Goal: Task Accomplishment & Management: Manage account settings

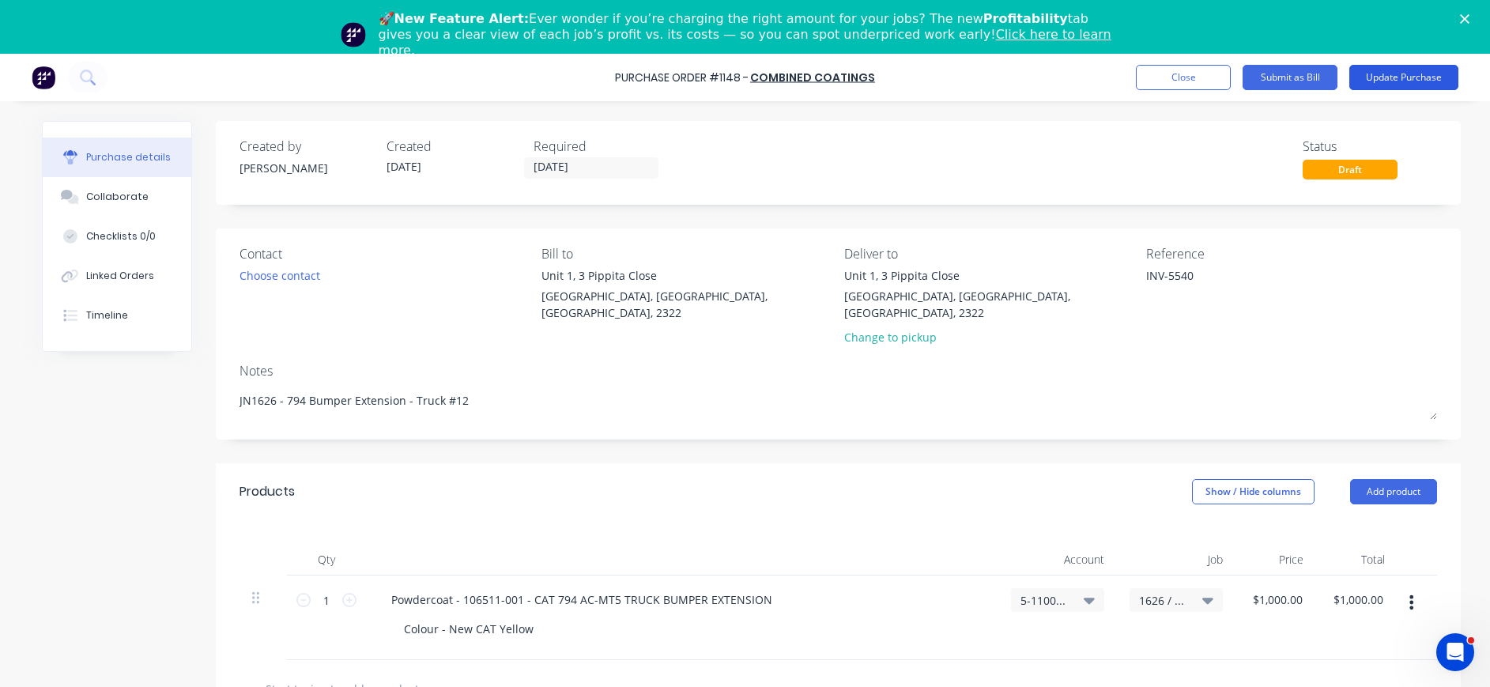
click at [1398, 78] on button "Update Purchase" at bounding box center [1403, 77] width 109 height 25
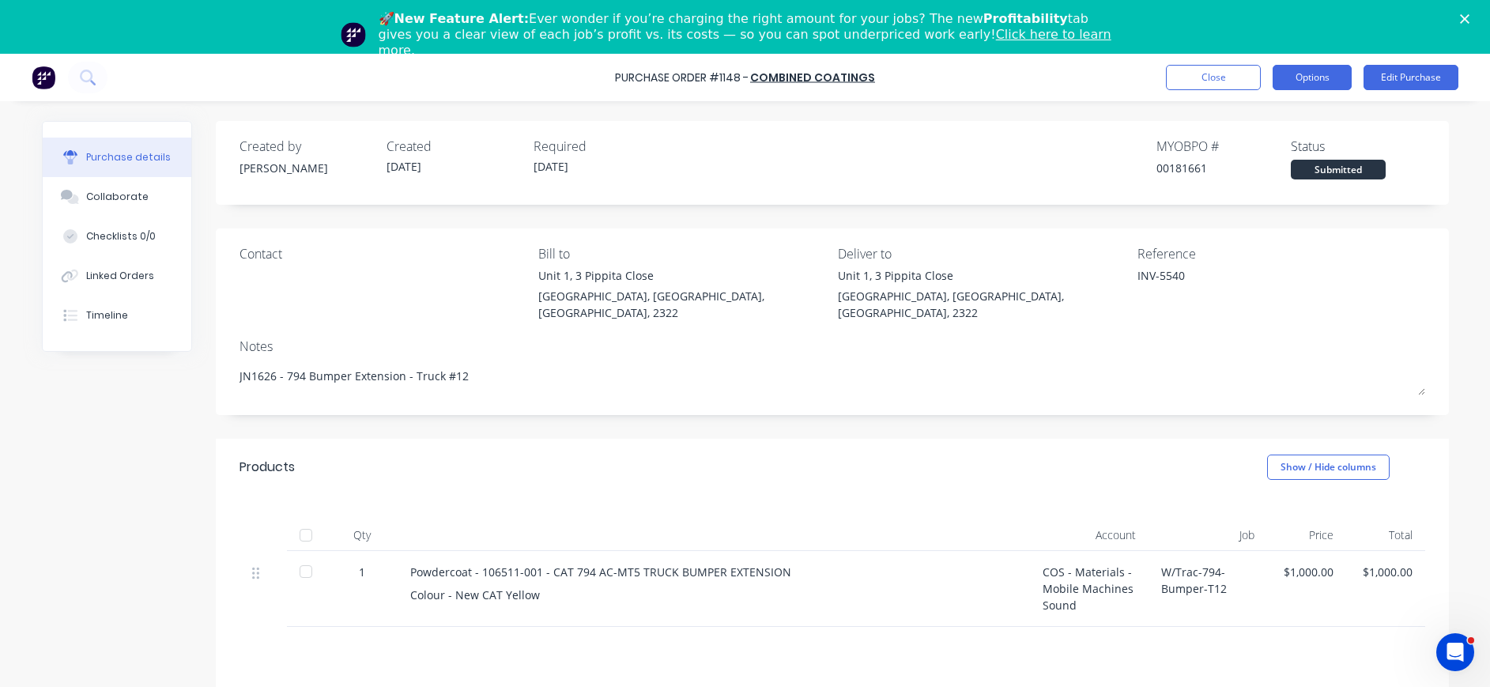
click at [1315, 78] on button "Options" at bounding box center [1312, 77] width 79 height 25
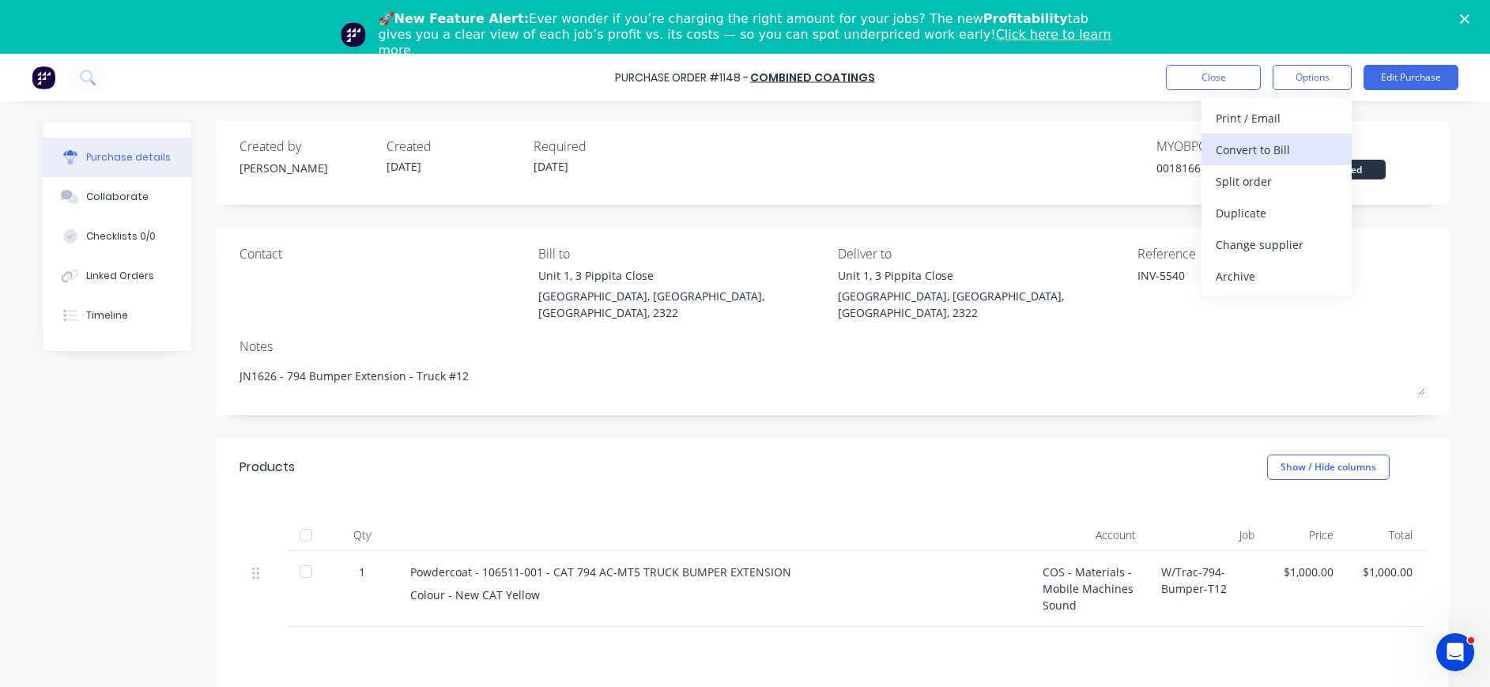
click at [1277, 146] on div "Convert to Bill" at bounding box center [1277, 149] width 122 height 23
type textarea "x"
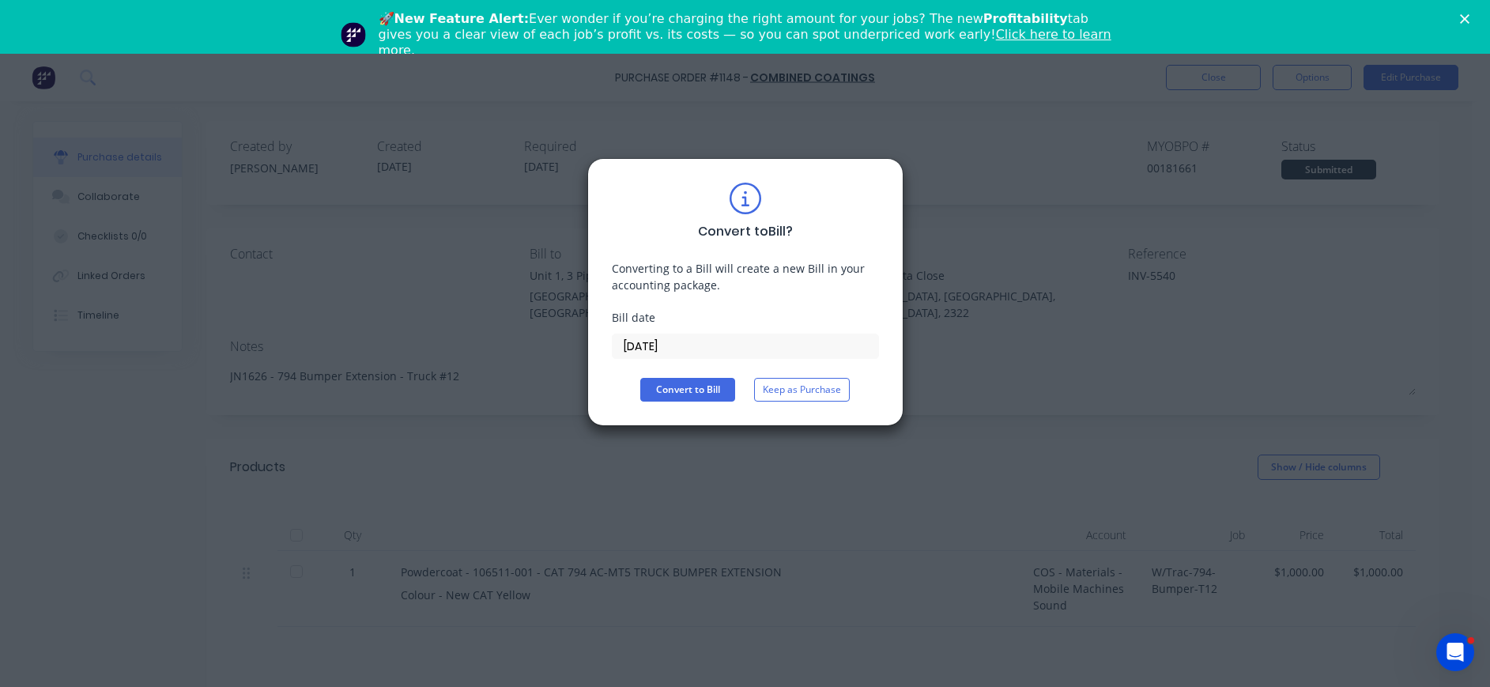
click at [673, 347] on input "[DATE]" at bounding box center [746, 346] width 266 height 24
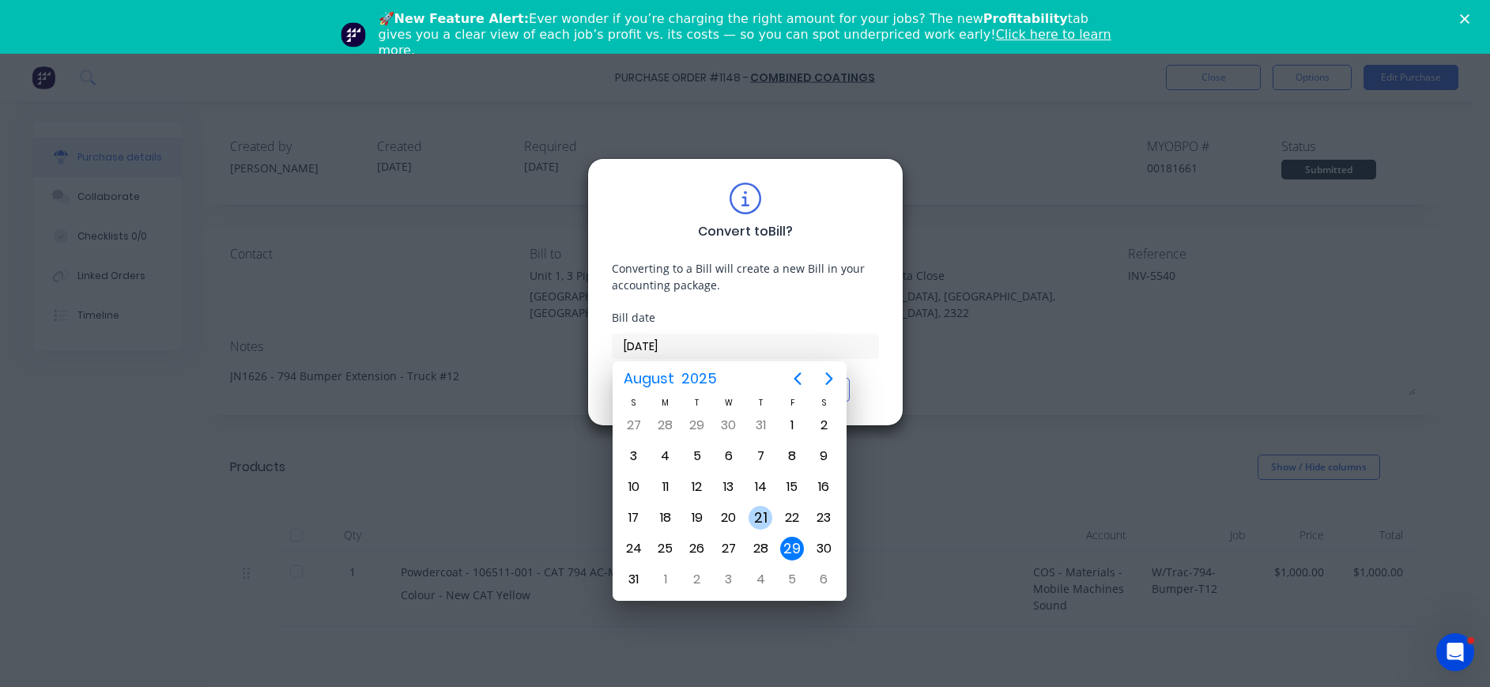
click at [759, 518] on div "21" at bounding box center [761, 518] width 24 height 24
type input "[DATE]"
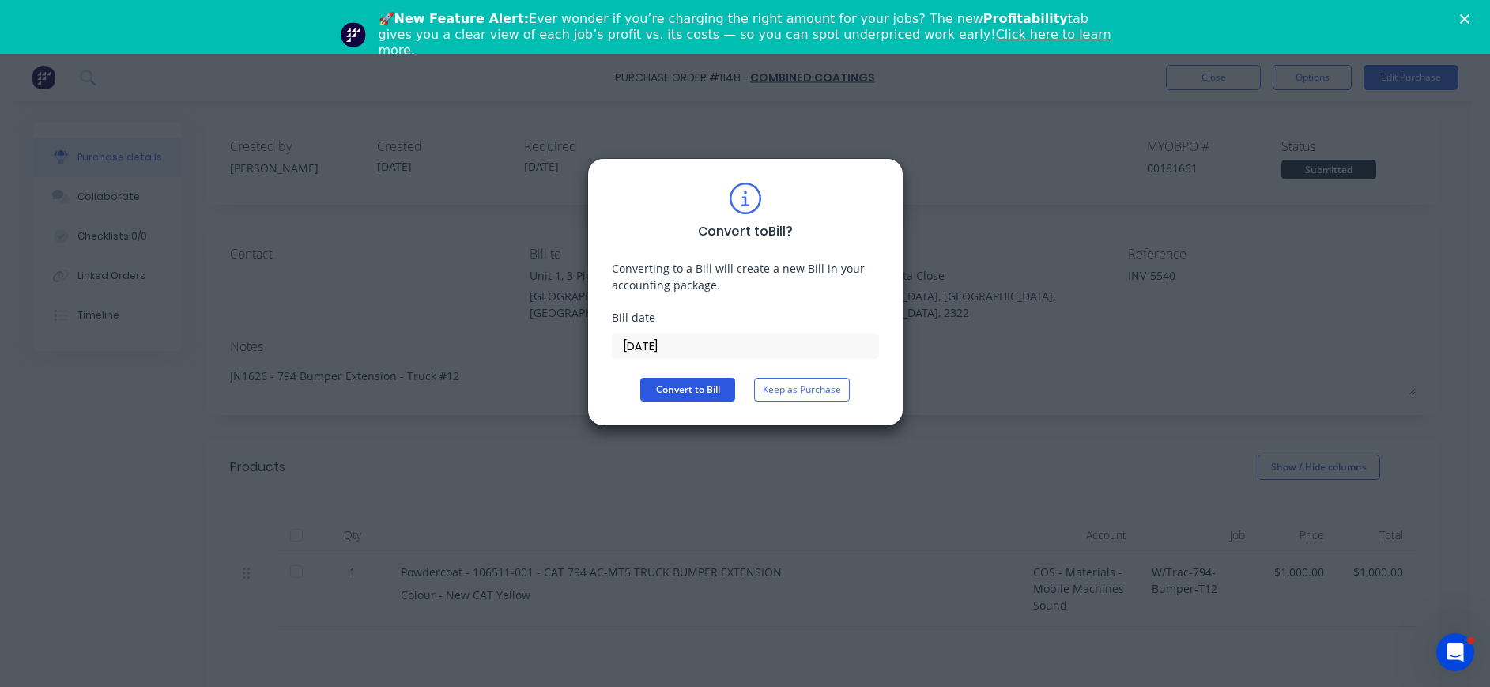
click at [700, 392] on button "Convert to Bill" at bounding box center [687, 390] width 95 height 24
type textarea "x"
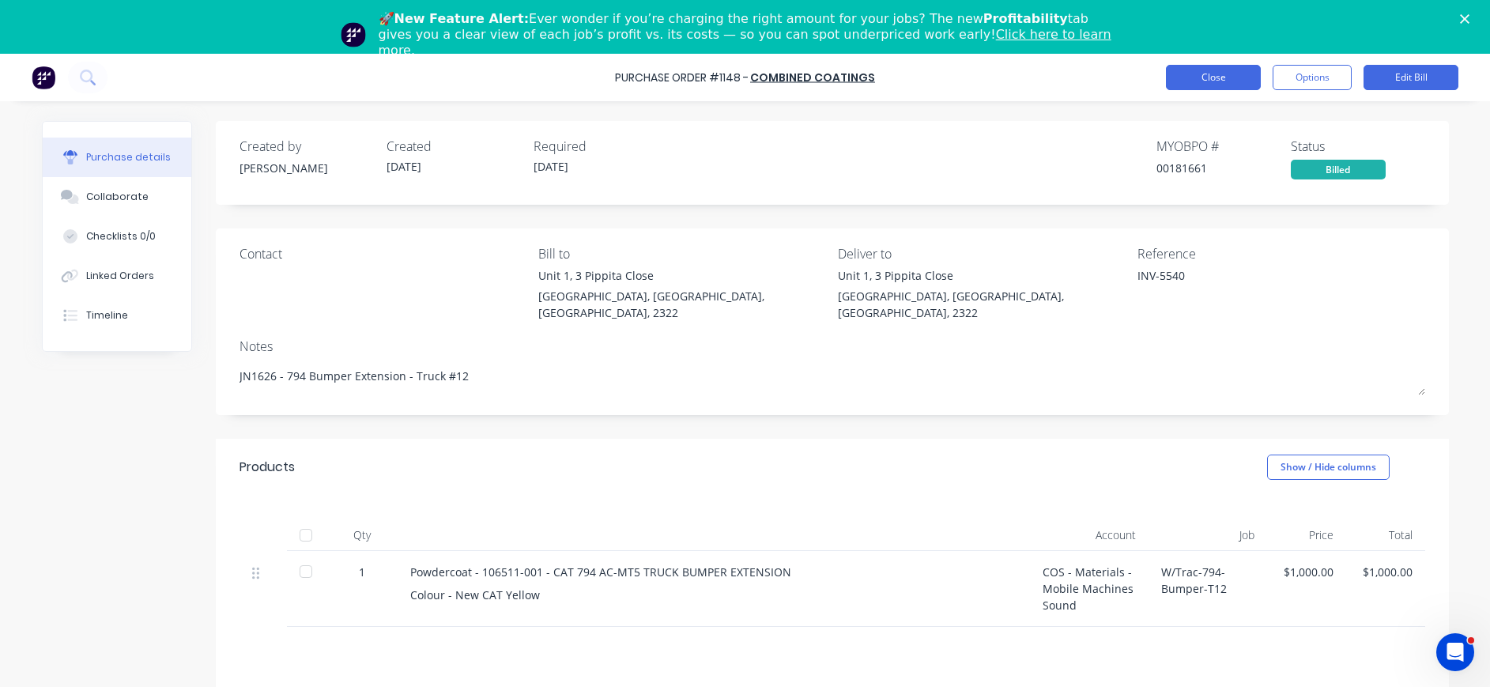
click at [1222, 78] on button "Close" at bounding box center [1213, 77] width 95 height 25
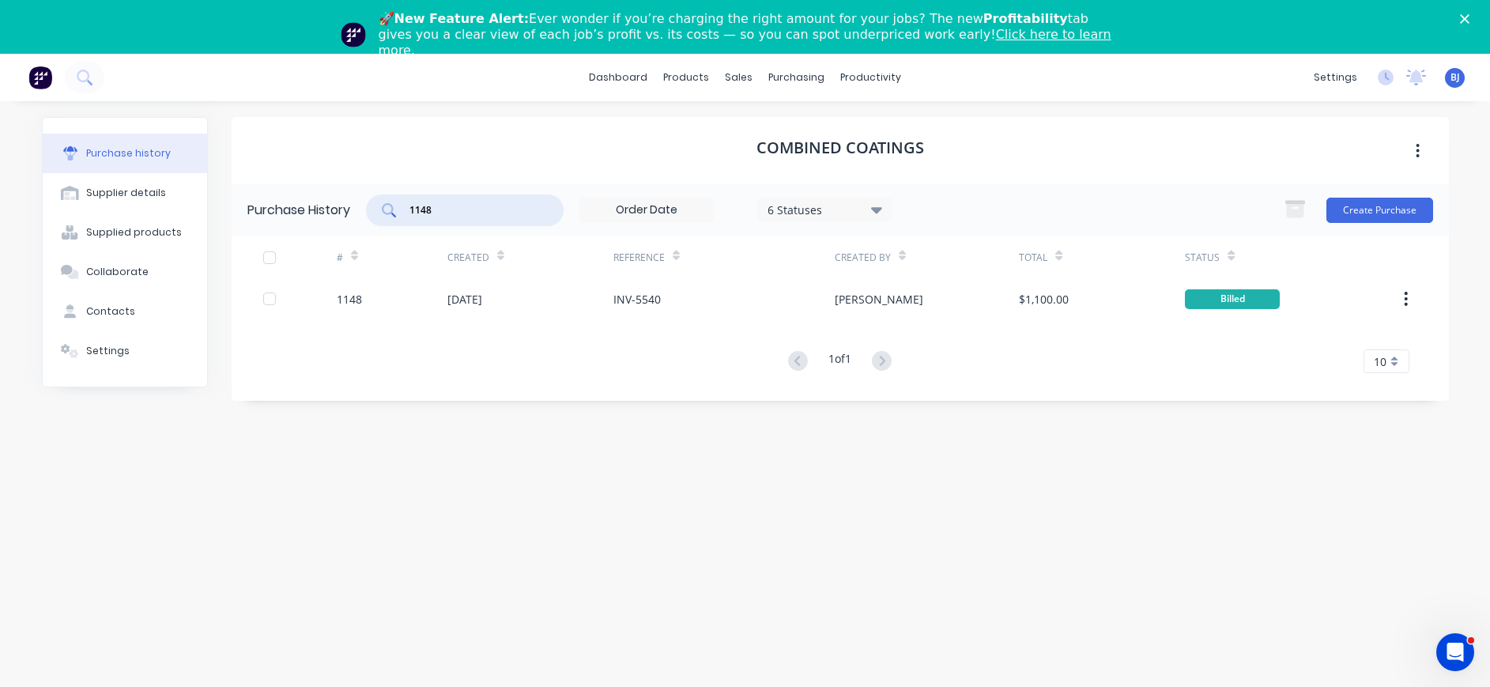
drag, startPoint x: 501, startPoint y: 203, endPoint x: 372, endPoint y: 203, distance: 128.8
click at [372, 203] on div "1148" at bounding box center [465, 210] width 198 height 32
drag, startPoint x: 787, startPoint y: 79, endPoint x: 804, endPoint y: 104, distance: 30.0
click at [787, 80] on div "purchasing" at bounding box center [796, 78] width 72 height 24
click at [832, 131] on div "Purchase Orders" at bounding box center [847, 130] width 84 height 14
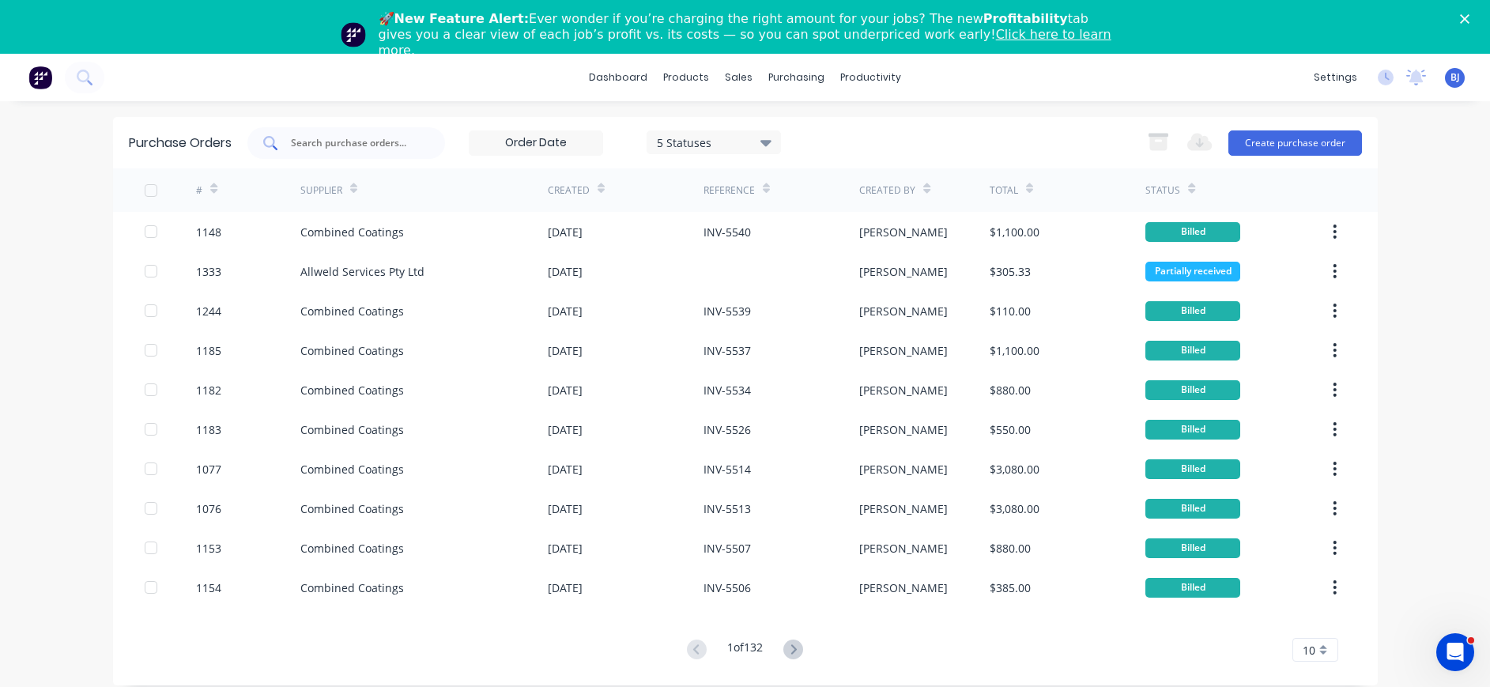
click at [373, 141] on input "text" at bounding box center [354, 143] width 131 height 16
type input "1310"
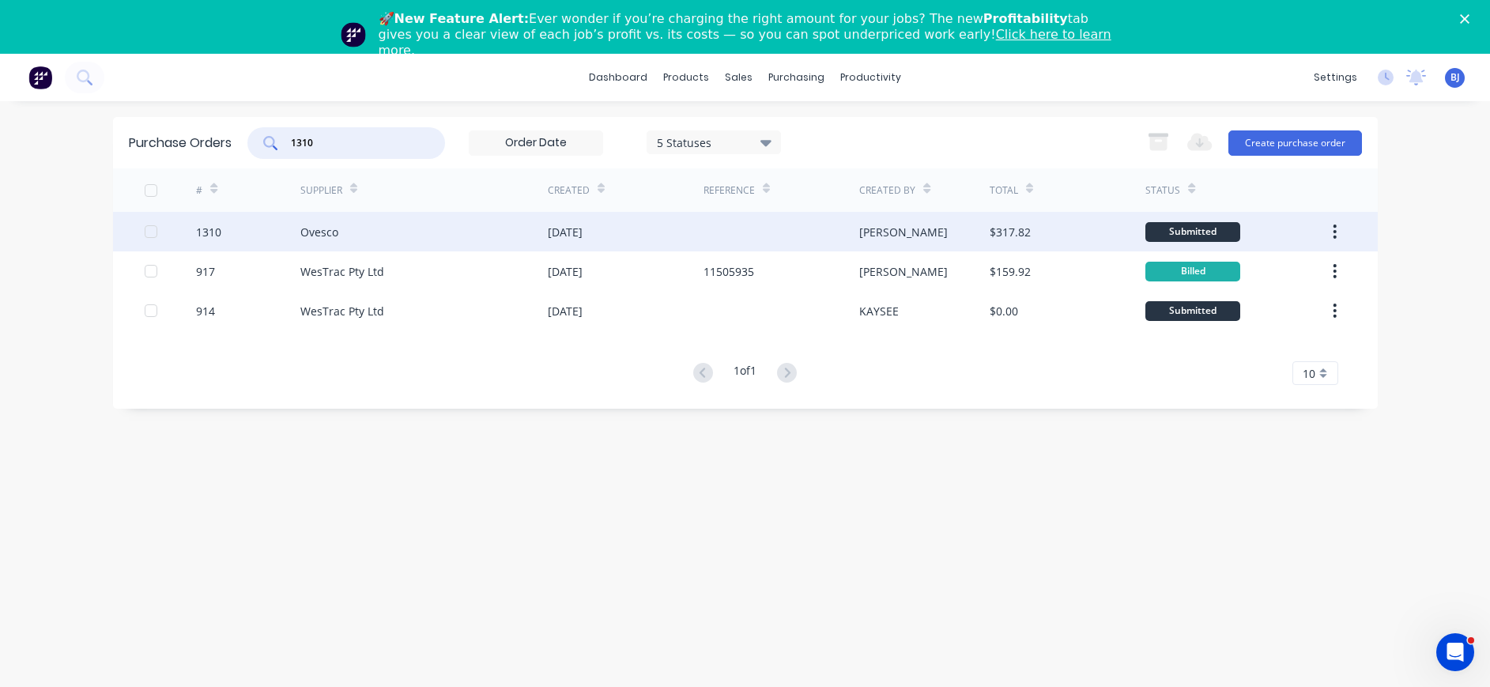
click at [346, 228] on div "Ovesco" at bounding box center [423, 232] width 247 height 40
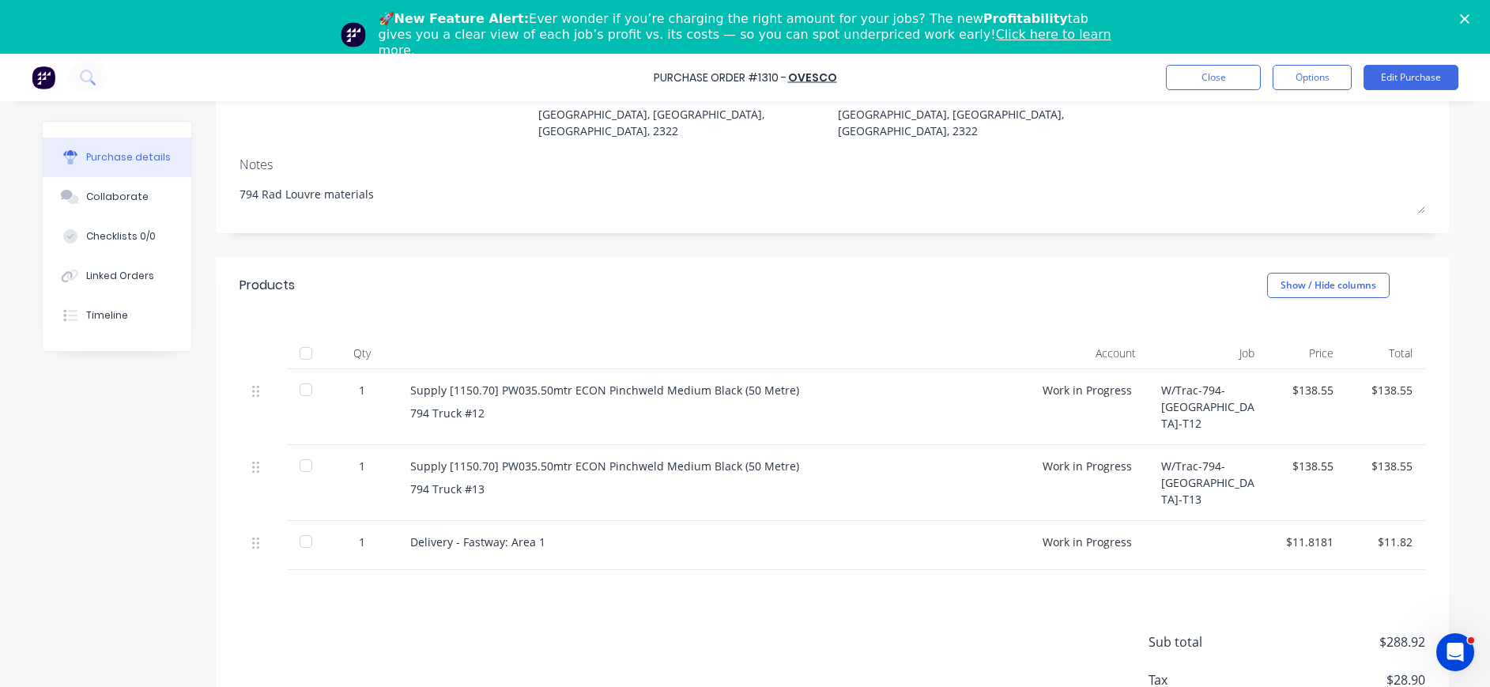
scroll to position [212, 0]
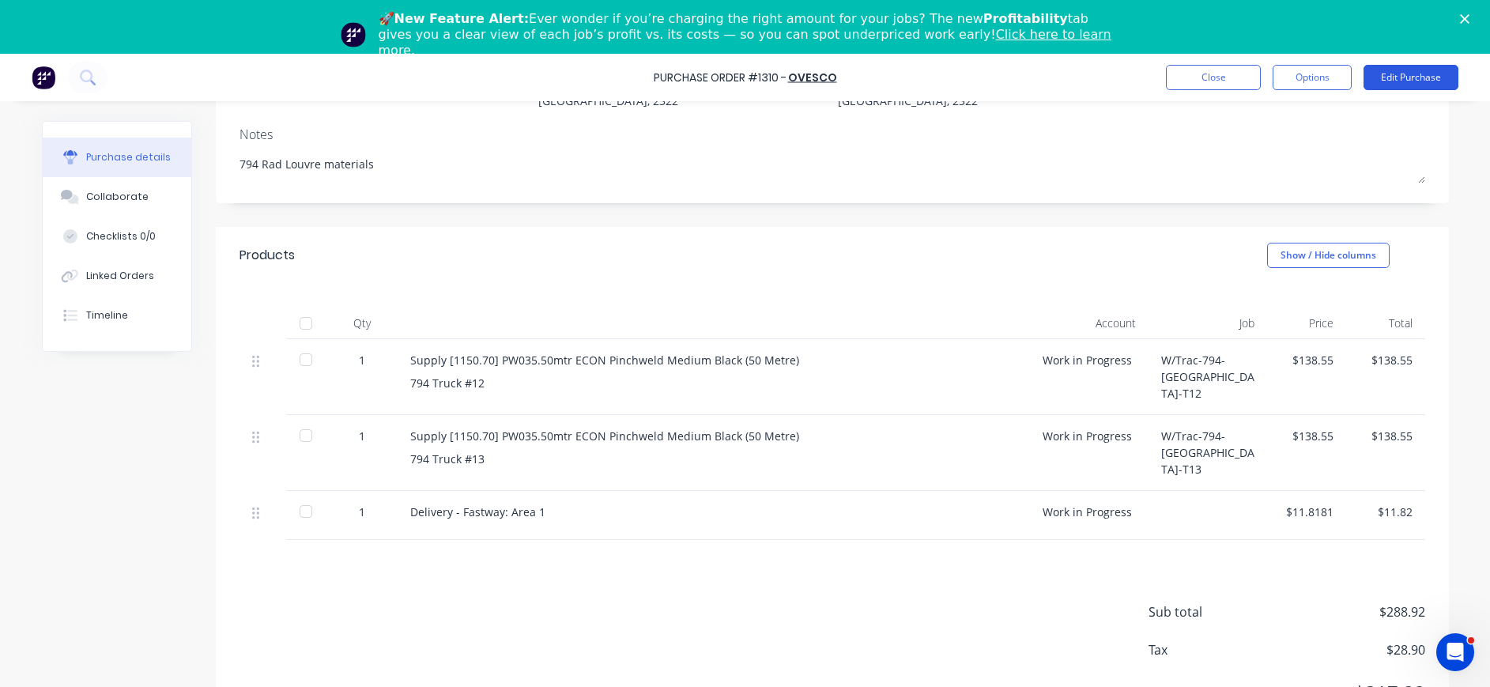
click at [1415, 77] on button "Edit Purchase" at bounding box center [1411, 77] width 95 height 25
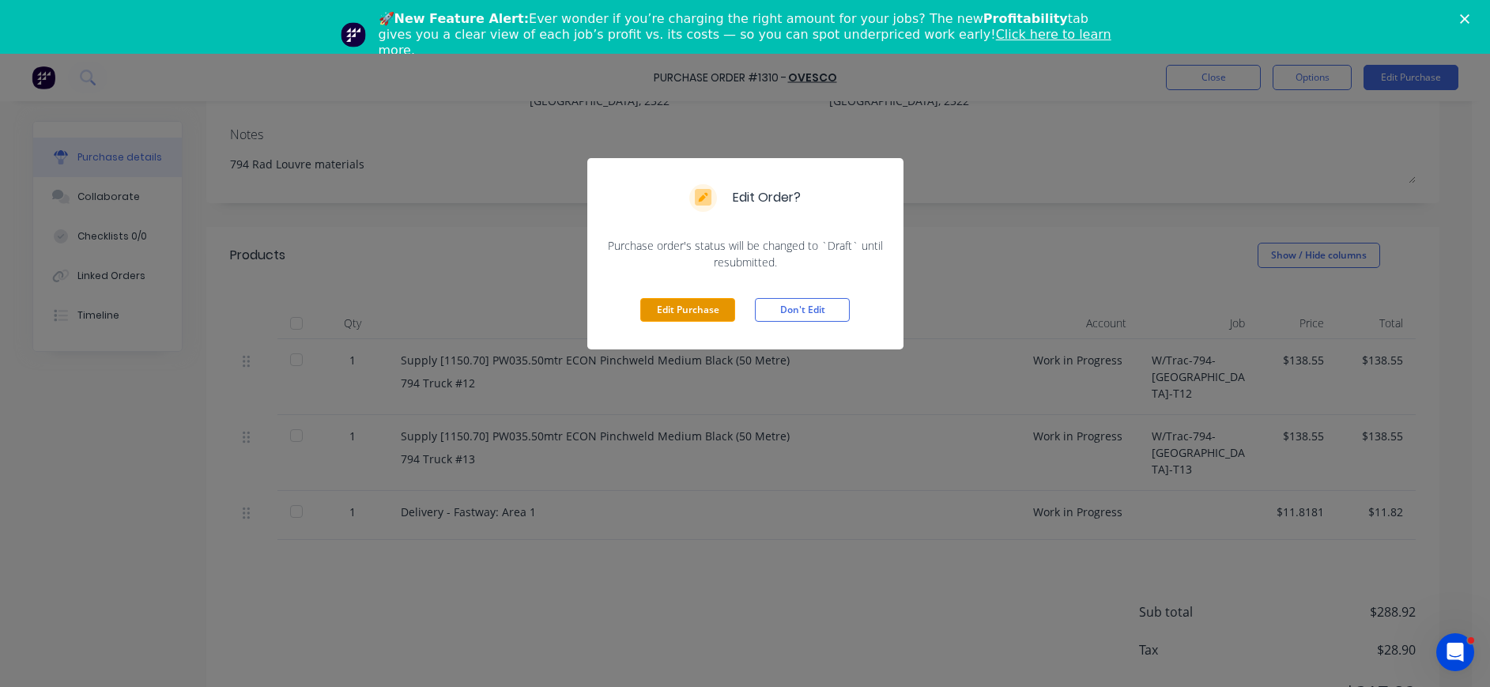
click at [704, 301] on button "Edit Purchase" at bounding box center [687, 310] width 95 height 24
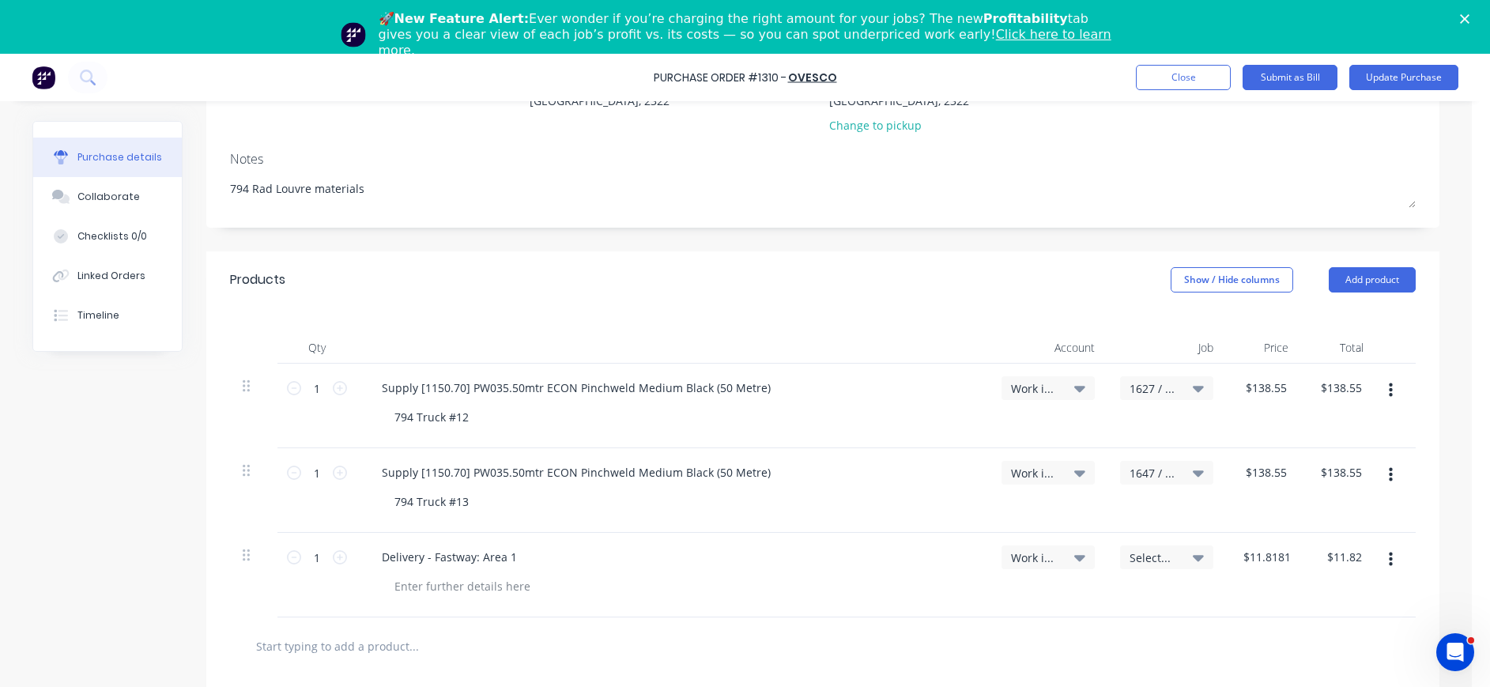
type textarea "x"
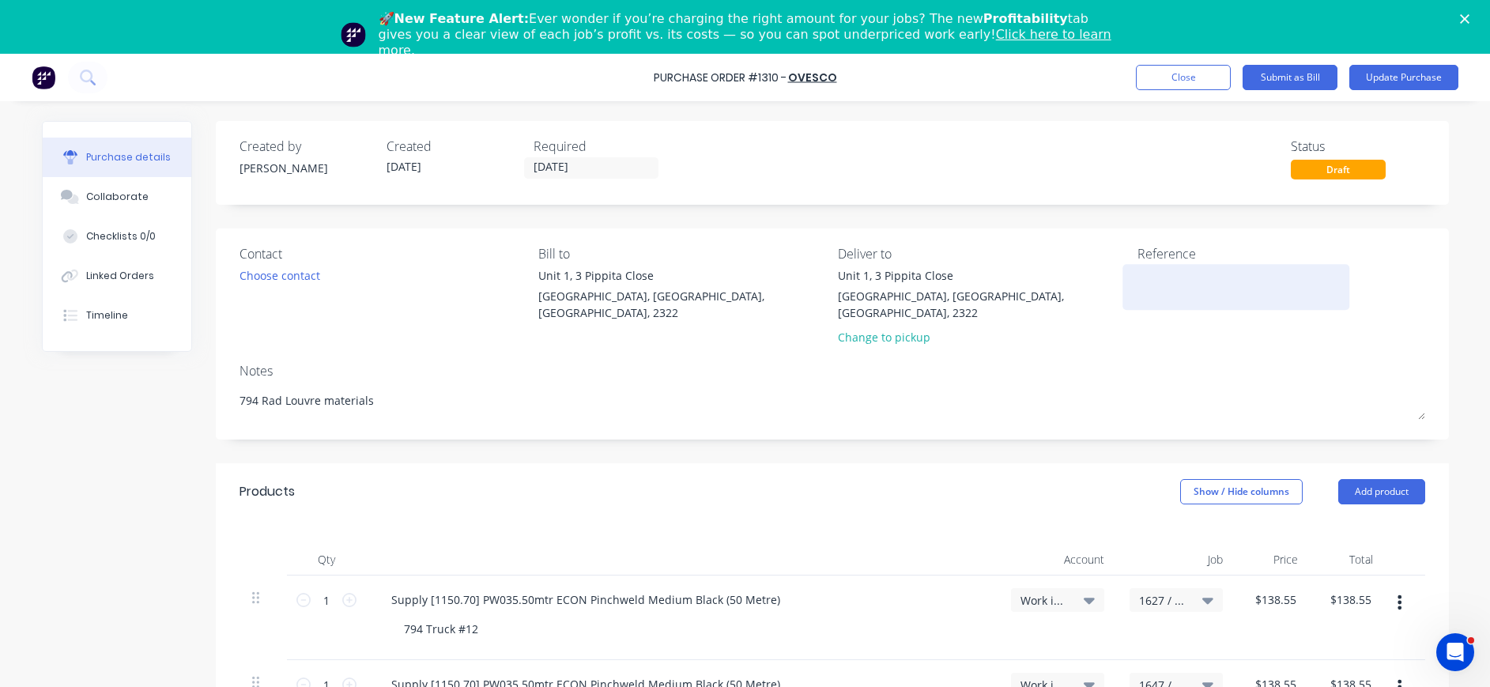
click at [1179, 281] on textarea at bounding box center [1236, 285] width 198 height 36
click at [1254, 292] on textarea at bounding box center [1236, 285] width 198 height 36
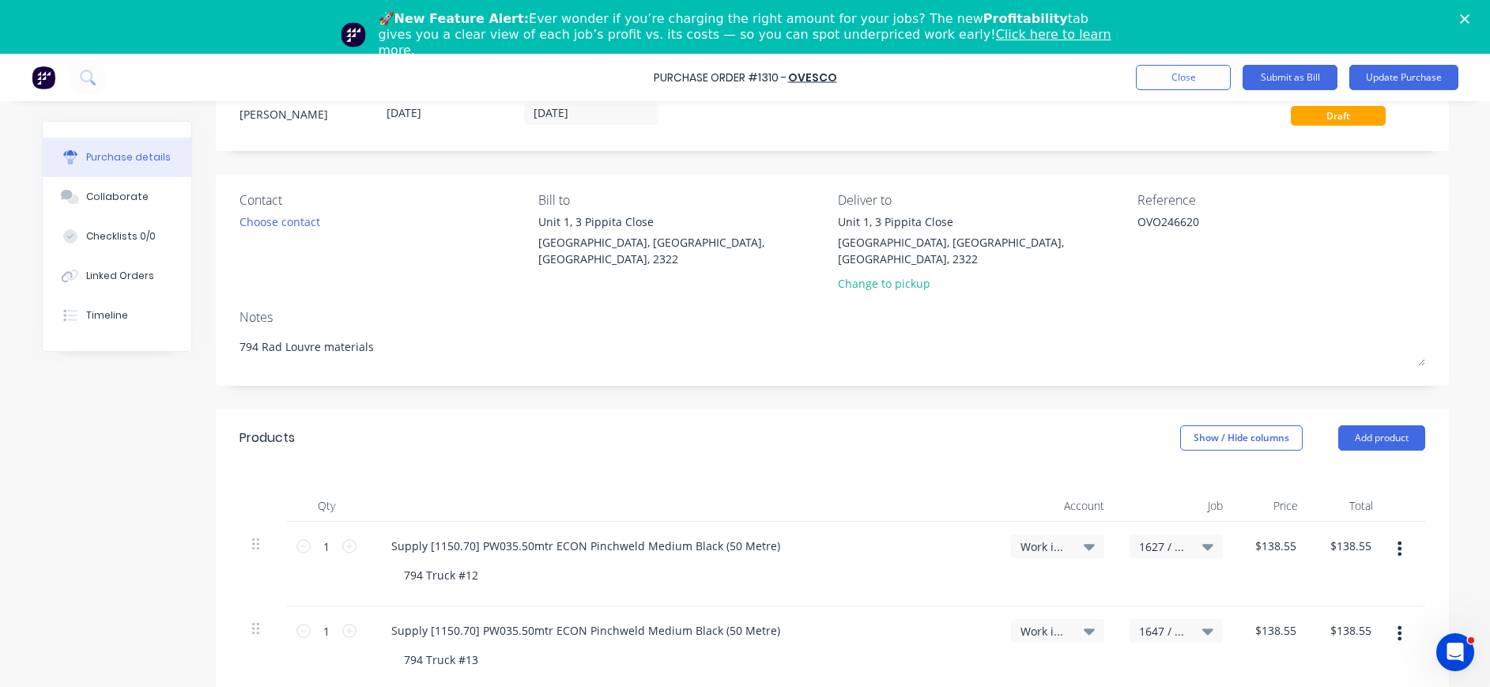
type textarea "OVO246620"
drag, startPoint x: 85, startPoint y: 198, endPoint x: 279, endPoint y: 194, distance: 193.7
click at [86, 200] on div "Collaborate" at bounding box center [117, 197] width 62 height 14
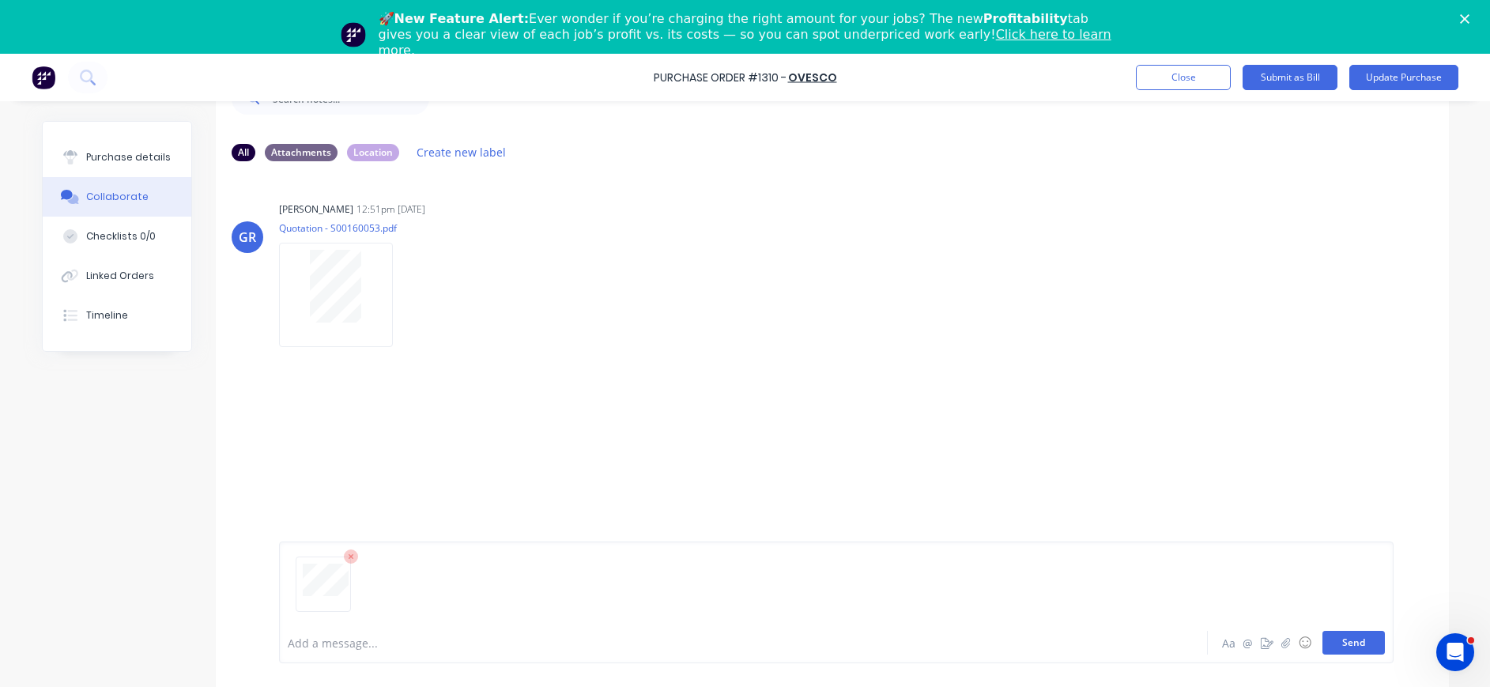
click at [1343, 648] on button "Send" at bounding box center [1353, 643] width 62 height 24
click at [141, 155] on div "Purchase details" at bounding box center [128, 157] width 85 height 14
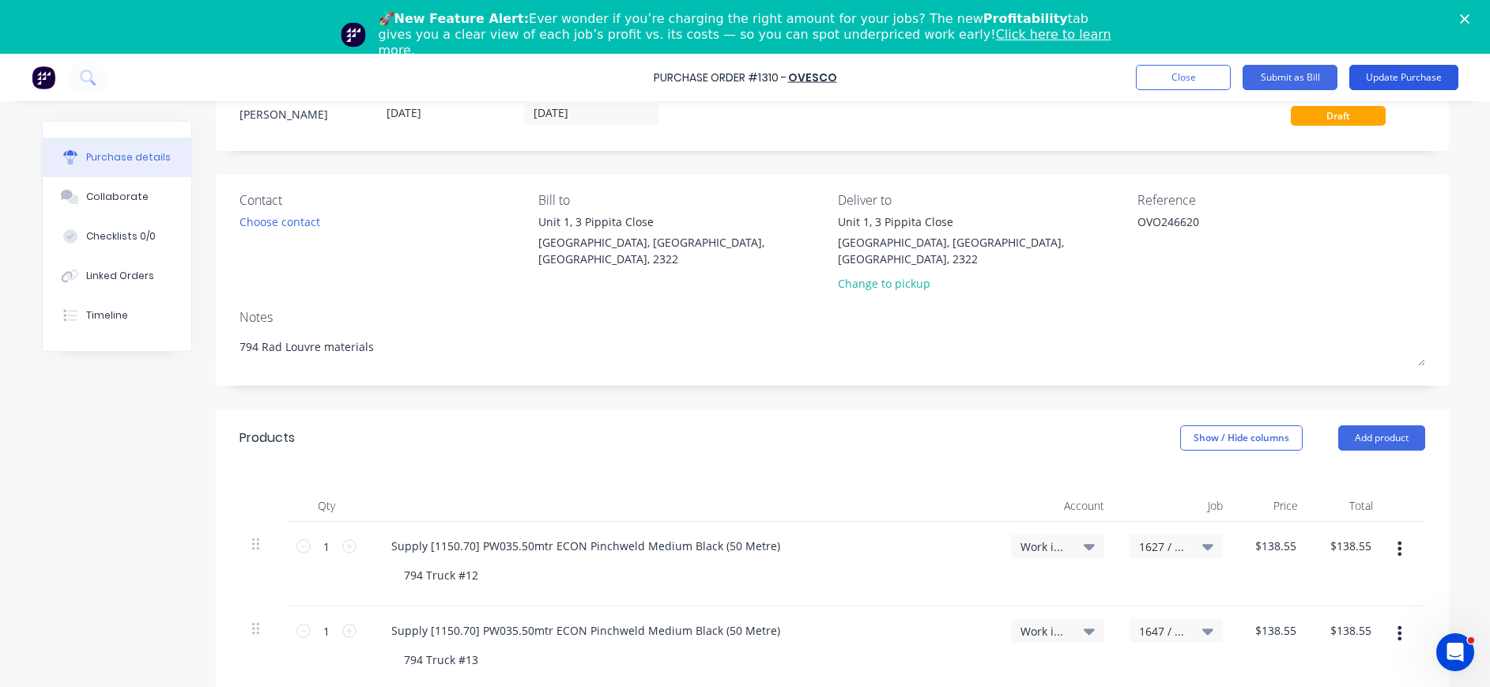
click at [1386, 77] on button "Update Purchase" at bounding box center [1403, 77] width 109 height 25
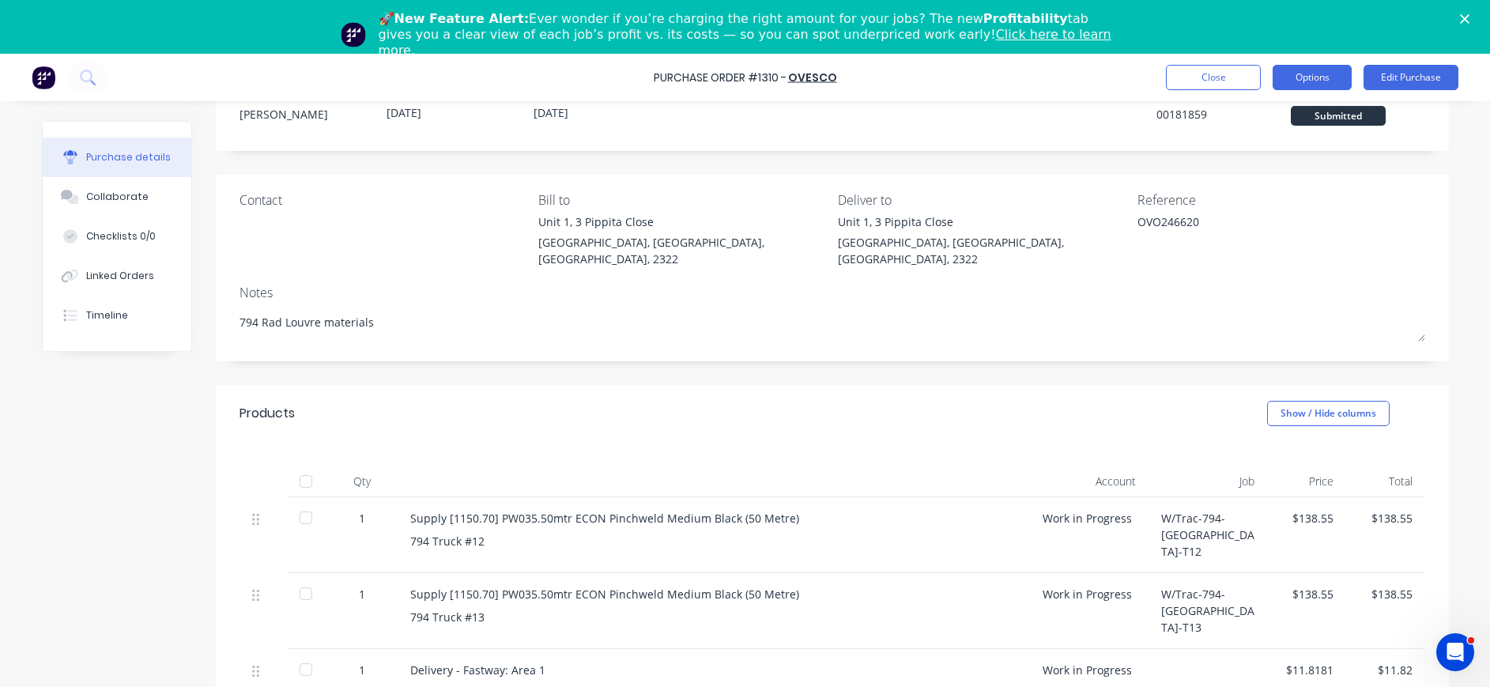
click at [1325, 81] on button "Options" at bounding box center [1312, 77] width 79 height 25
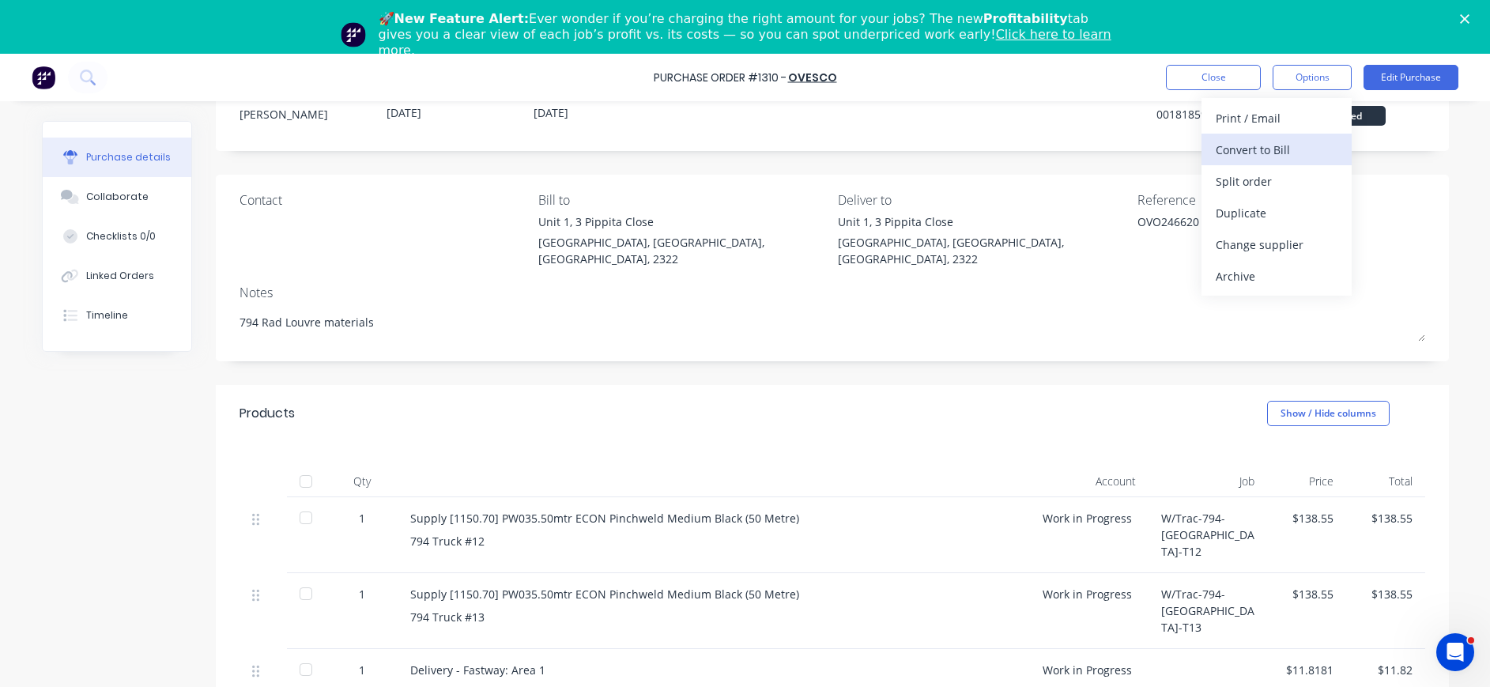
click at [1268, 147] on div "Convert to Bill" at bounding box center [1277, 149] width 122 height 23
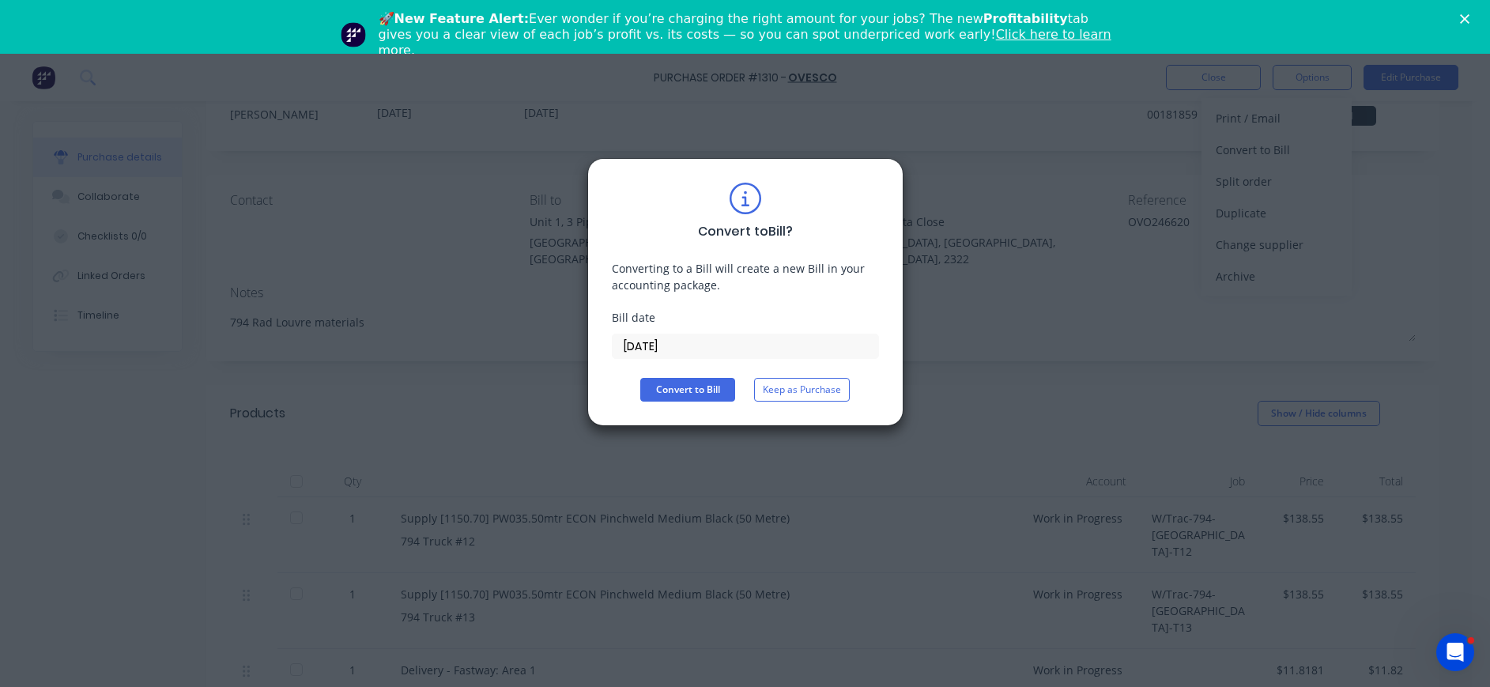
click at [662, 352] on input "[DATE]" at bounding box center [746, 346] width 266 height 24
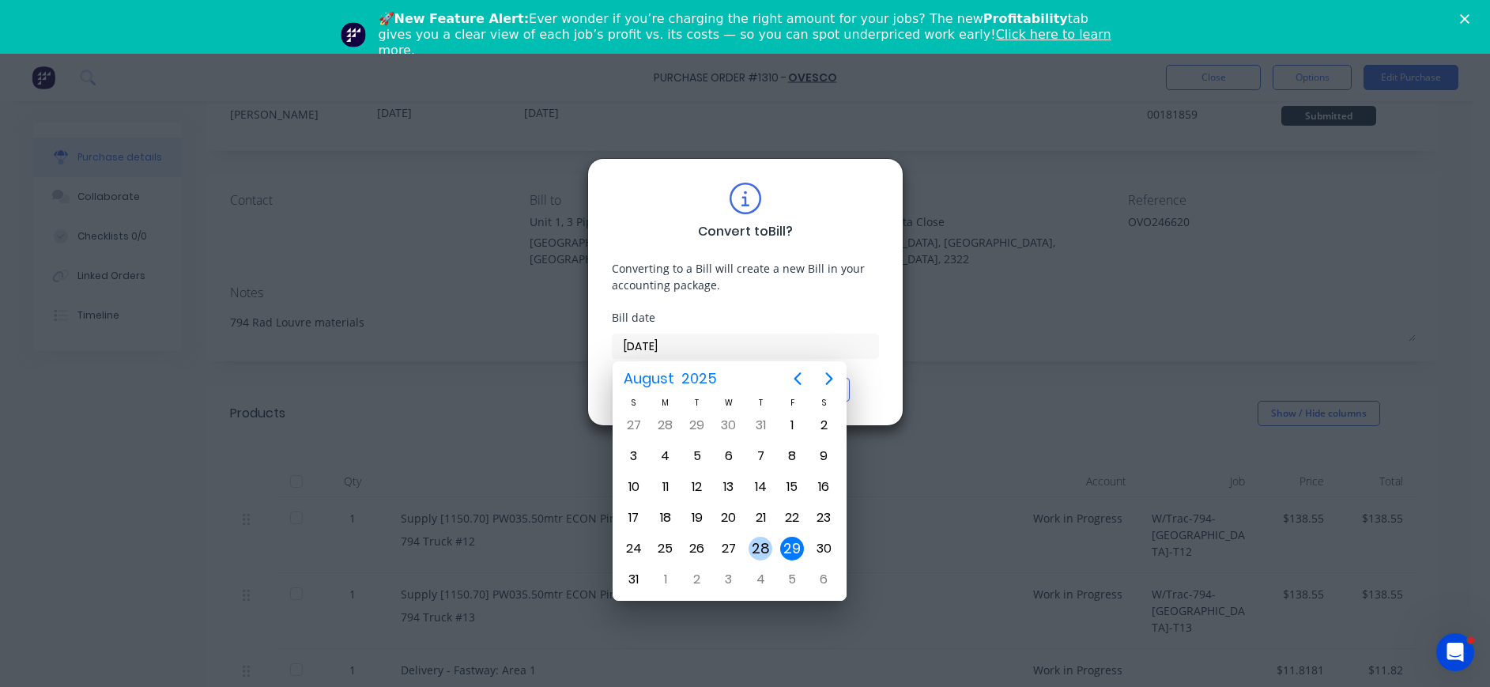
click at [761, 547] on div "28" at bounding box center [761, 549] width 24 height 24
type input "[DATE]"
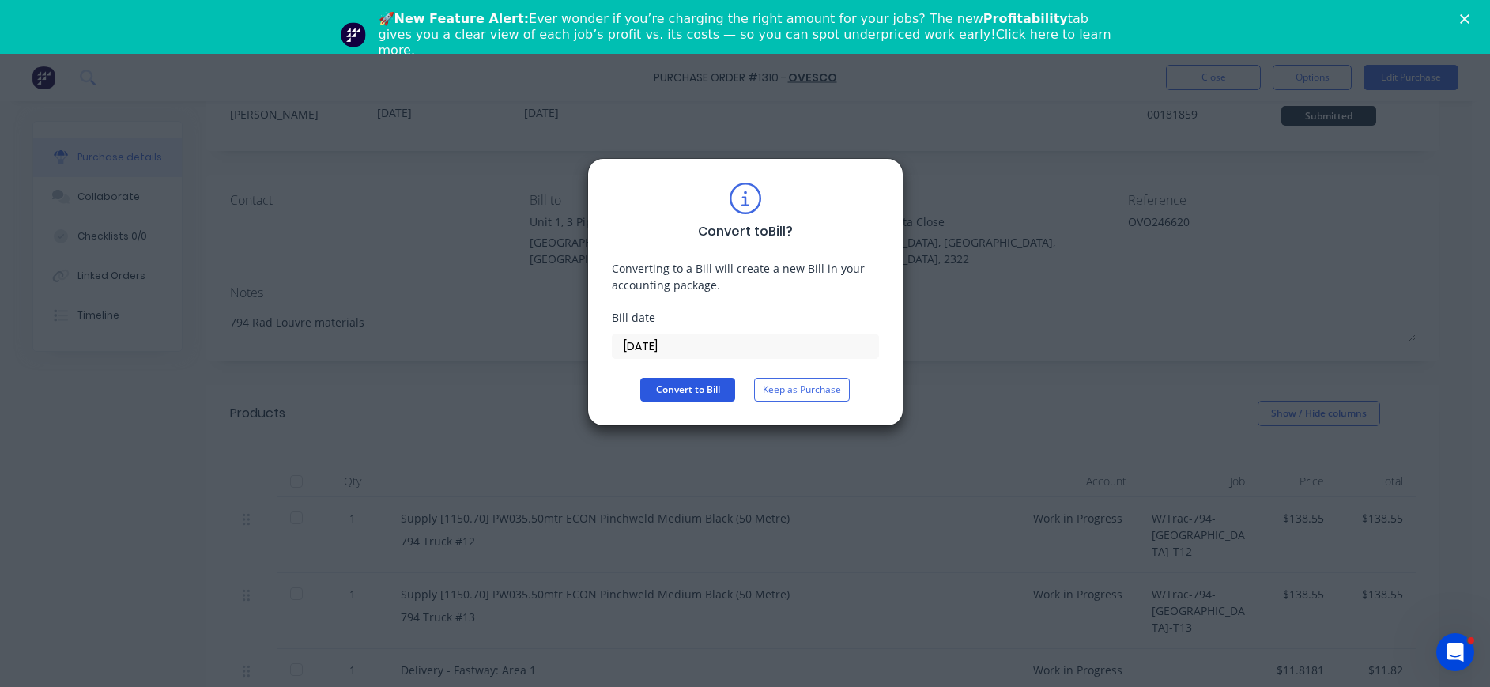
click at [688, 392] on button "Convert to Bill" at bounding box center [687, 390] width 95 height 24
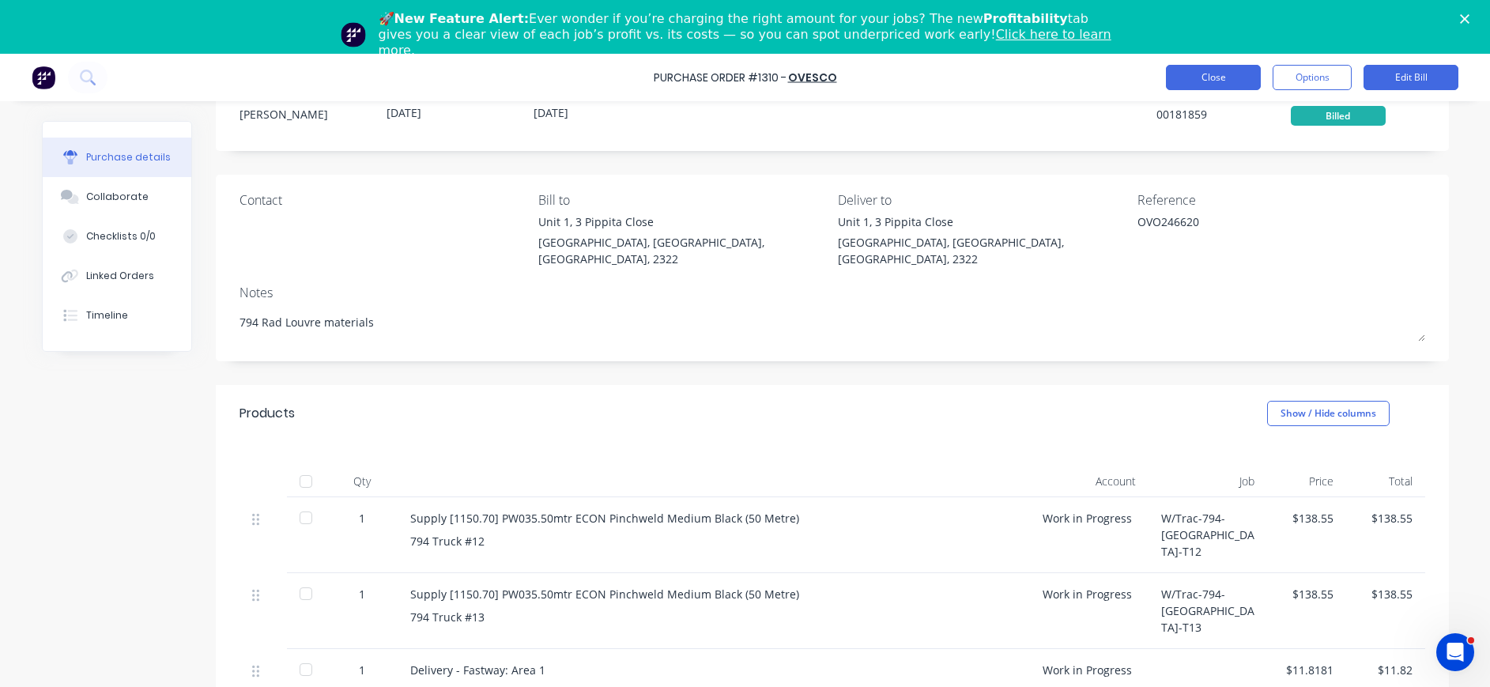
click at [1232, 74] on button "Close" at bounding box center [1213, 77] width 95 height 25
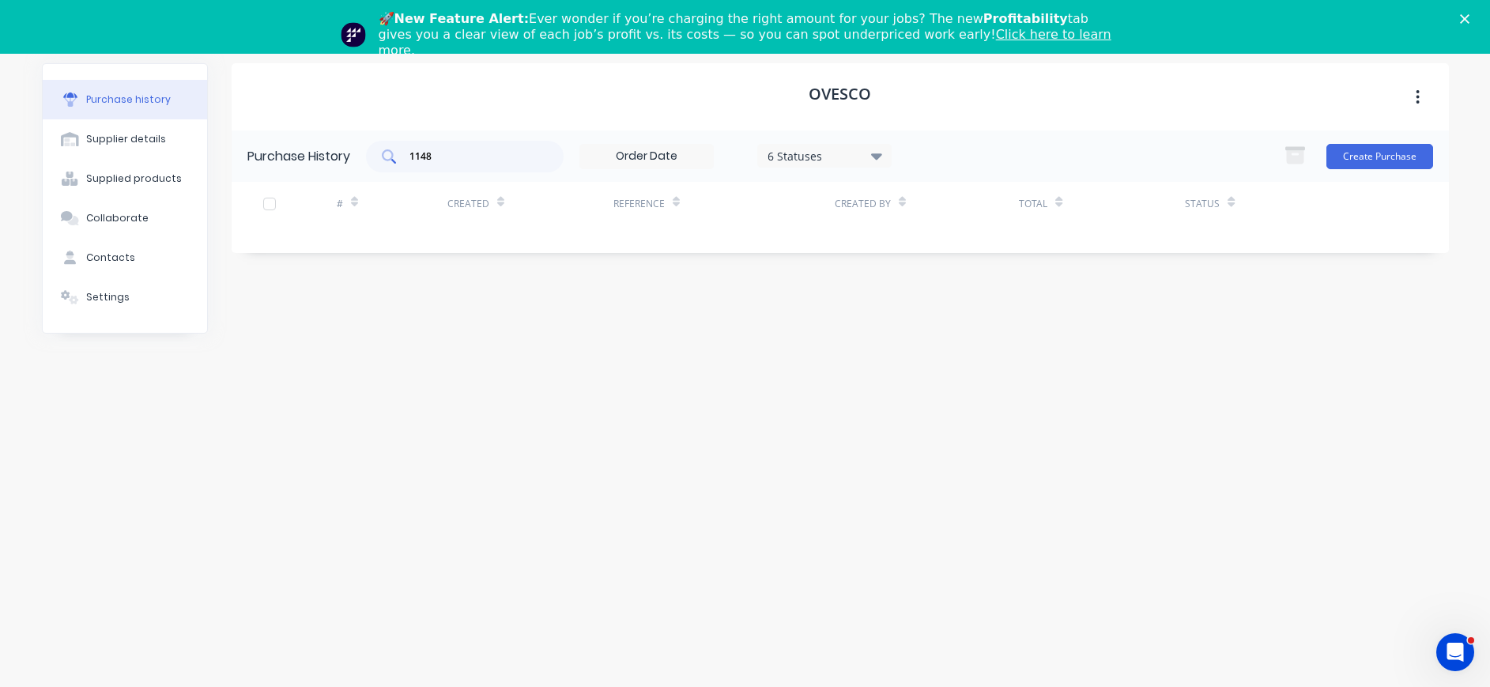
click at [496, 143] on div "1148" at bounding box center [465, 157] width 198 height 32
drag, startPoint x: 487, startPoint y: 154, endPoint x: 349, endPoint y: 162, distance: 137.8
click at [349, 162] on div "Purchase History 1148 6 Statuses 6 Statuses Create Purchase" at bounding box center [840, 155] width 1217 height 51
type input "1301"
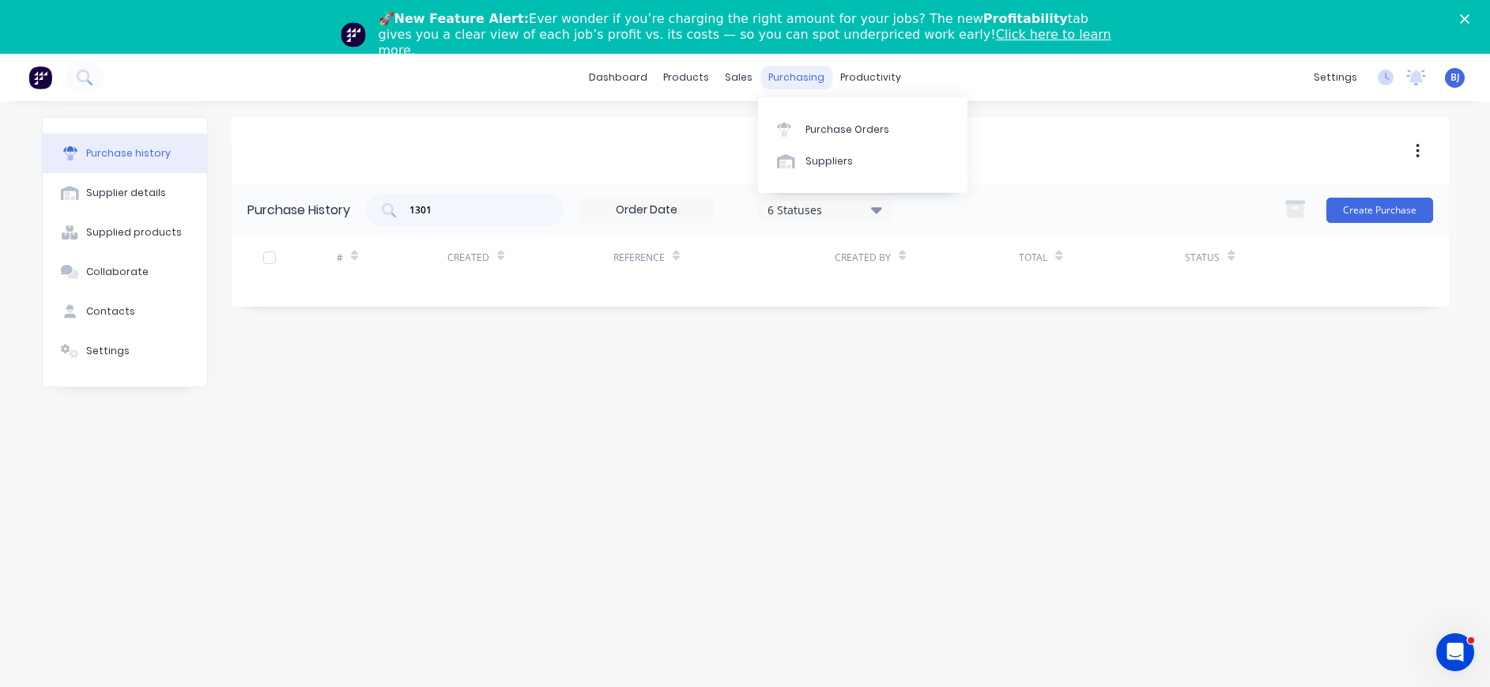
click at [788, 77] on div "purchasing" at bounding box center [796, 78] width 72 height 24
click at [810, 129] on div "Purchase Orders" at bounding box center [847, 130] width 84 height 14
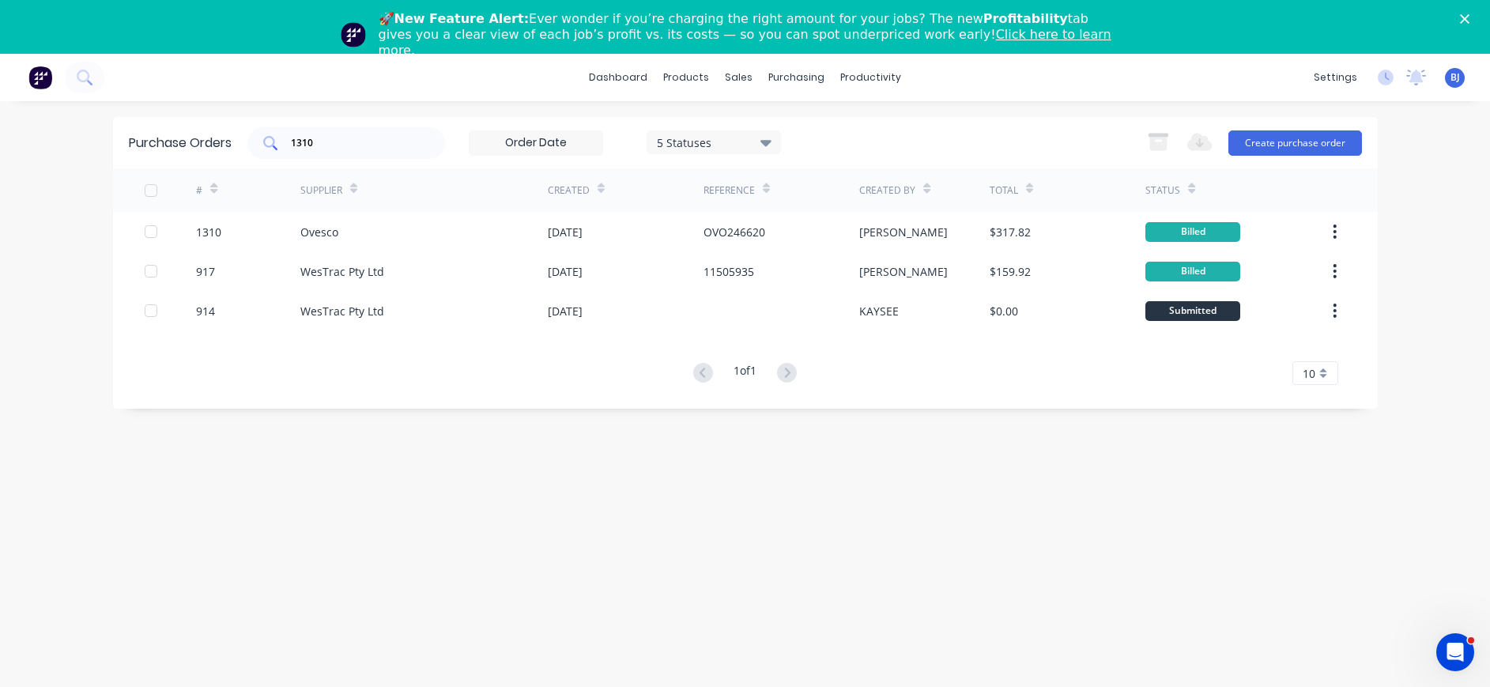
click at [357, 149] on input "1310" at bounding box center [354, 143] width 131 height 16
drag, startPoint x: 343, startPoint y: 149, endPoint x: 256, endPoint y: 142, distance: 87.2
click at [256, 142] on div "1310" at bounding box center [346, 143] width 198 height 32
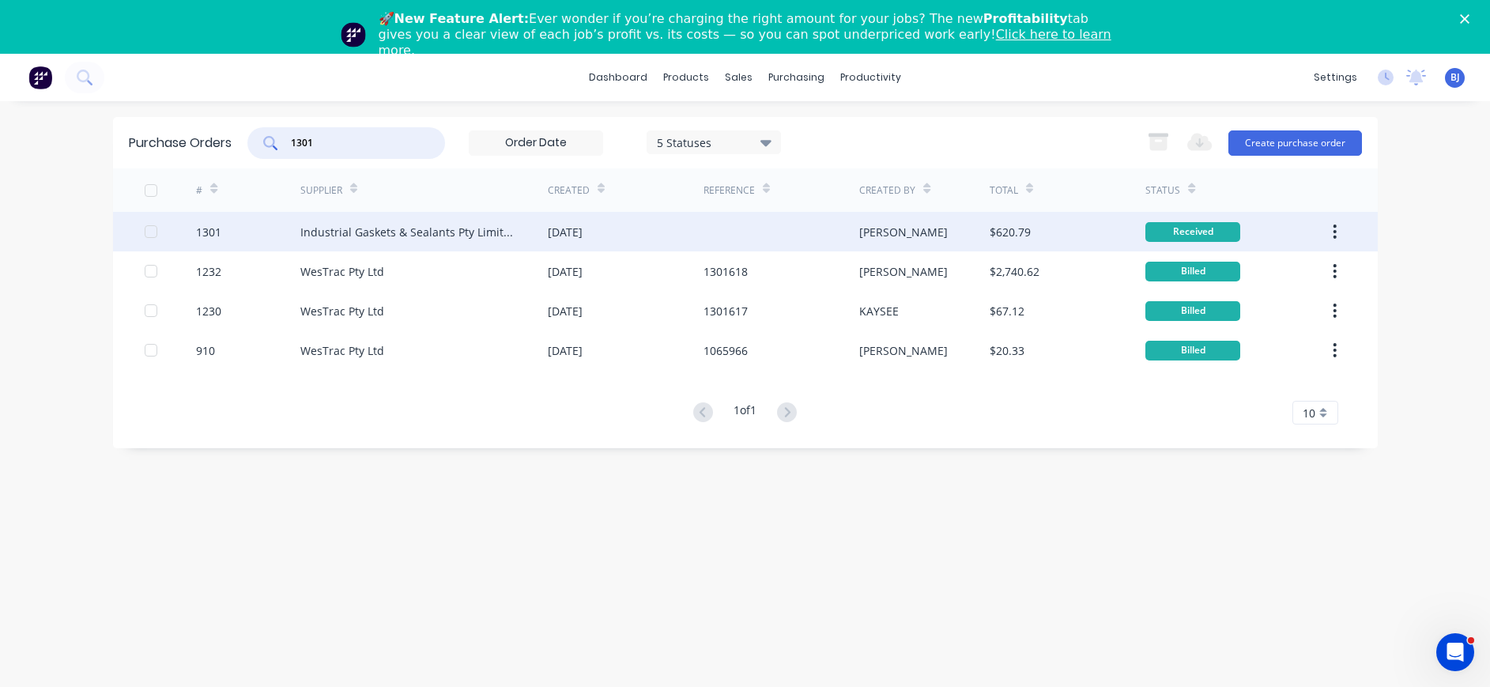
type input "1301"
click at [419, 228] on div "Industrial Gaskets & Sealants Pty Limited" at bounding box center [408, 232] width 216 height 17
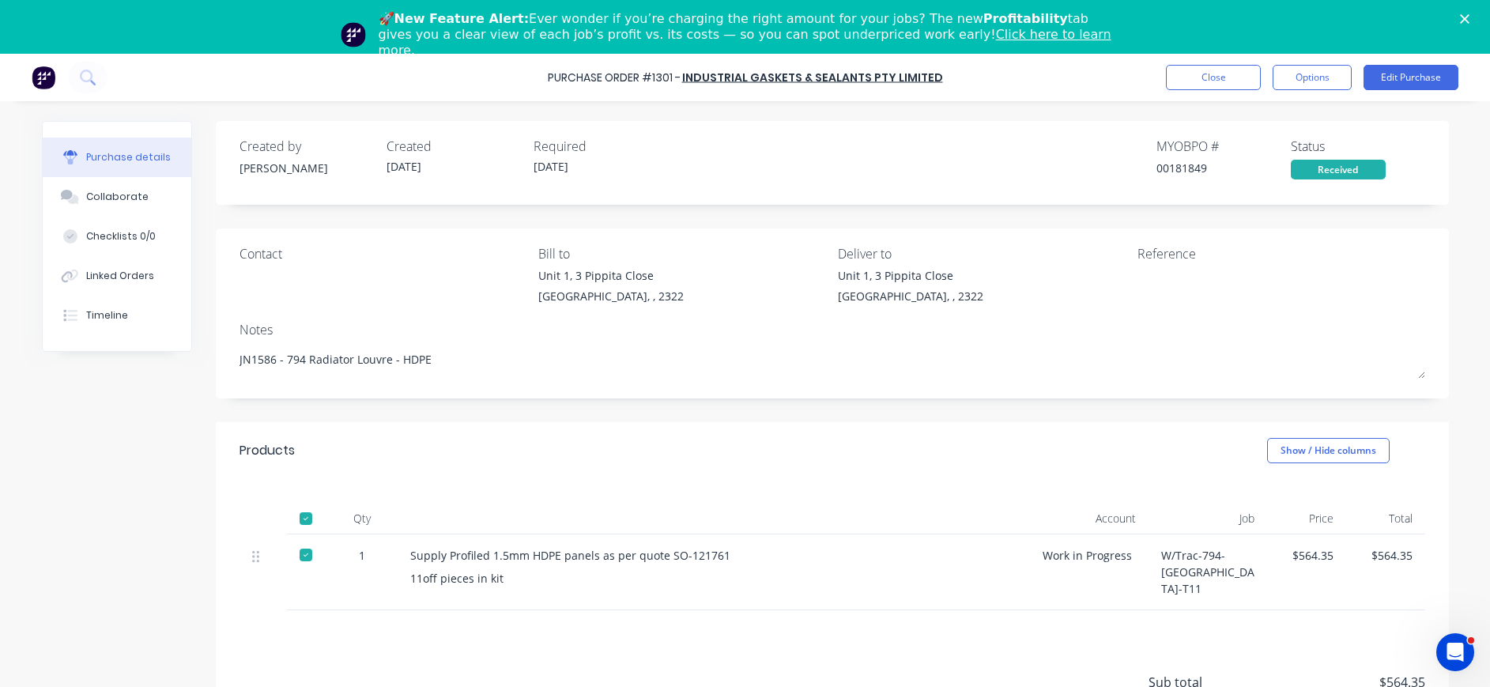
click at [1137, 278] on div at bounding box center [1236, 287] width 198 height 40
click at [1411, 81] on button "Edit Purchase" at bounding box center [1411, 77] width 95 height 25
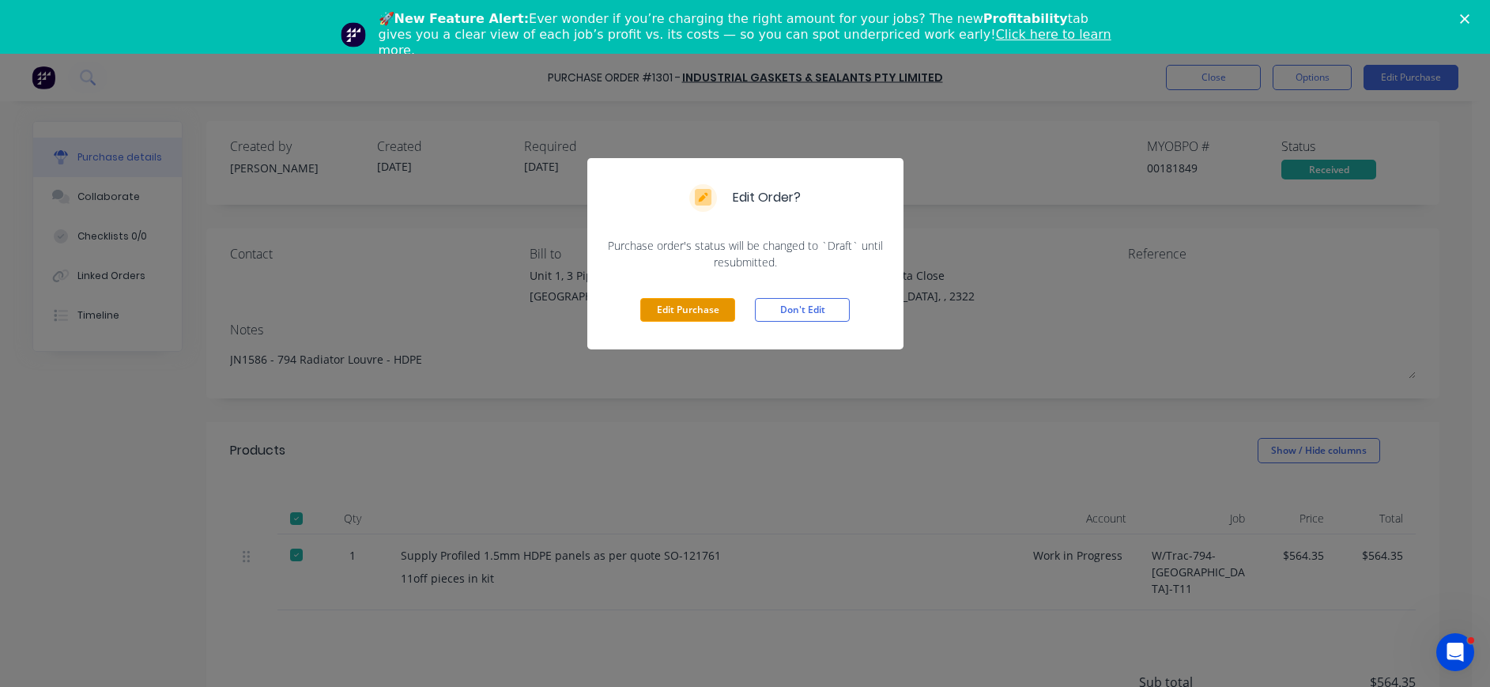
click at [696, 307] on button "Edit Purchase" at bounding box center [687, 310] width 95 height 24
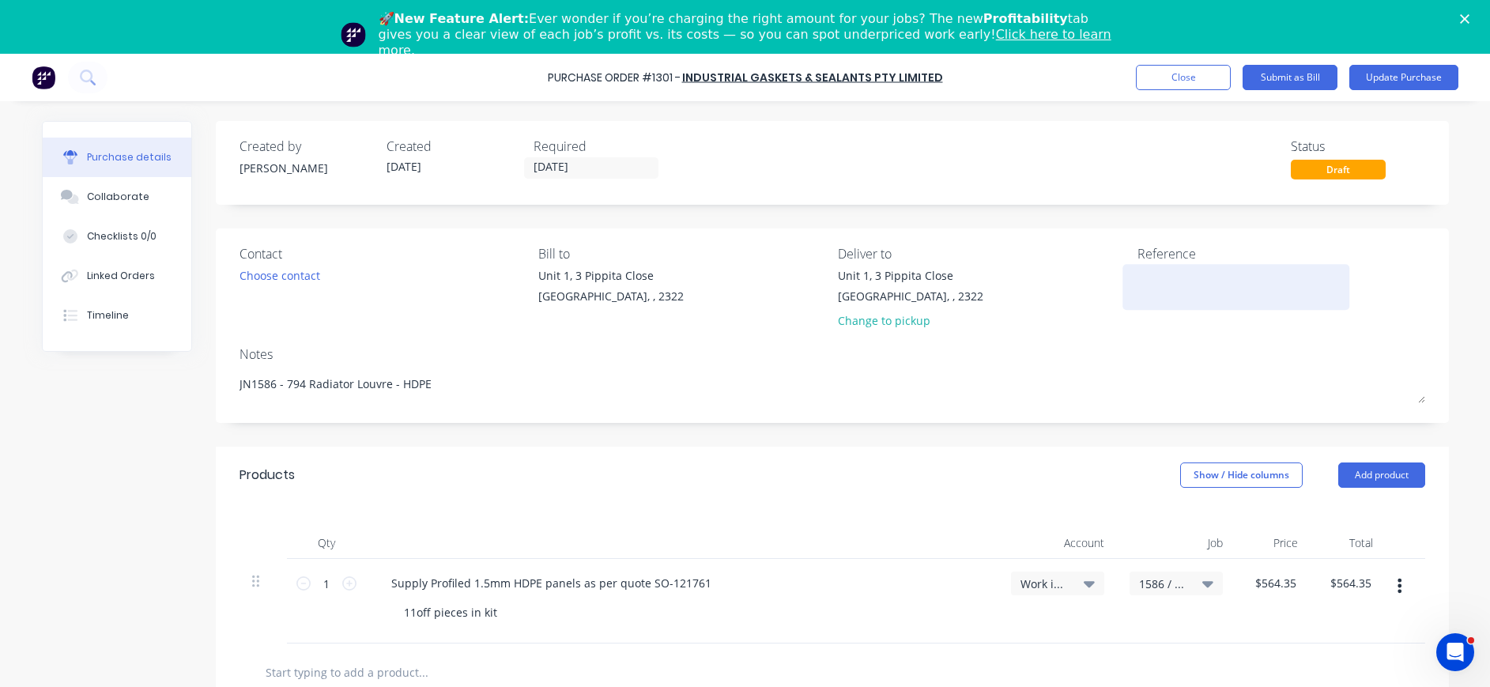
click at [1153, 274] on textarea at bounding box center [1236, 285] width 198 height 36
drag, startPoint x: 1144, startPoint y: 278, endPoint x: 1119, endPoint y: 277, distance: 25.3
click at [1137, 277] on div "inv-121761" at bounding box center [1236, 287] width 198 height 40
click at [1137, 279] on textarea "inv-121761" at bounding box center [1236, 285] width 198 height 36
drag, startPoint x: 1144, startPoint y: 279, endPoint x: 1120, endPoint y: 275, distance: 24.0
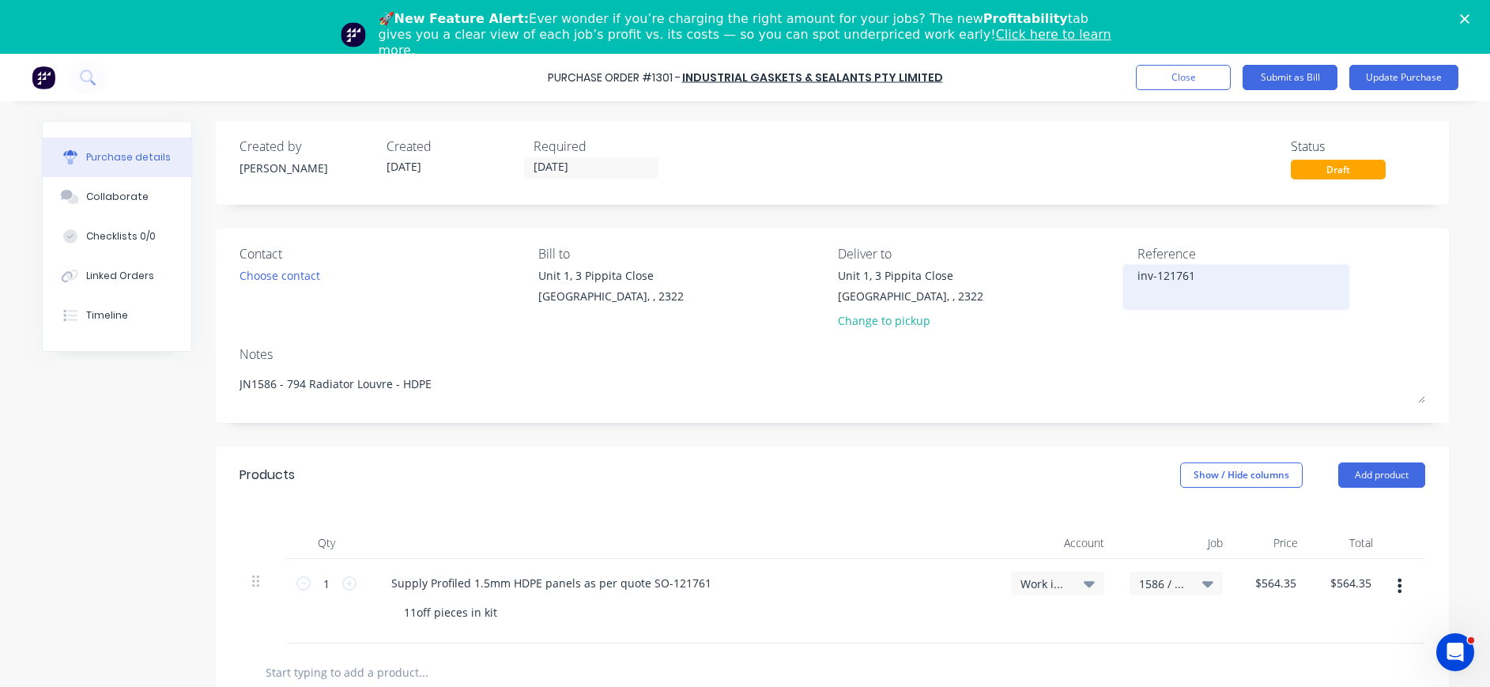
click at [1137, 275] on div "inv-121761" at bounding box center [1236, 287] width 198 height 40
drag, startPoint x: 1145, startPoint y: 278, endPoint x: 1130, endPoint y: 278, distance: 15.8
click at [1137, 278] on textarea "inv-121761" at bounding box center [1236, 285] width 198 height 36
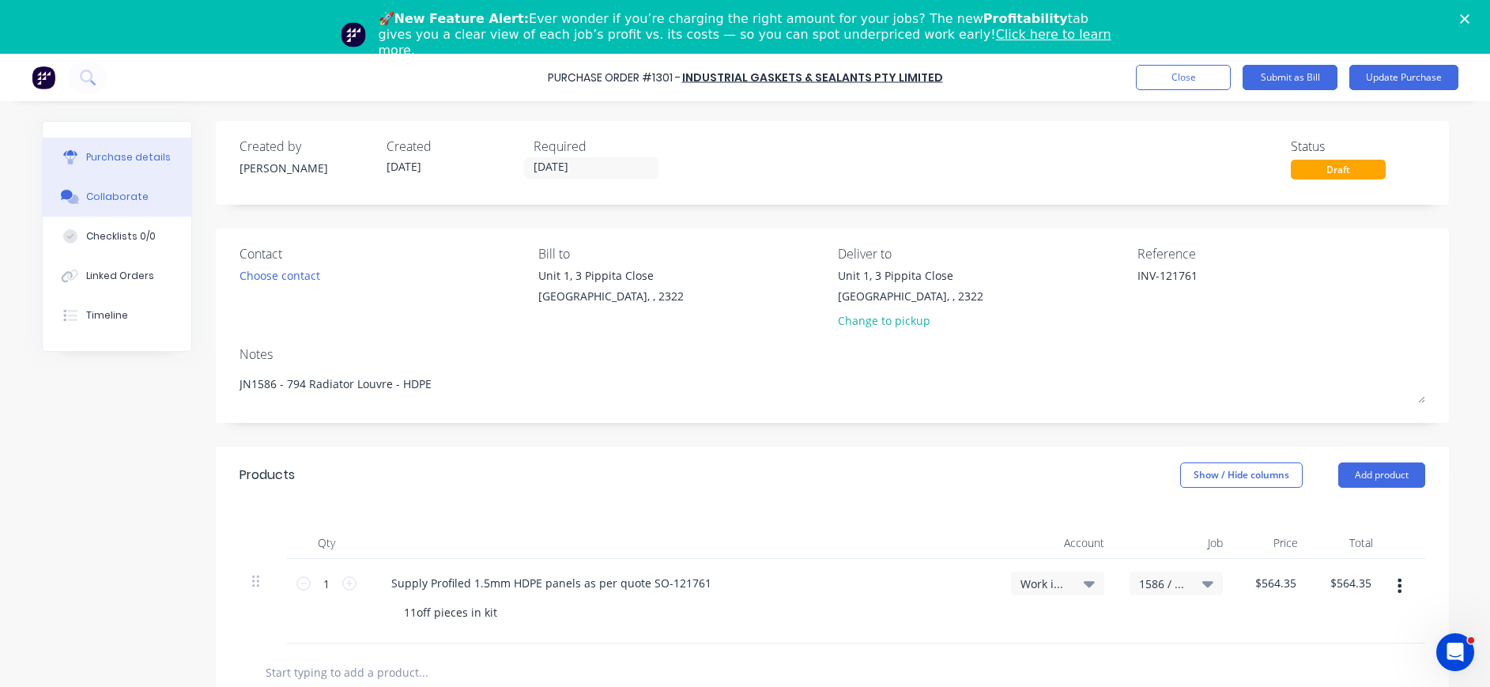
type textarea "INV-121761"
click at [126, 200] on div "Collaborate" at bounding box center [117, 197] width 62 height 14
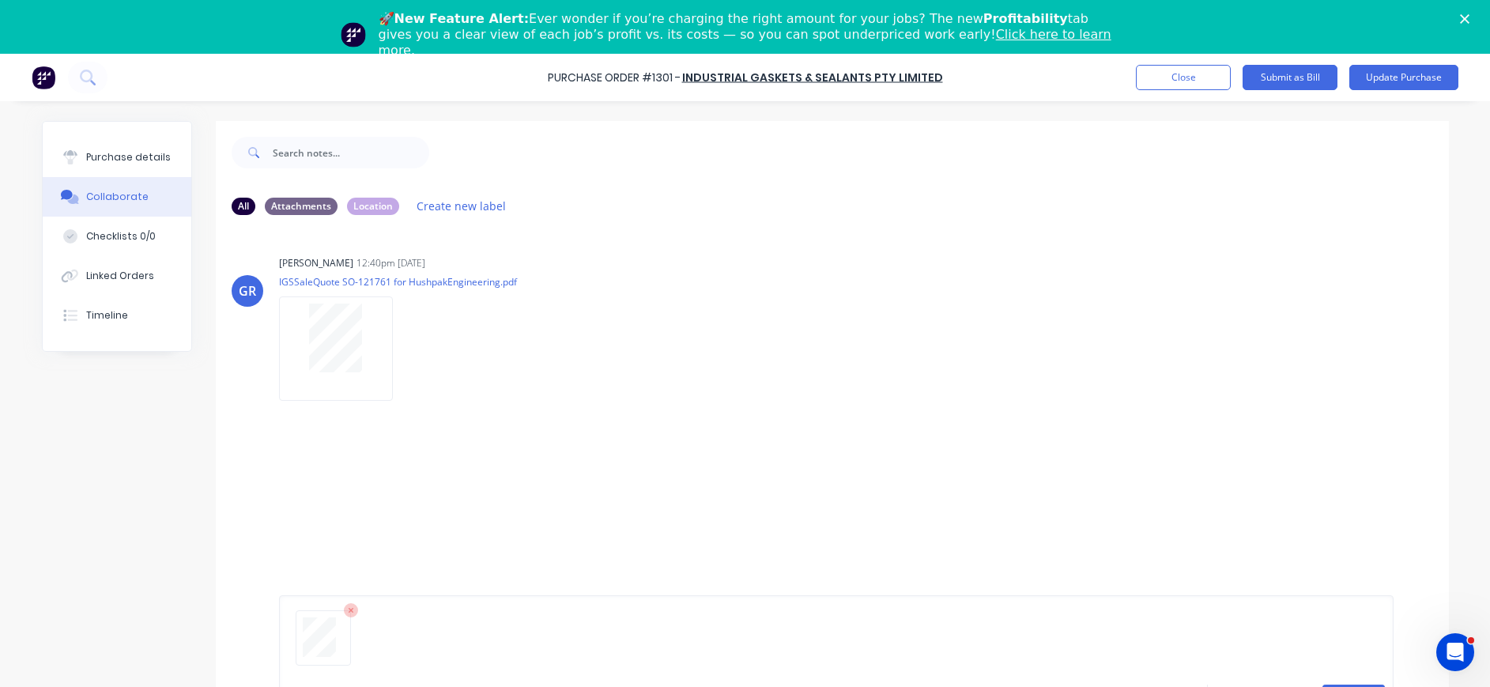
click at [1343, 686] on button "Send" at bounding box center [1353, 697] width 62 height 24
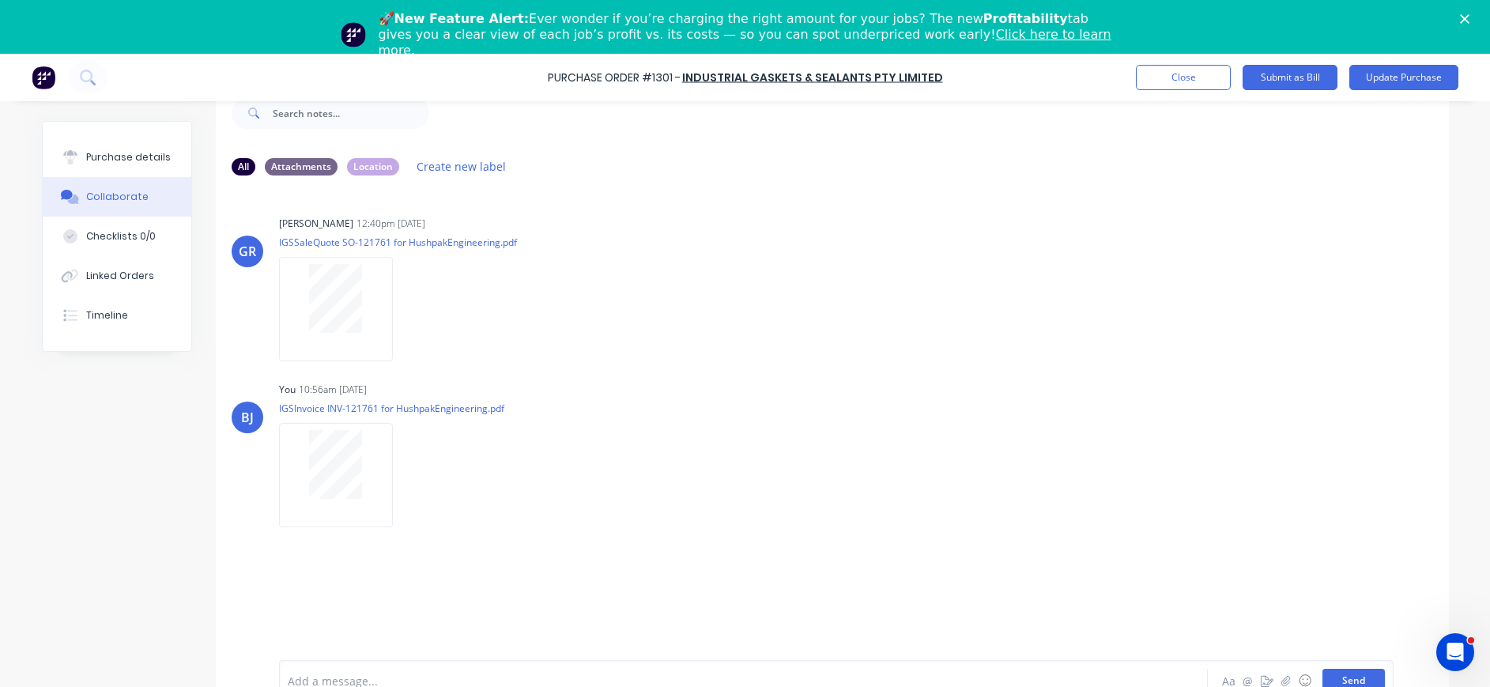
click at [1322, 676] on button "Send" at bounding box center [1353, 681] width 62 height 24
click at [104, 158] on div "Purchase details" at bounding box center [128, 157] width 85 height 14
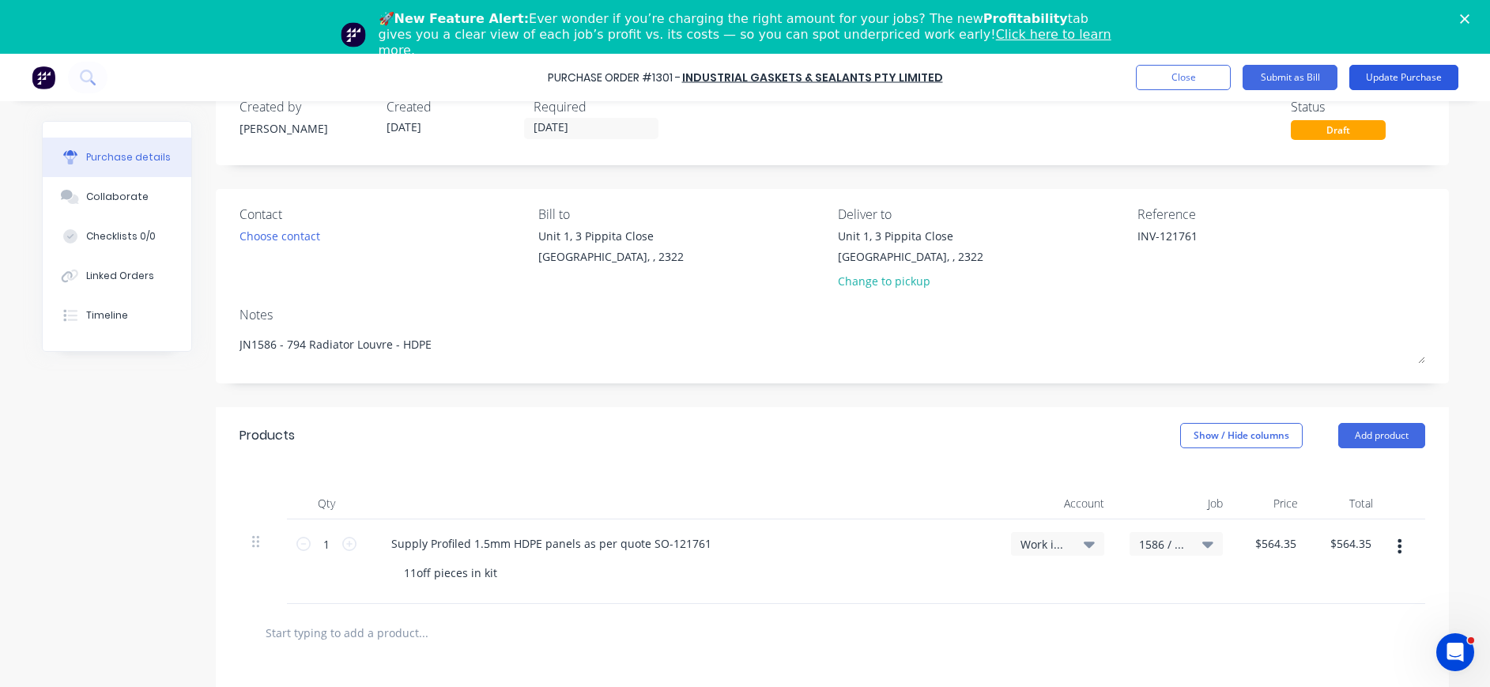
click at [1386, 78] on button "Update Purchase" at bounding box center [1403, 77] width 109 height 25
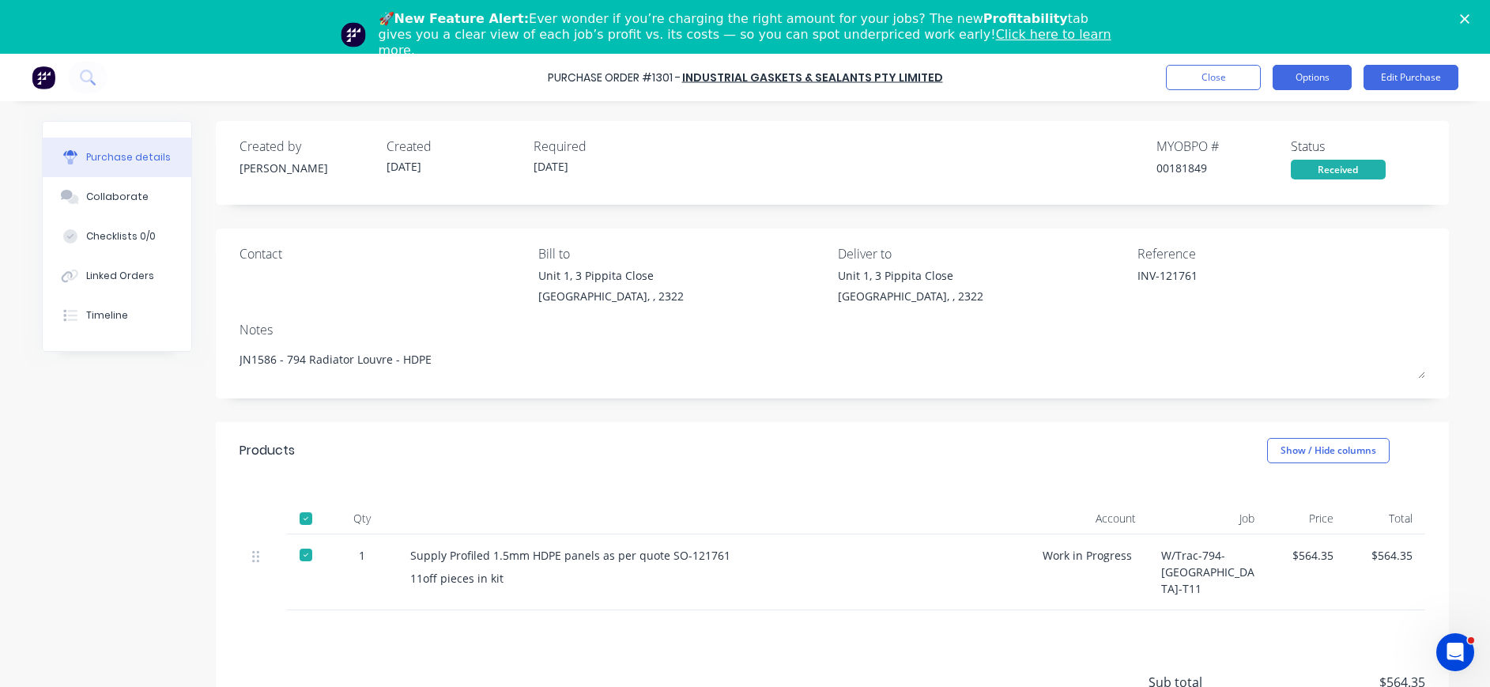
click at [1304, 74] on button "Options" at bounding box center [1312, 77] width 79 height 25
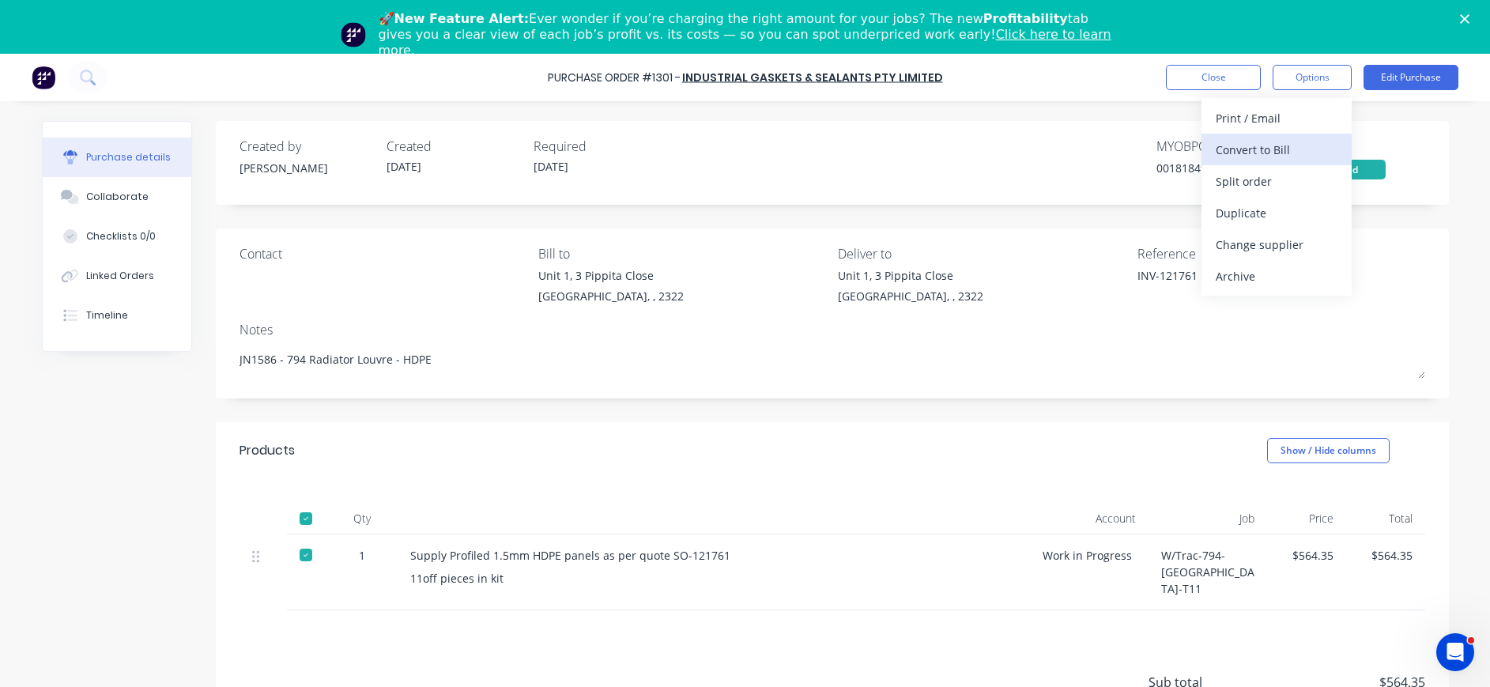
click at [1297, 145] on div "Convert to Bill" at bounding box center [1277, 149] width 122 height 23
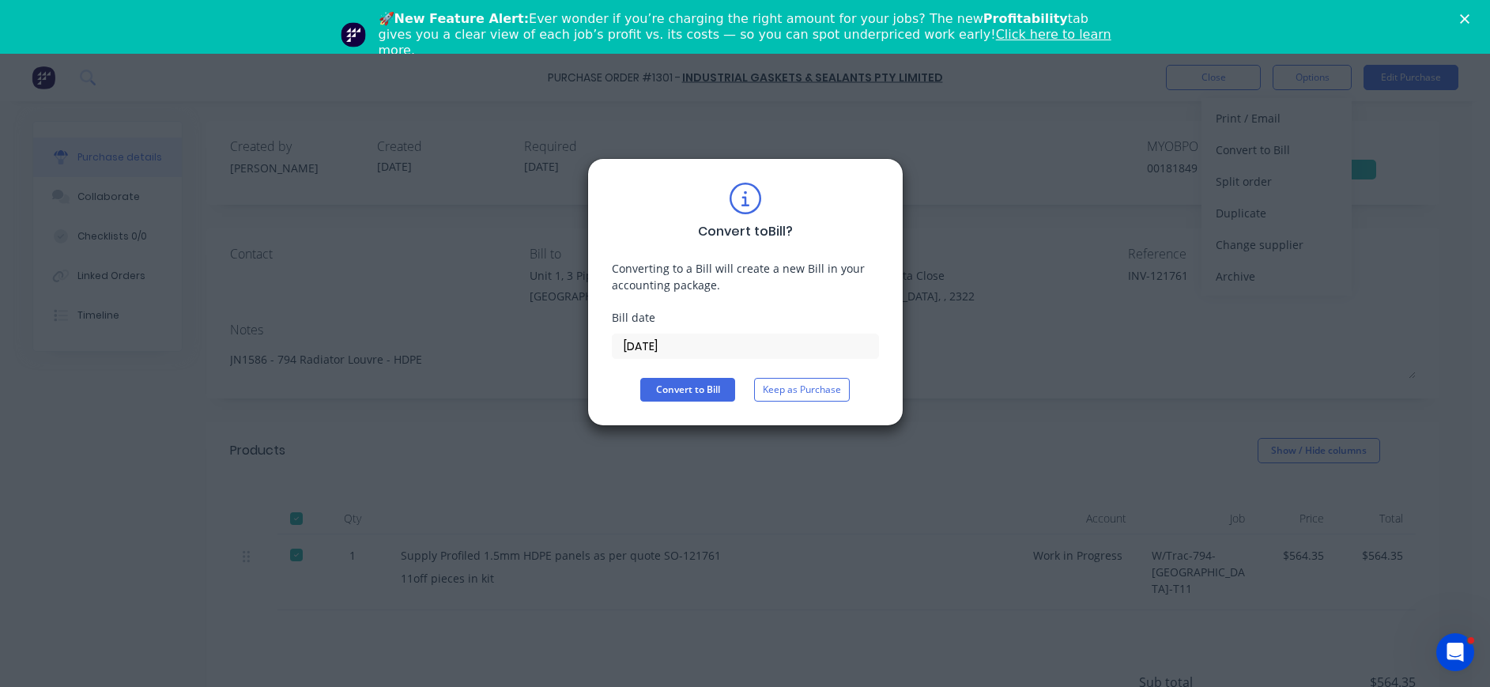
click at [651, 346] on input "[DATE]" at bounding box center [746, 346] width 266 height 24
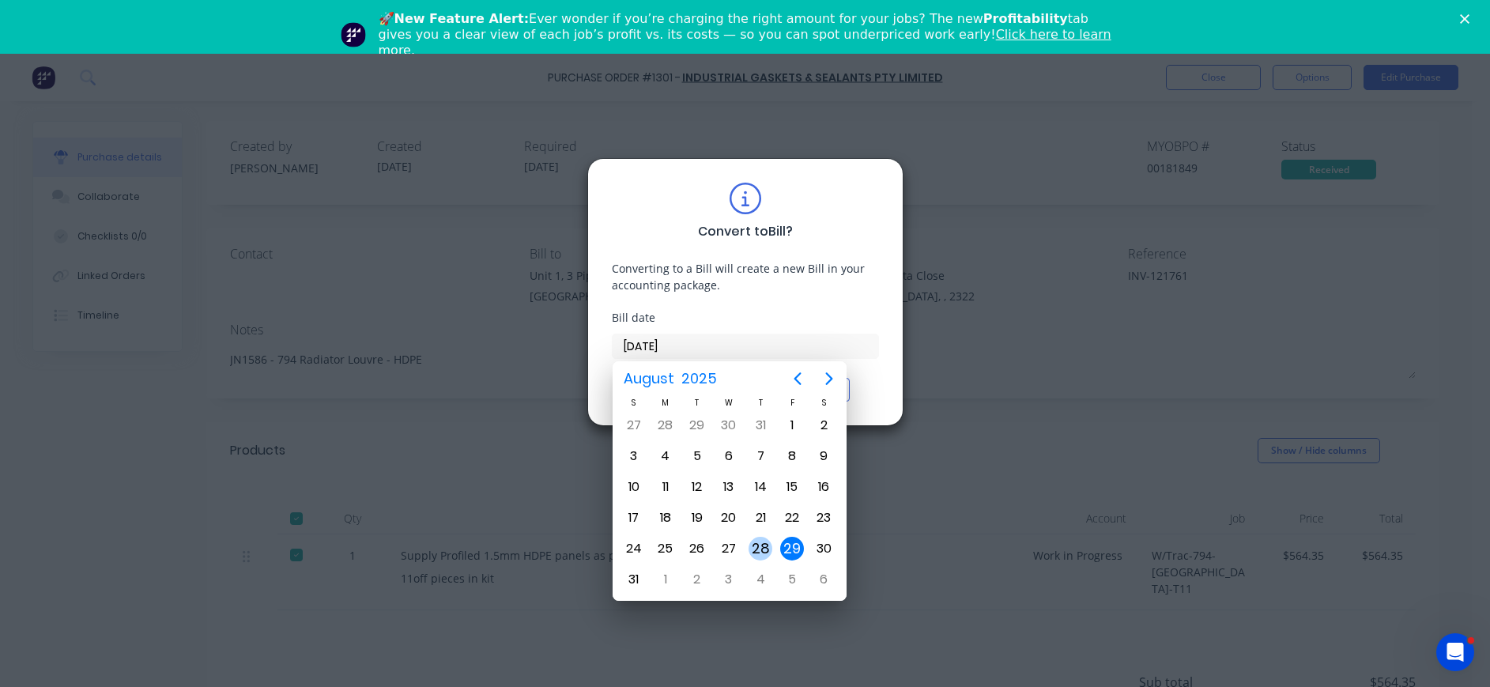
click at [765, 544] on div "28" at bounding box center [761, 549] width 24 height 24
type input "[DATE]"
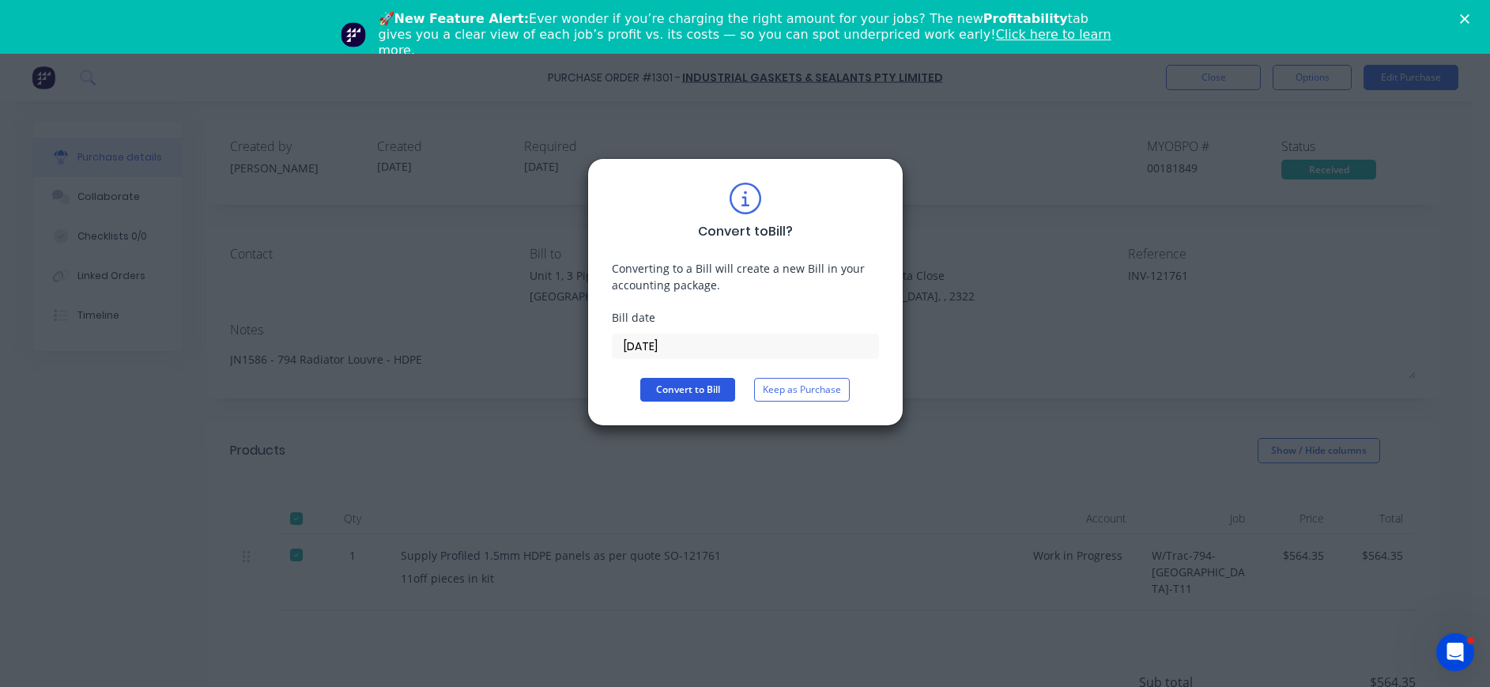
click at [684, 399] on button "Convert to Bill" at bounding box center [687, 390] width 95 height 24
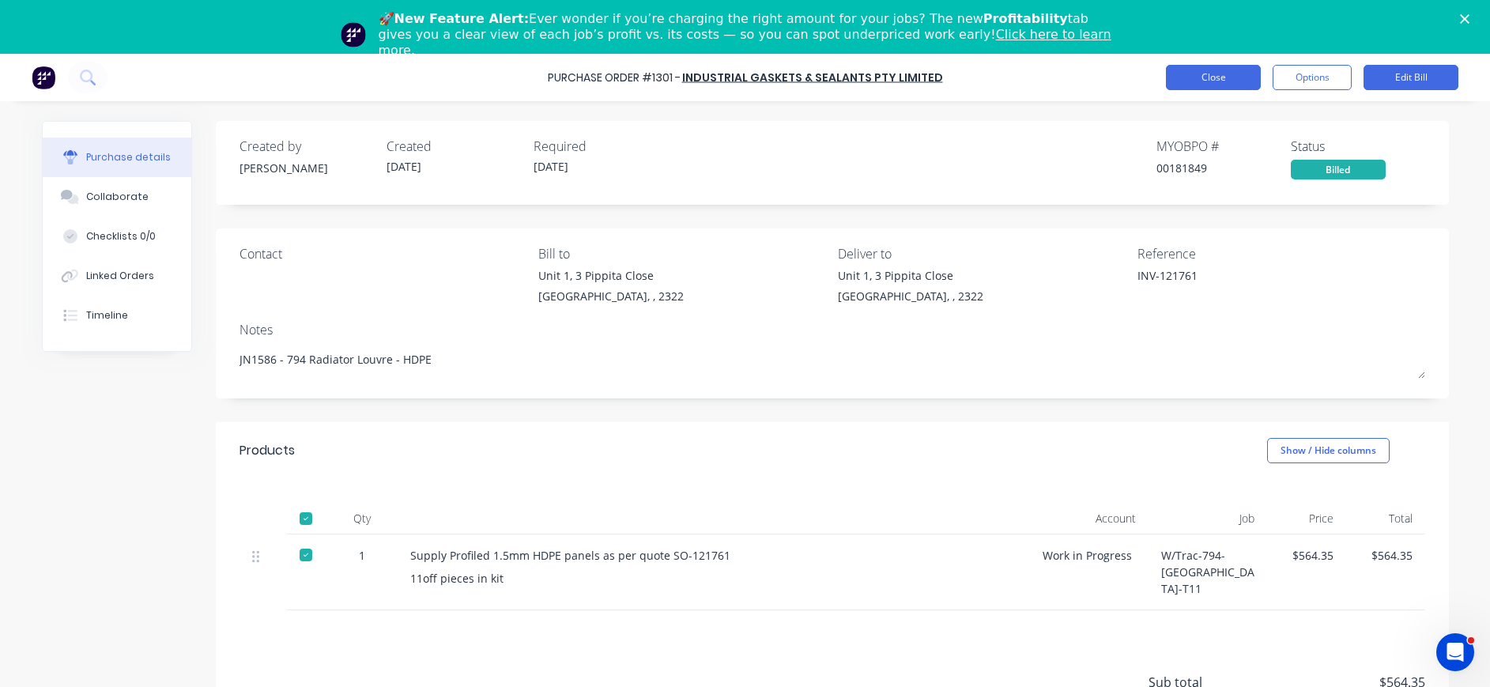
click at [1227, 85] on button "Close" at bounding box center [1213, 77] width 95 height 25
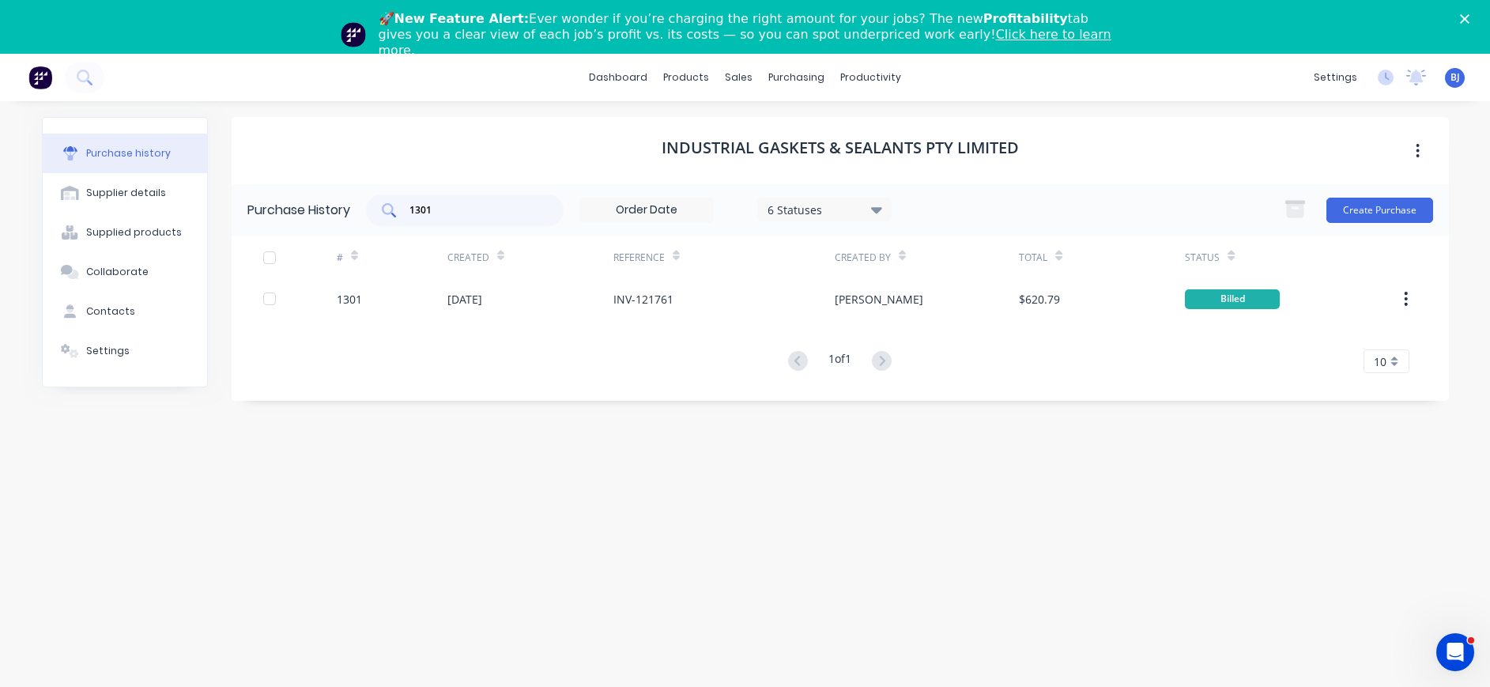
click at [495, 203] on input "1301" at bounding box center [473, 210] width 131 height 16
type input "1302"
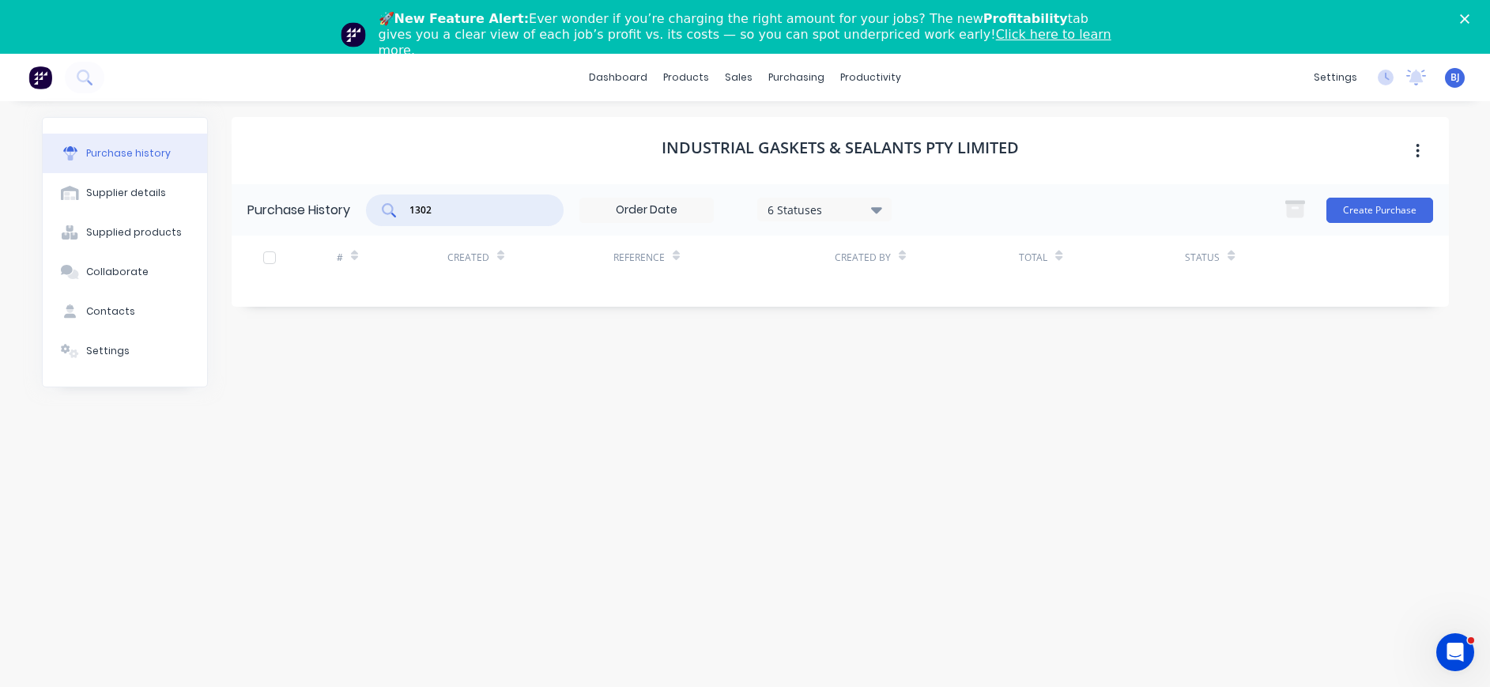
drag, startPoint x: 489, startPoint y: 203, endPoint x: 596, endPoint y: 150, distance: 119.1
click at [411, 204] on input "1302" at bounding box center [473, 210] width 131 height 16
click at [796, 79] on div "purchasing" at bounding box center [796, 78] width 72 height 24
click at [833, 117] on link "Purchase Orders" at bounding box center [862, 129] width 209 height 32
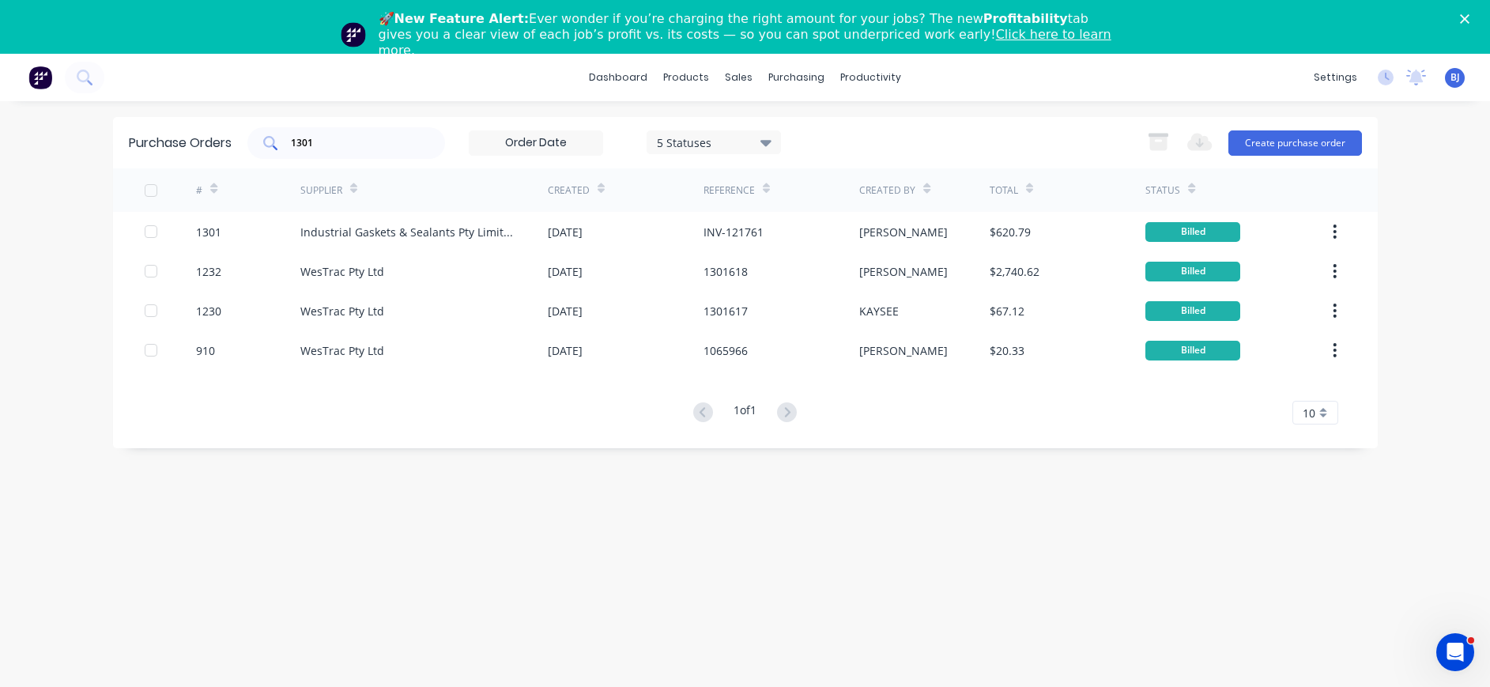
click at [387, 140] on input "1301" at bounding box center [354, 143] width 131 height 16
drag, startPoint x: 349, startPoint y: 142, endPoint x: 182, endPoint y: 164, distance: 168.9
click at [182, 164] on div "Purchase Orders 1301 5 Statuses 5 Statuses Export to Excel (XLSX) Create purcha…" at bounding box center [745, 142] width 1265 height 51
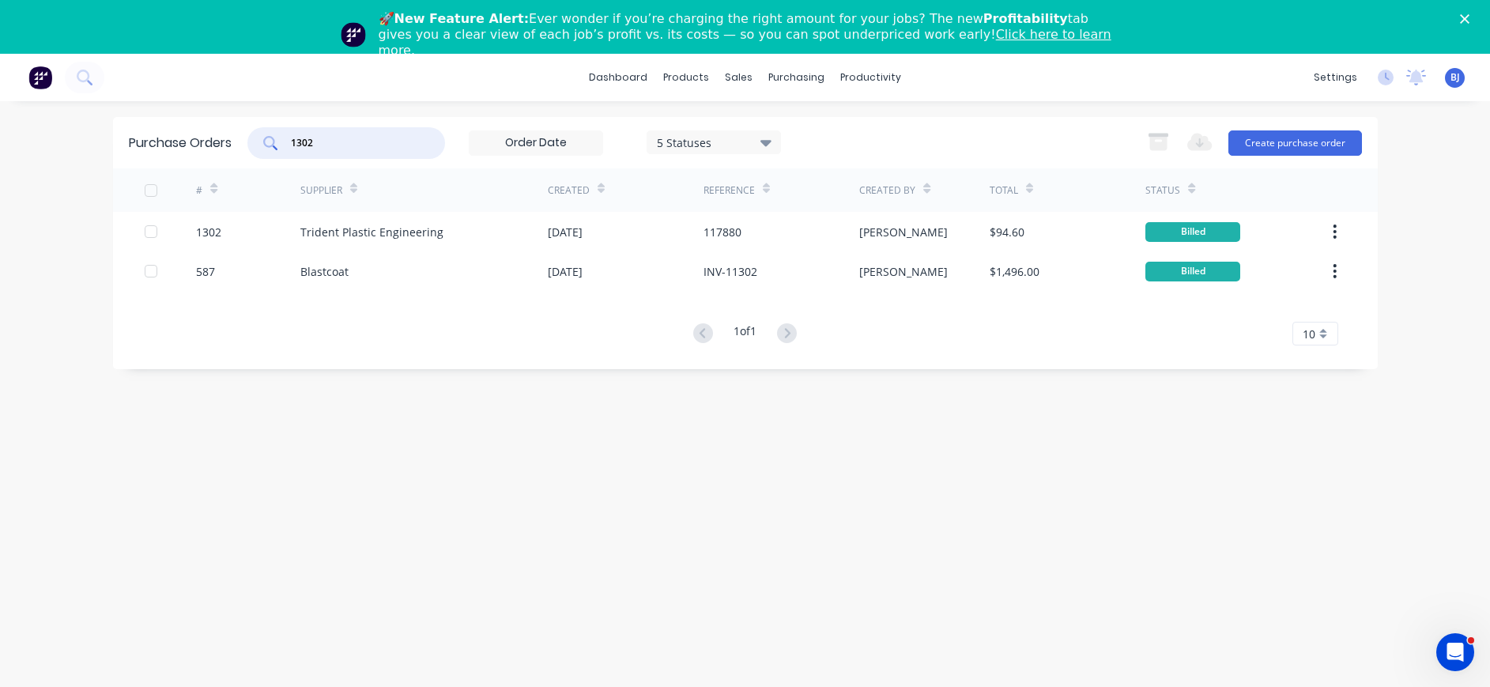
drag, startPoint x: 342, startPoint y: 147, endPoint x: 264, endPoint y: 135, distance: 79.1
click at [264, 135] on div "1302" at bounding box center [346, 143] width 198 height 32
drag, startPoint x: 368, startPoint y: 142, endPoint x: 270, endPoint y: 142, distance: 98.8
click at [270, 142] on div "1280" at bounding box center [346, 143] width 198 height 32
type input "1227"
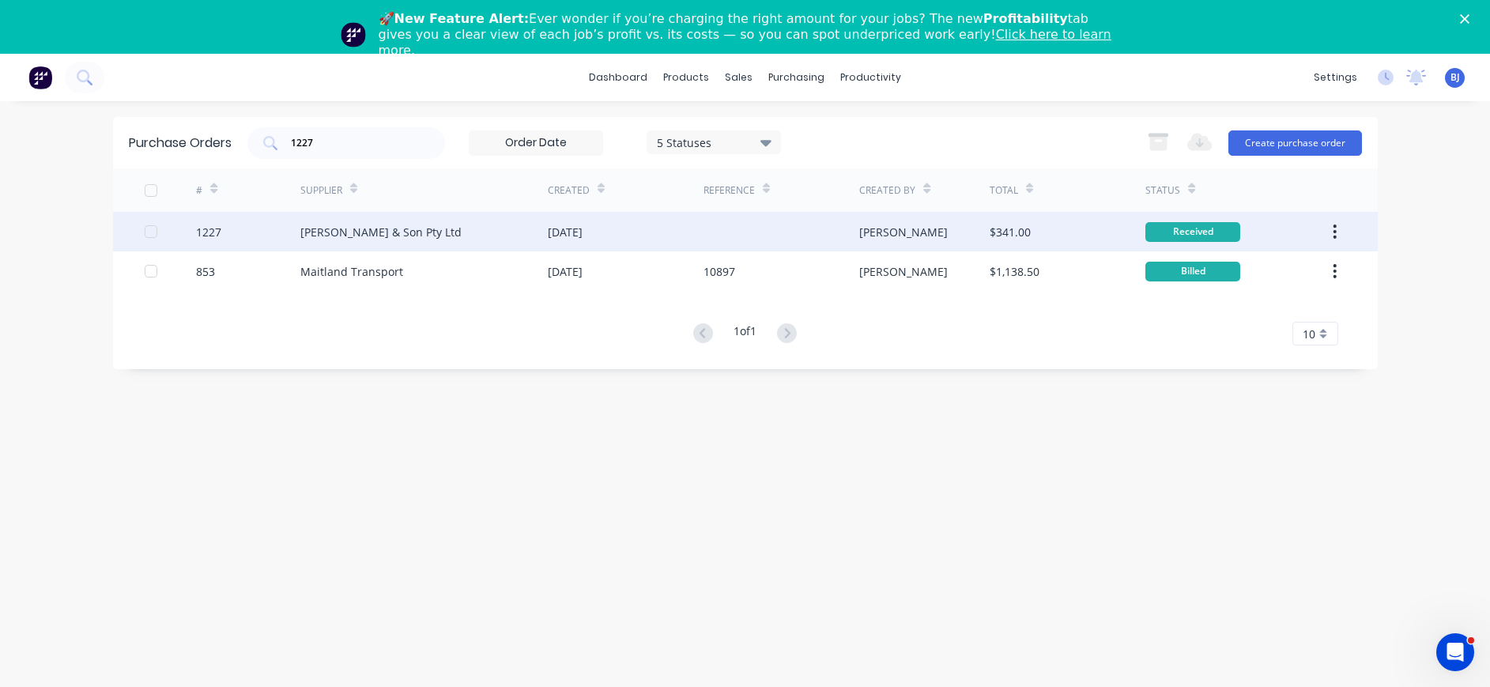
click at [375, 233] on div "[PERSON_NAME] & Son Pty Ltd" at bounding box center [380, 232] width 161 height 17
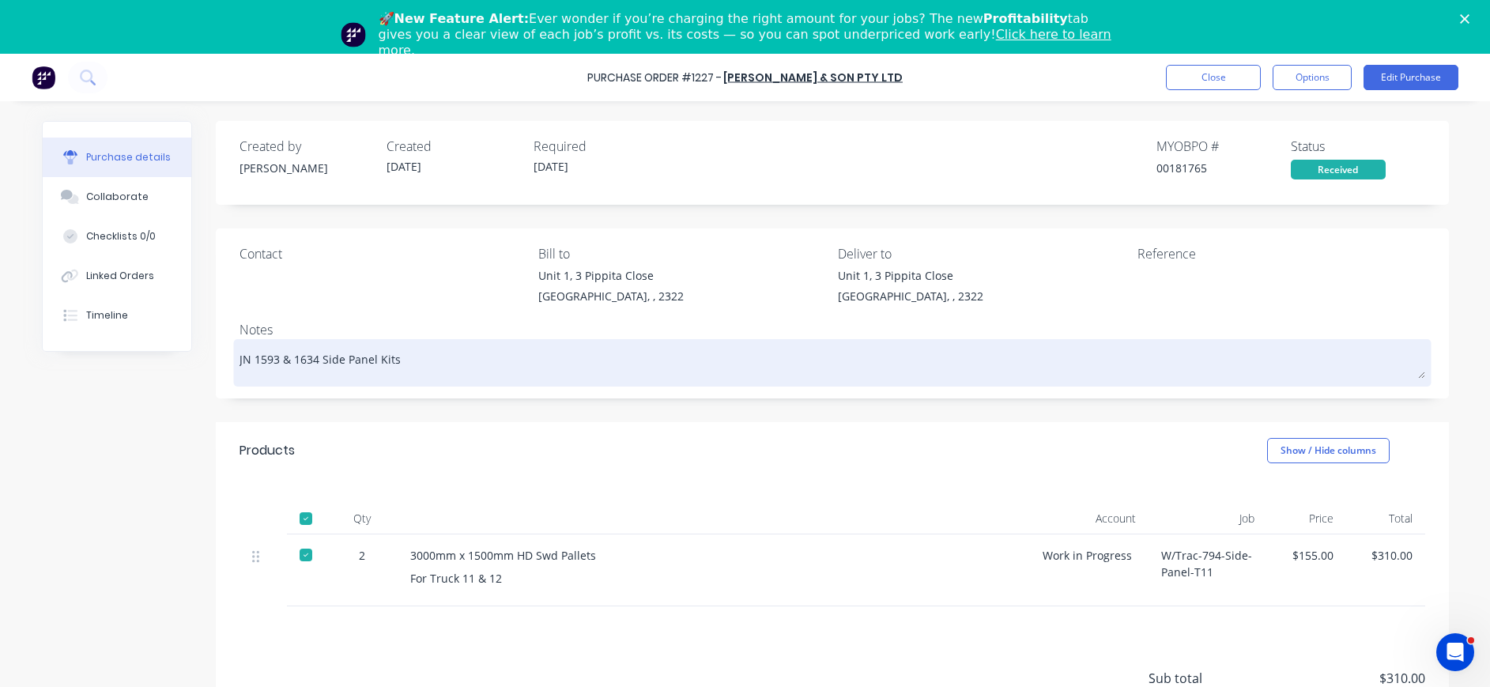
scroll to position [91, 0]
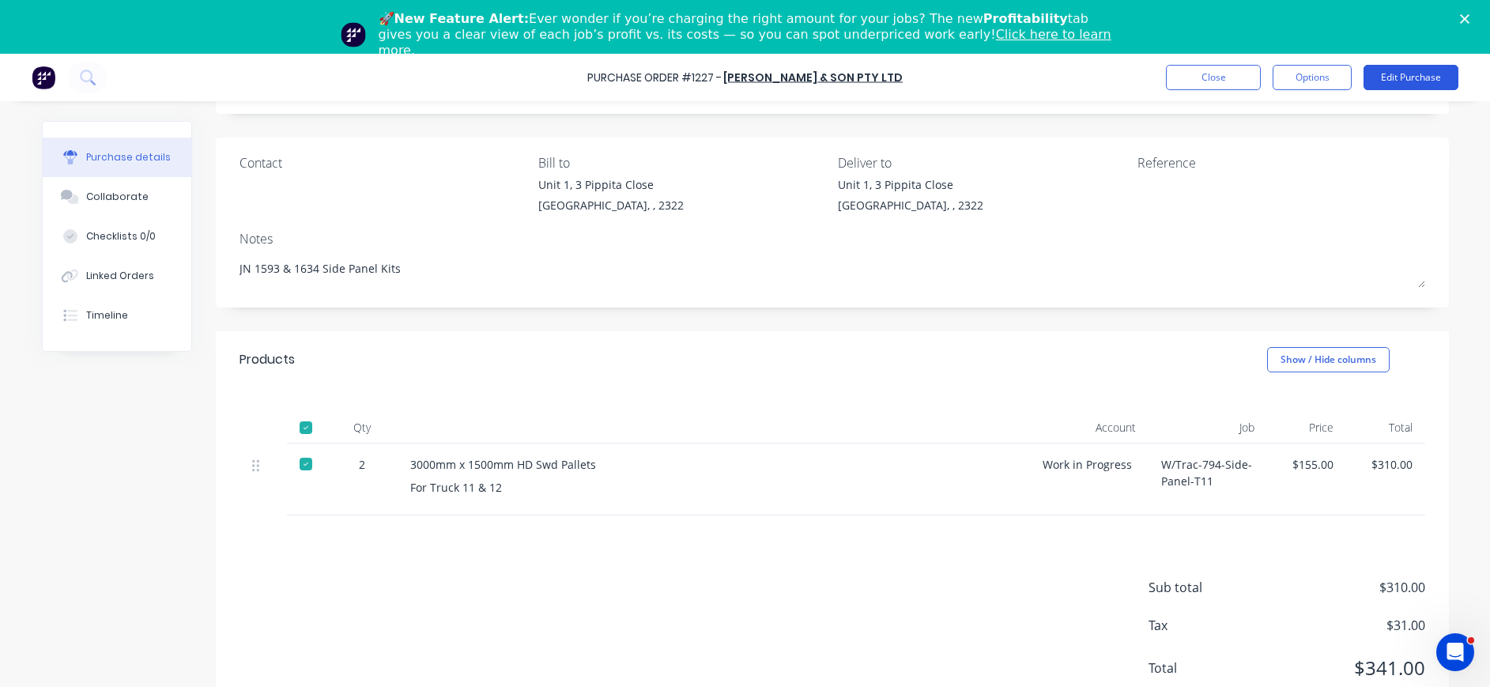
click at [1420, 69] on button "Edit Purchase" at bounding box center [1411, 77] width 95 height 25
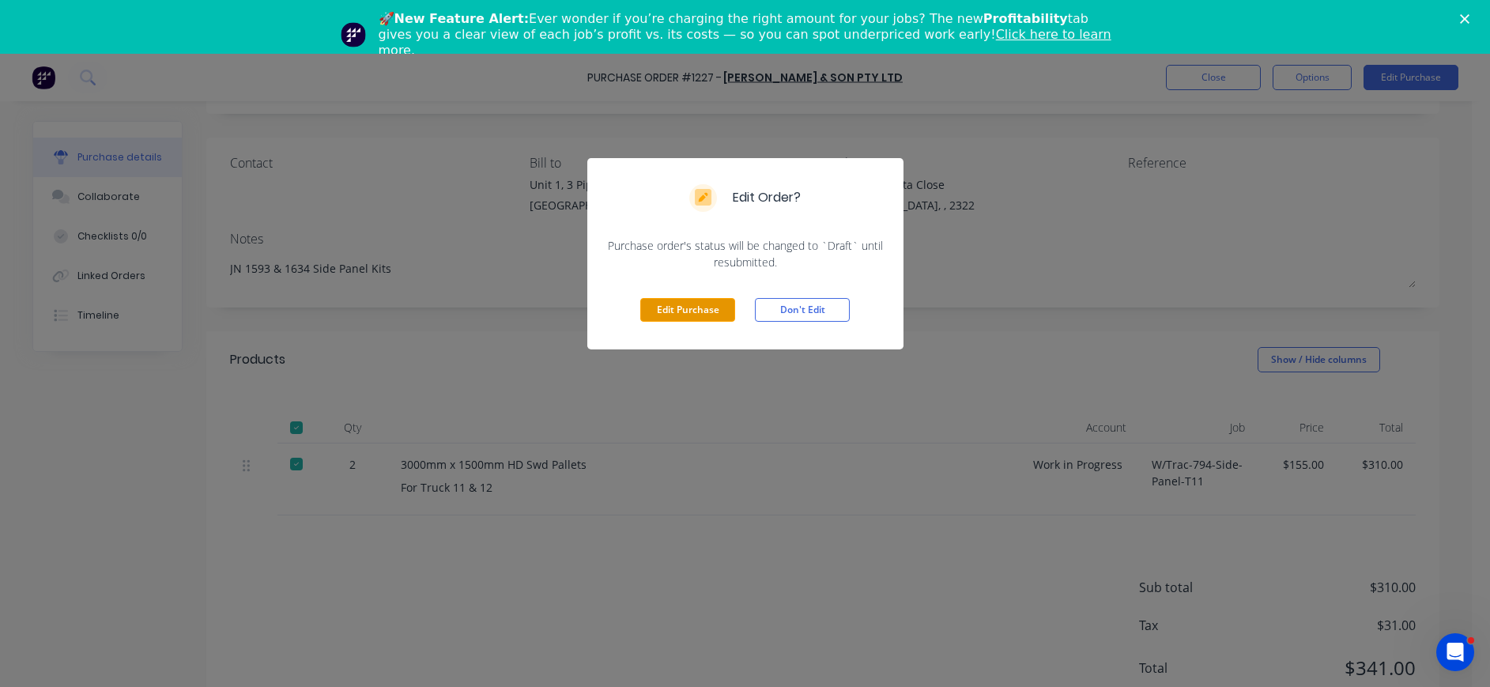
click at [656, 315] on button "Edit Purchase" at bounding box center [687, 310] width 95 height 24
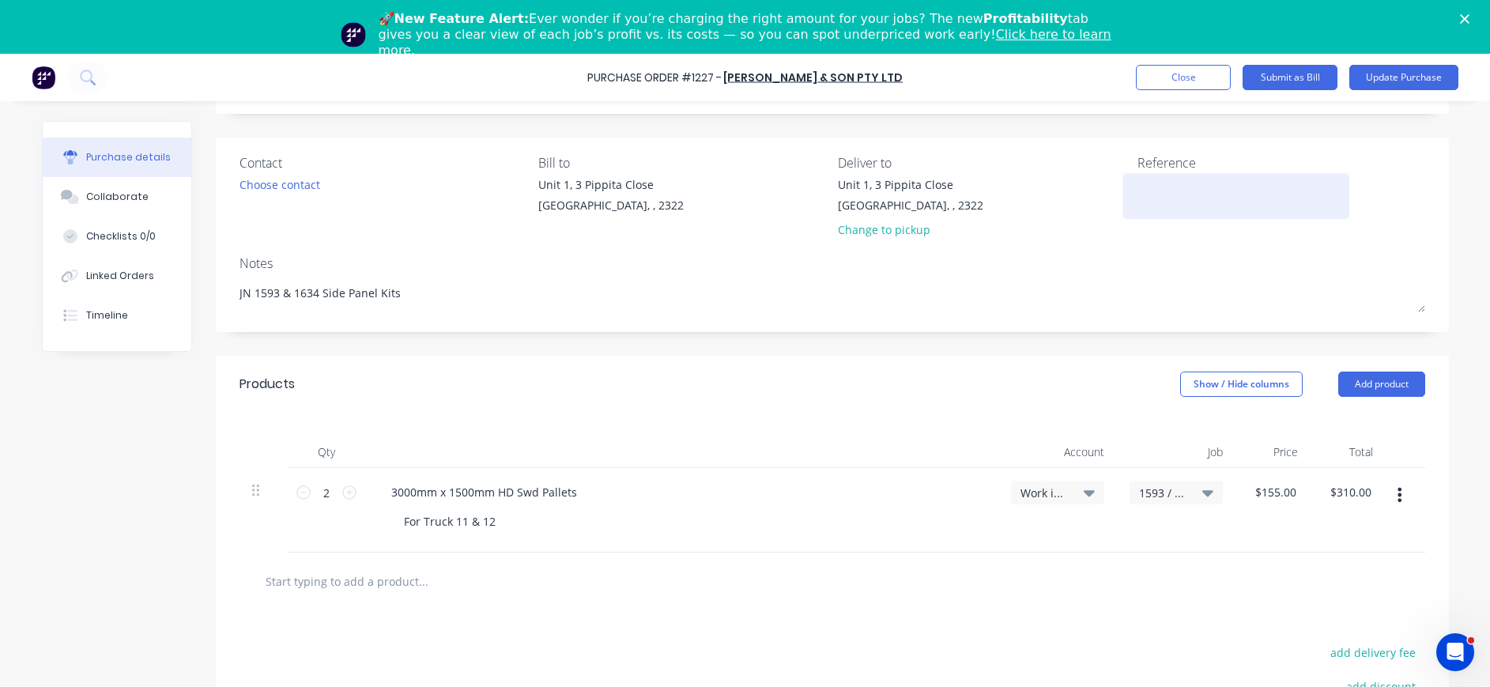
click at [1201, 183] on textarea at bounding box center [1236, 194] width 198 height 36
type textarea "38964"
click at [1398, 497] on icon "button" at bounding box center [1400, 494] width 4 height 17
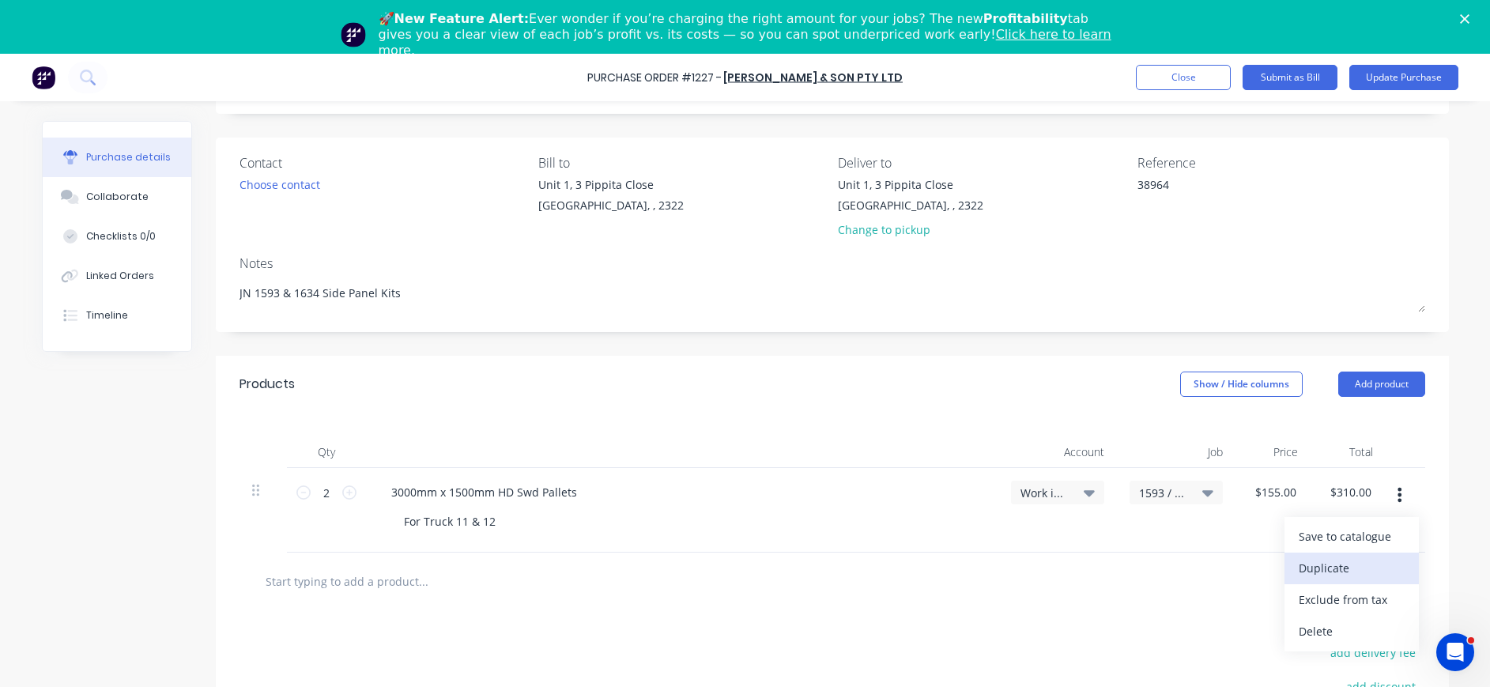
click at [1374, 562] on button "Duplicate" at bounding box center [1352, 569] width 134 height 32
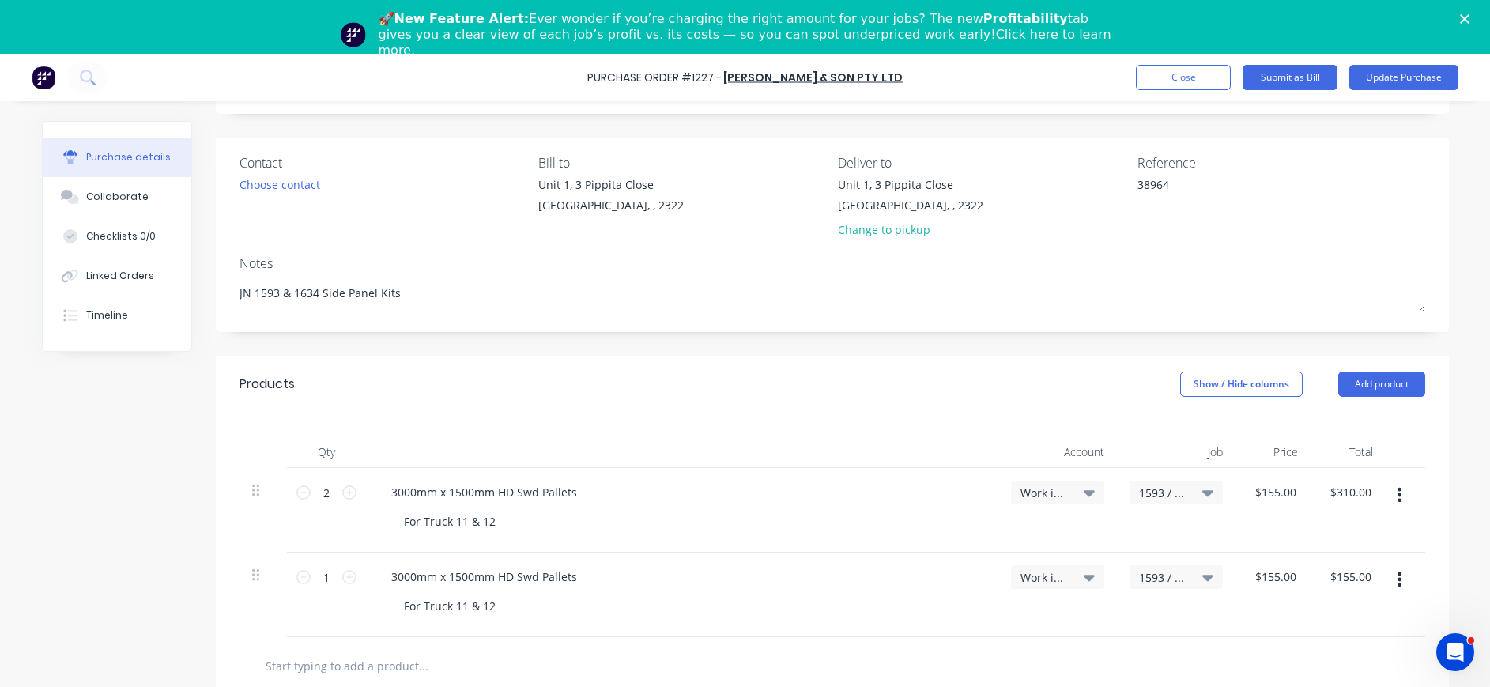
click at [1174, 579] on span "1593 / W/Trac-794-Side-Panel-T11" at bounding box center [1162, 577] width 47 height 17
click at [1099, 634] on input at bounding box center [1124, 625] width 162 height 32
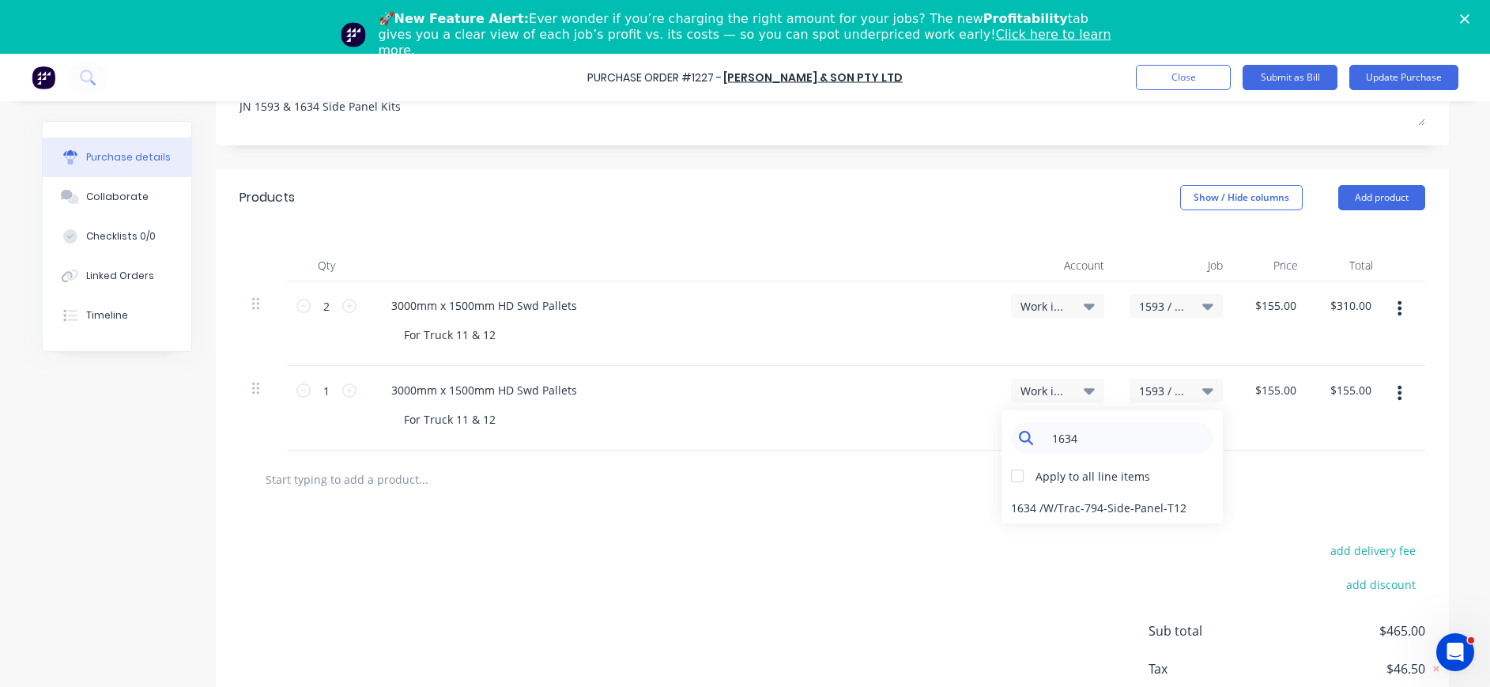
scroll to position [321, 0]
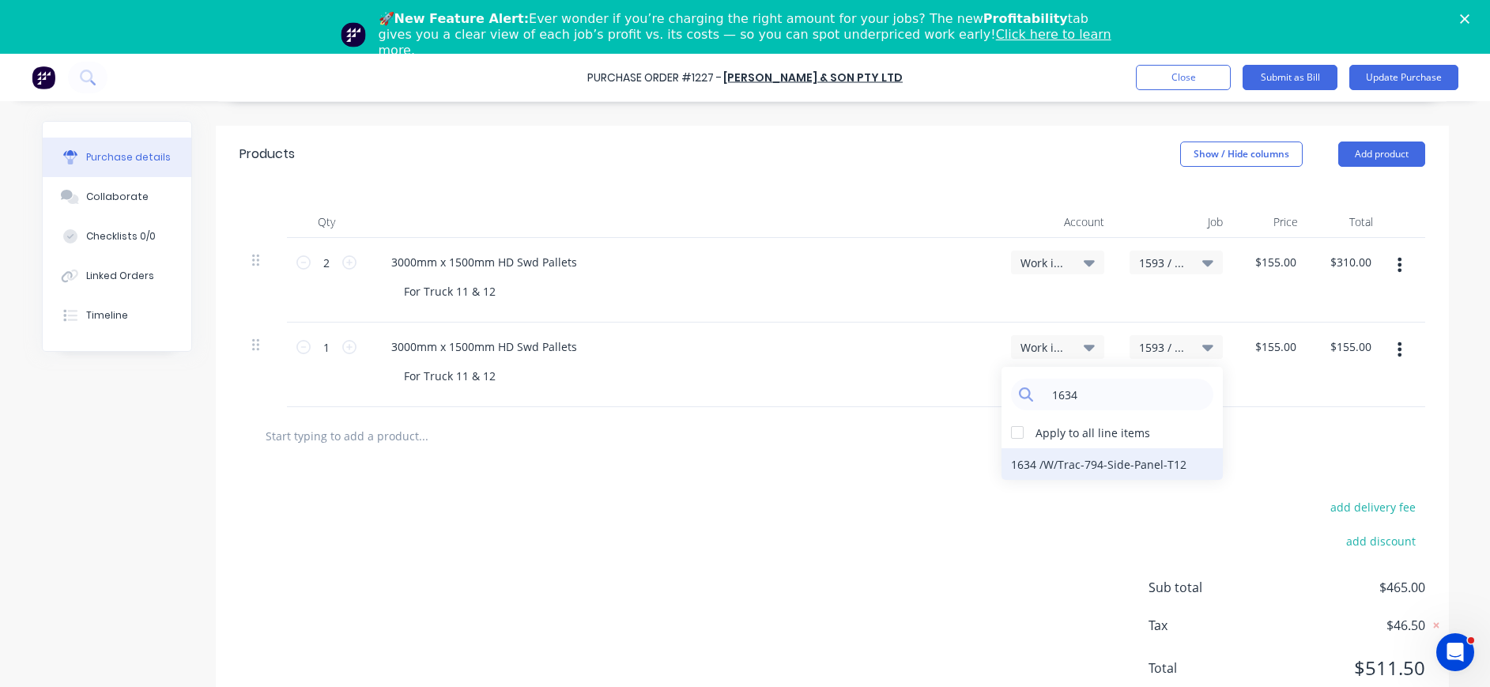
type input "1634"
click at [1107, 460] on div "1634 / W/Trac-794-Side-Panel-T12" at bounding box center [1112, 464] width 221 height 32
click at [1056, 258] on span "Work in Progress" at bounding box center [1043, 263] width 47 height 17
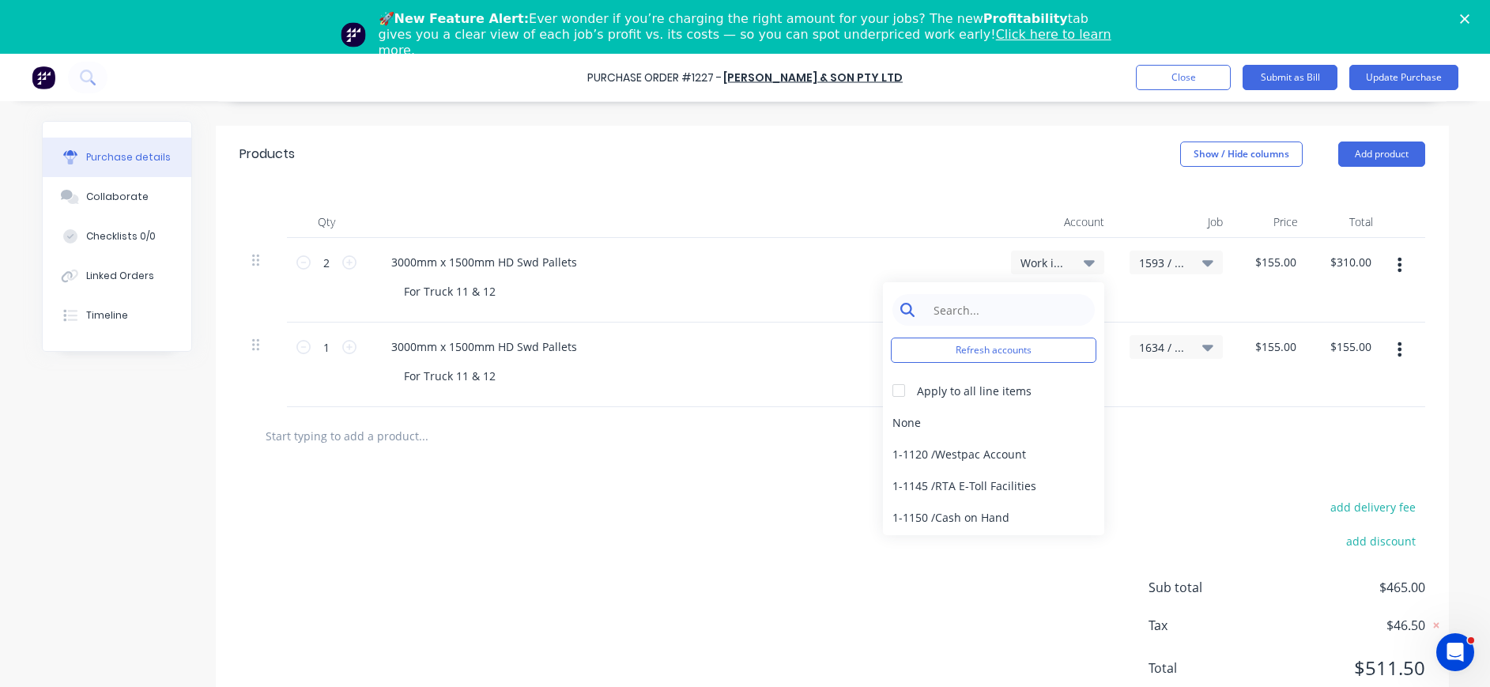
click at [1039, 317] on input at bounding box center [1006, 310] width 162 height 32
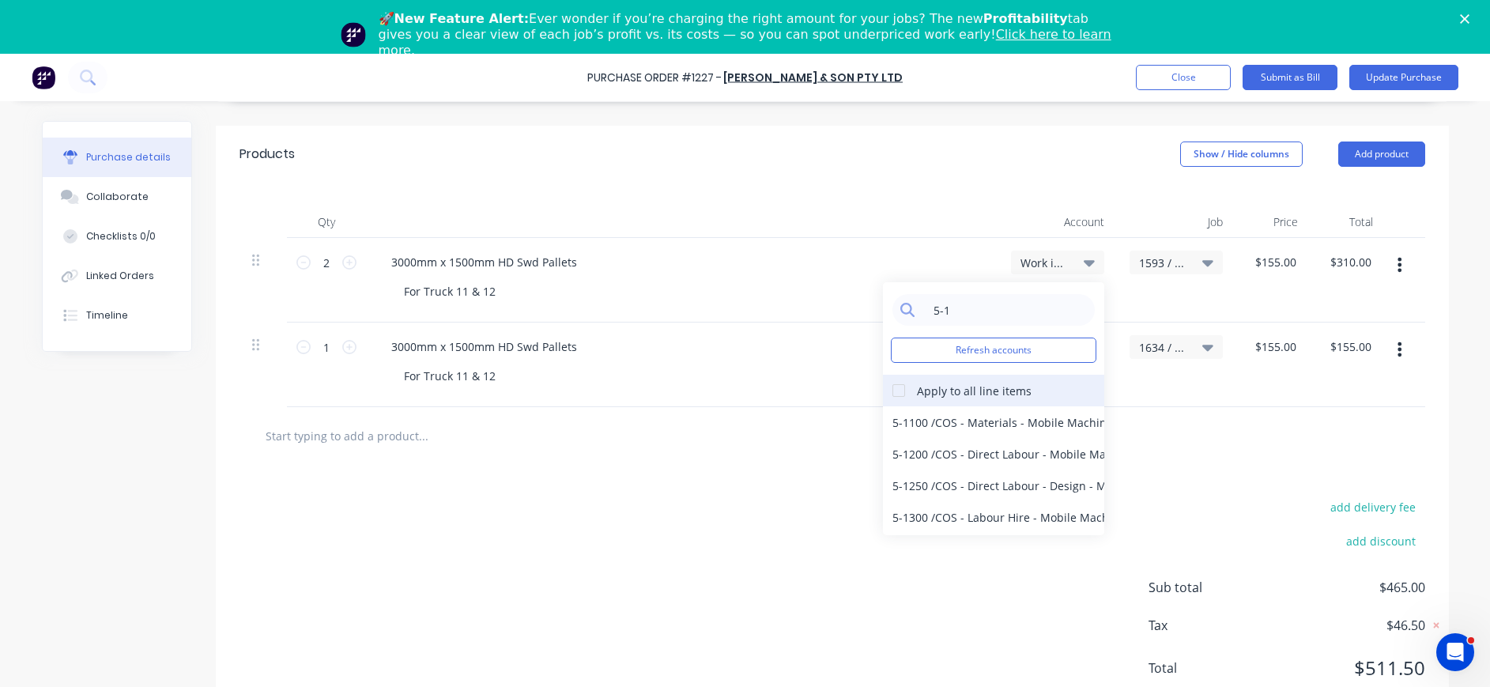
type input "5-1"
click at [891, 389] on div at bounding box center [899, 391] width 32 height 32
click at [907, 420] on div "5-1100 / COS - Materials - Mobile Machines Sound" at bounding box center [993, 422] width 221 height 32
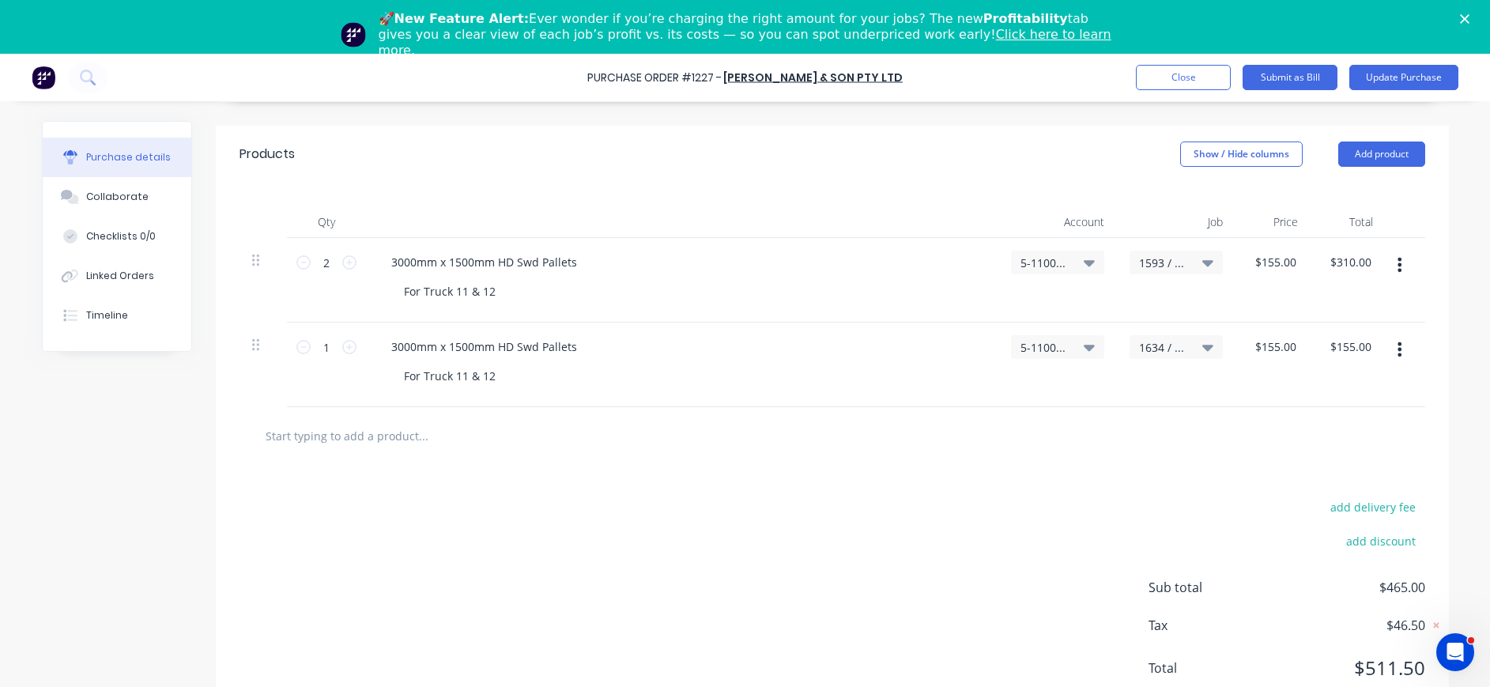
click at [1084, 344] on icon at bounding box center [1089, 346] width 11 height 17
click at [956, 405] on input at bounding box center [1006, 395] width 162 height 32
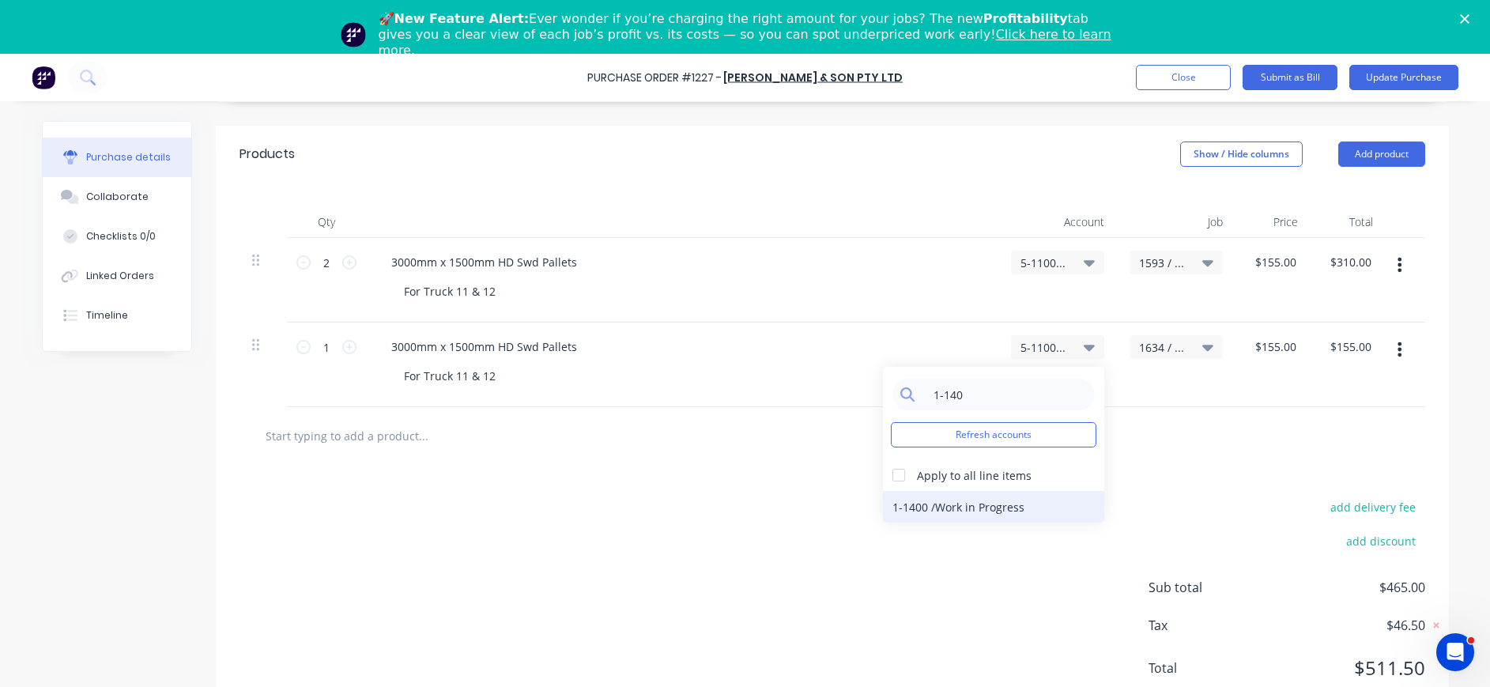
type input "1-140"
click at [995, 506] on div "1-1400 / Work in Progress" at bounding box center [993, 507] width 221 height 32
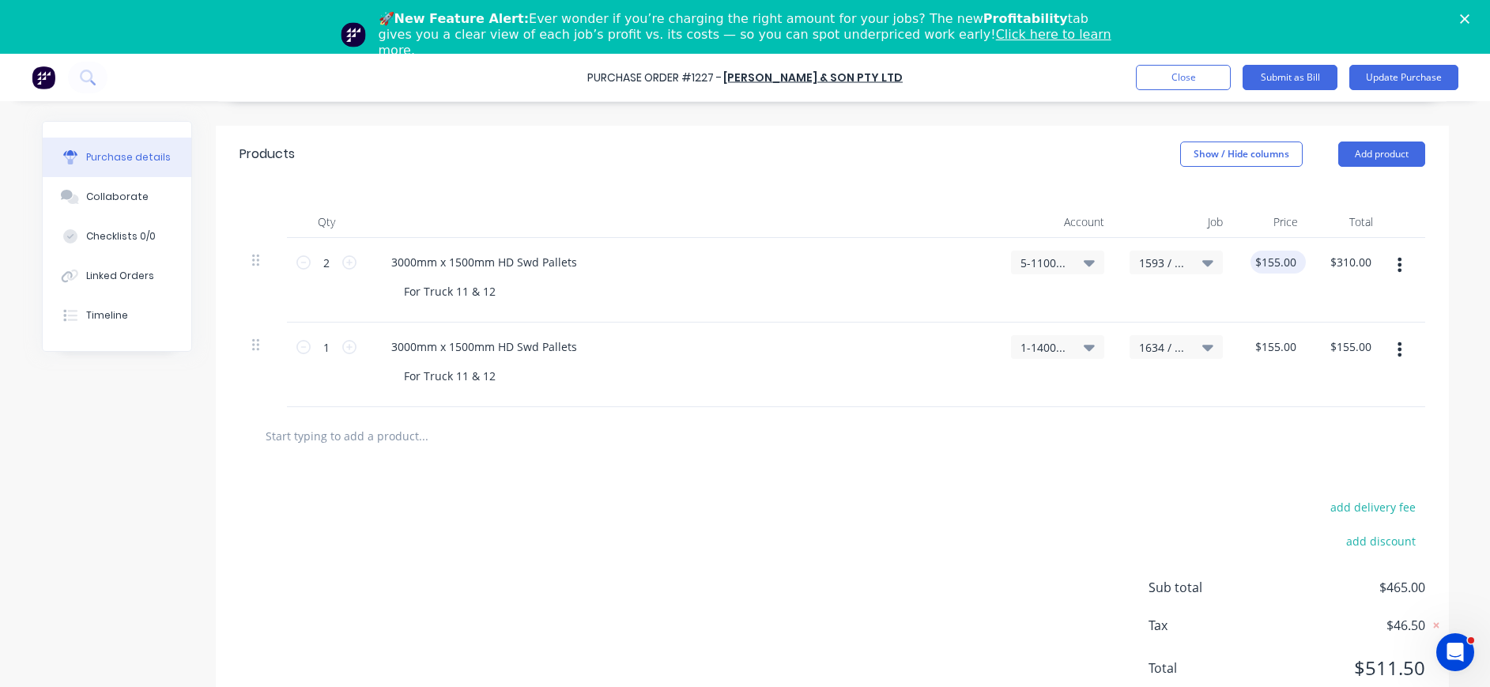
click at [1291, 261] on div "$155.00 $155.00" at bounding box center [1278, 262] width 55 height 23
click at [296, 259] on icon at bounding box center [303, 262] width 14 height 14
type input "1"
type input "$155.00"
click at [1253, 270] on input "155.0000" at bounding box center [1275, 262] width 55 height 23
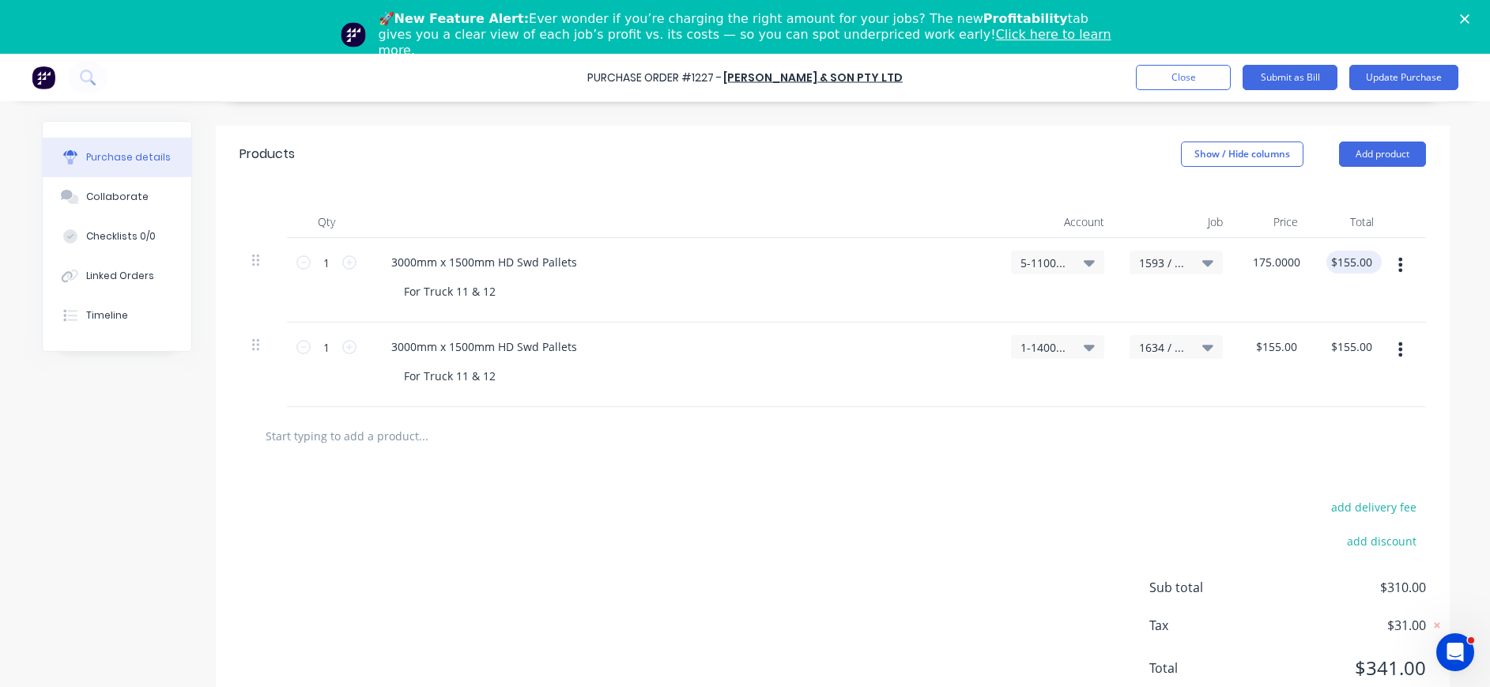
type input "$175.00"
click at [1350, 266] on input "175.00" at bounding box center [1353, 262] width 43 height 23
type input "$175.00"
drag, startPoint x: 1269, startPoint y: 344, endPoint x: 1311, endPoint y: 339, distance: 42.2
click at [1273, 344] on input "155.0000" at bounding box center [1275, 346] width 49 height 23
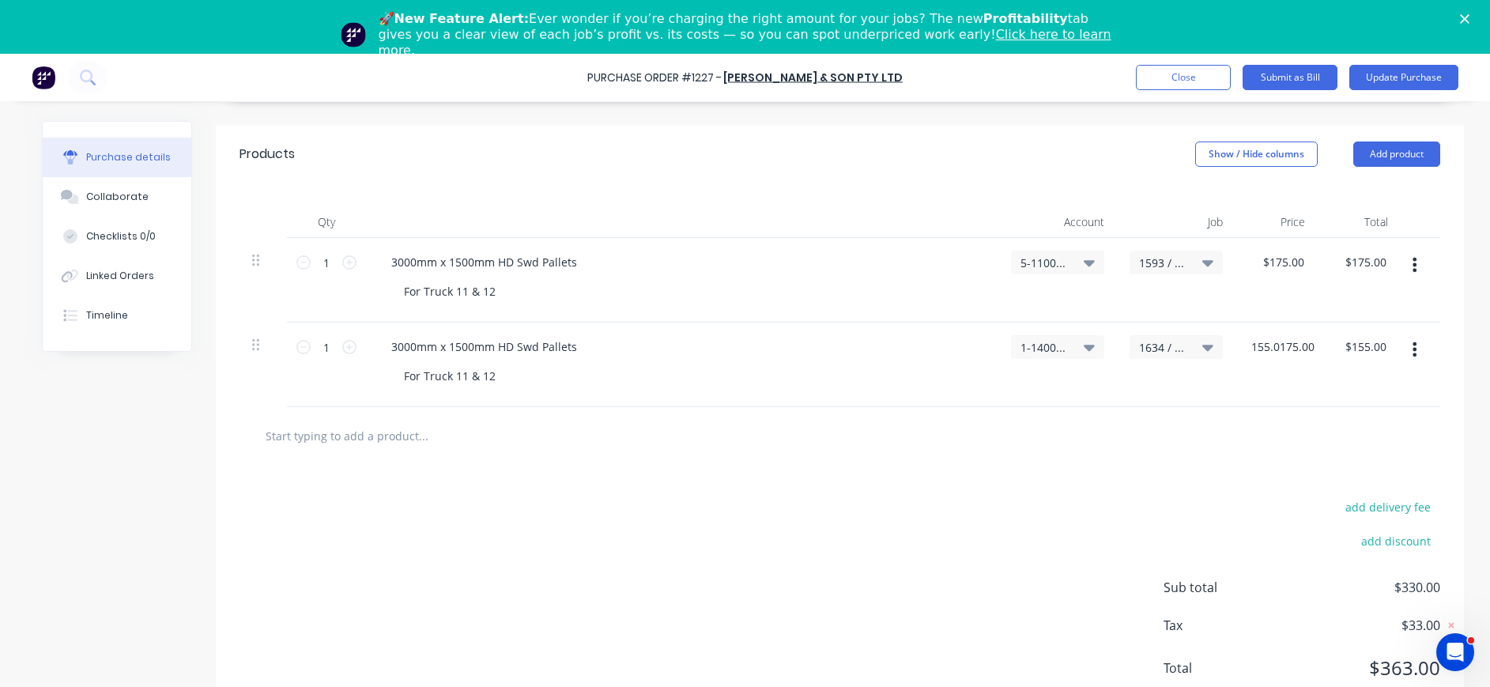
scroll to position [0, 1]
click at [1307, 346] on input "155.0175000" at bounding box center [1283, 346] width 70 height 23
drag, startPoint x: 1307, startPoint y: 345, endPoint x: 1229, endPoint y: 345, distance: 78.3
click at [1236, 345] on div "155.0175000 155.0175000" at bounding box center [1282, 365] width 93 height 85
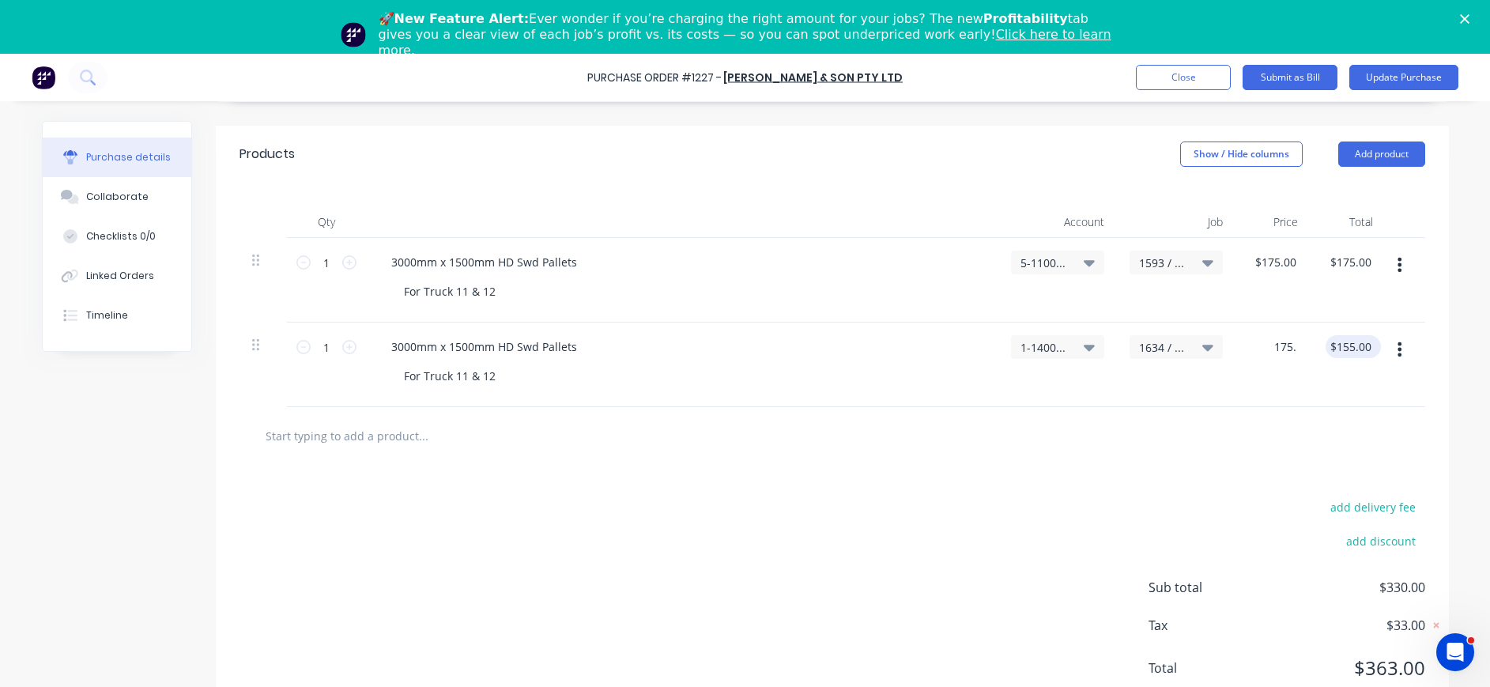
type input "$175.00"
type input "175.00"
click at [1352, 344] on input "175.00" at bounding box center [1350, 346] width 49 height 23
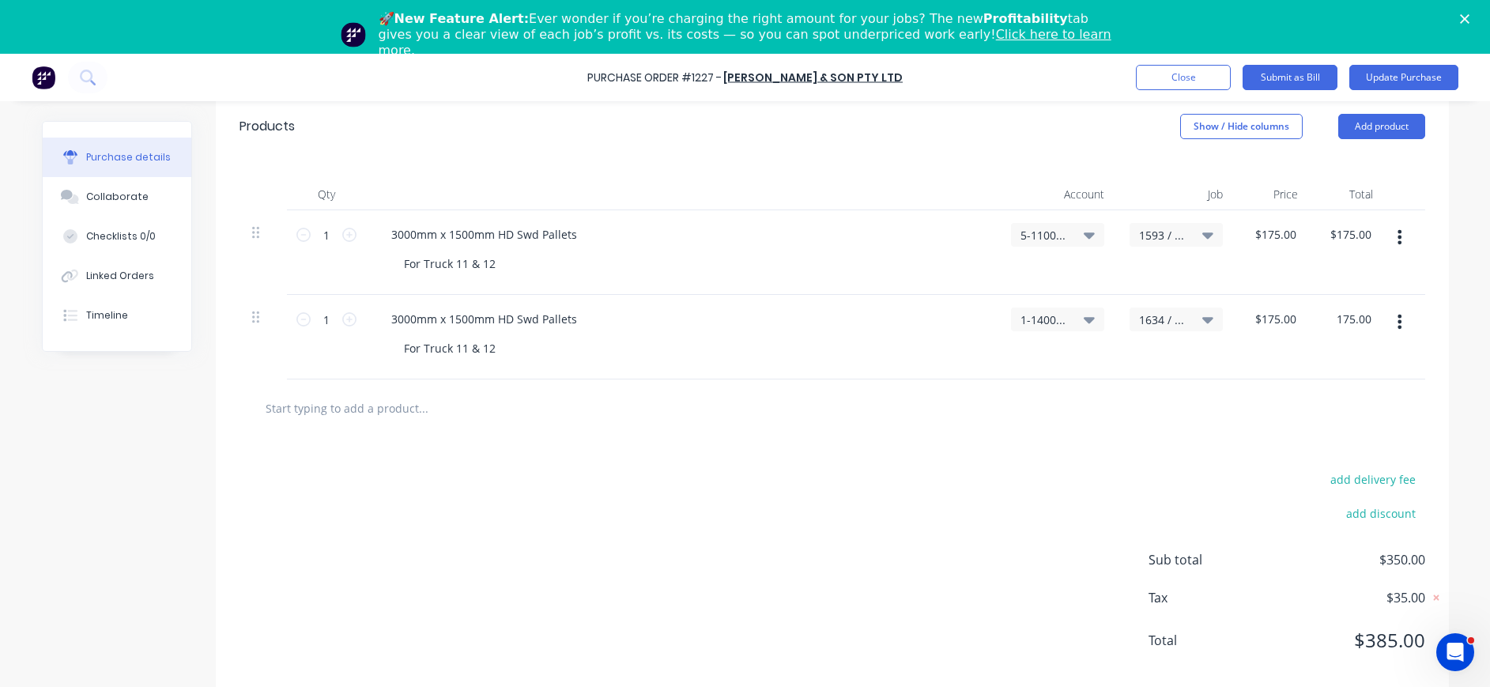
scroll to position [54, 0]
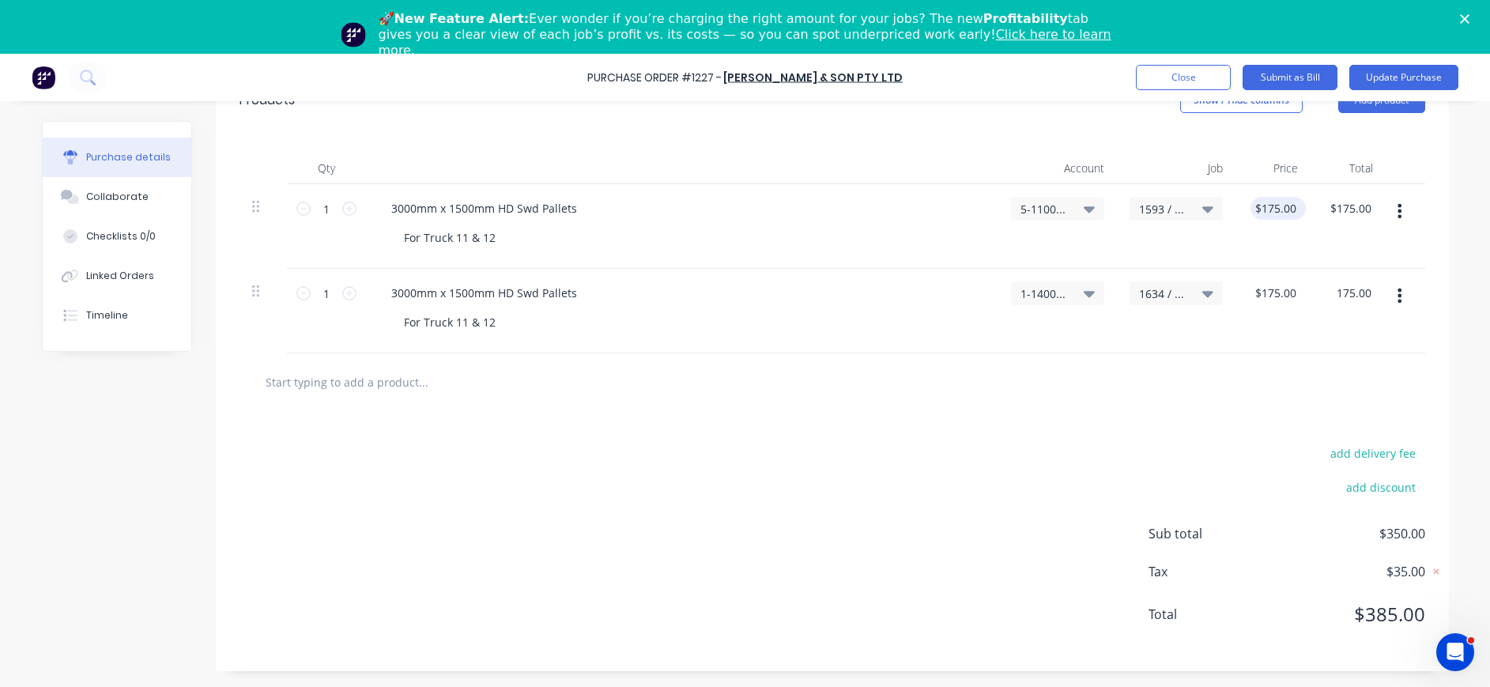
type input "175.0000"
type input "$175.00"
click at [1281, 217] on input "175.0000" at bounding box center [1275, 208] width 55 height 23
type input "$0.00"
click at [1346, 213] on input "0.00" at bounding box center [1360, 208] width 30 height 23
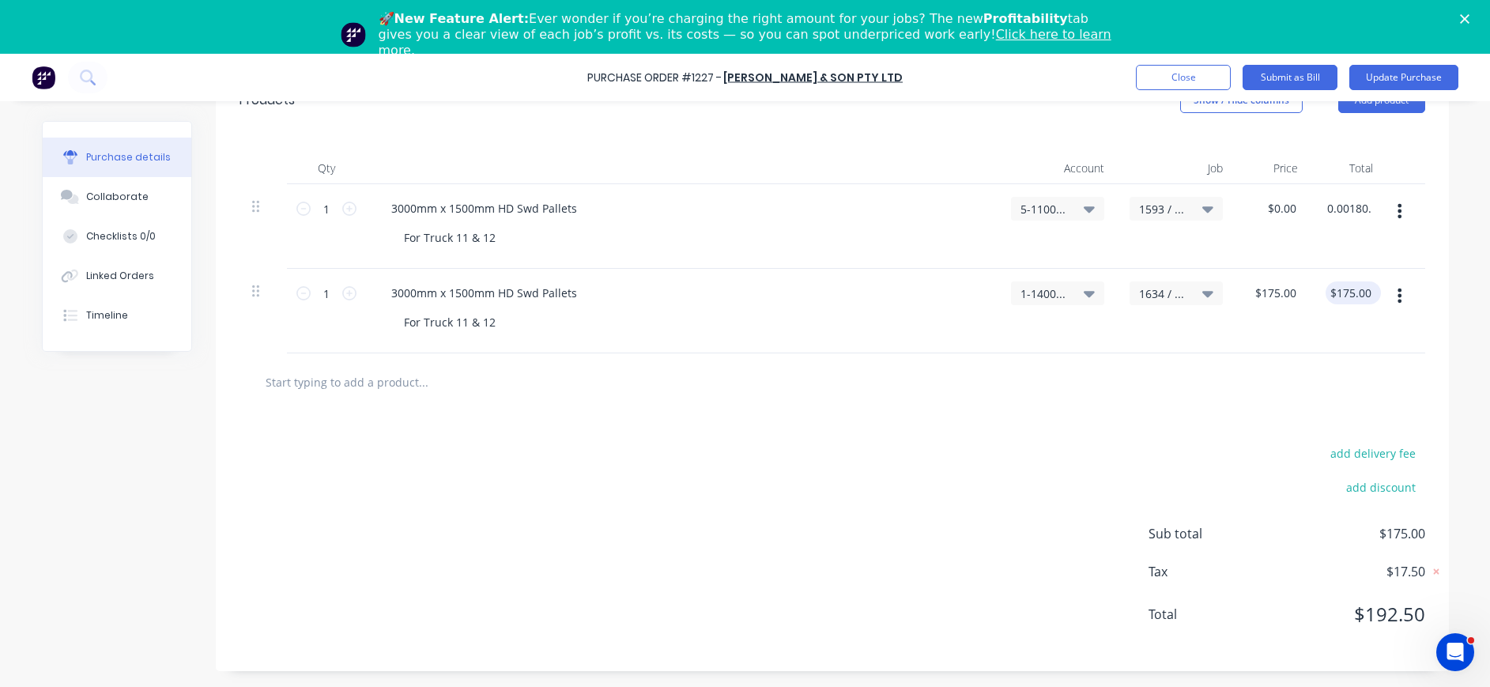
type input "$0.00"
type input "175.00"
click at [1349, 285] on input "175.00" at bounding box center [1350, 292] width 49 height 23
type input "0.00"
type input "$175.00"
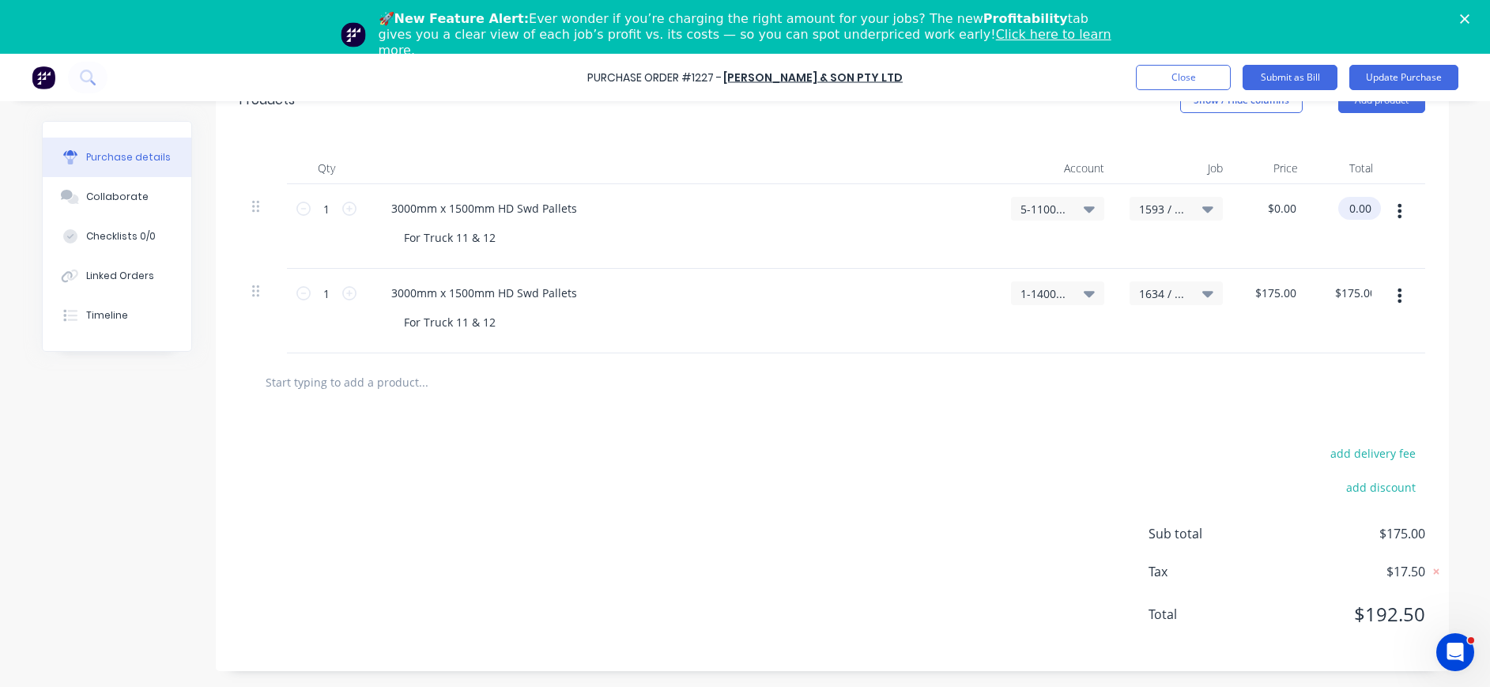
click at [1341, 208] on input "0.00" at bounding box center [1356, 208] width 36 height 23
type input "0180..00"
type input "$180.00"
click at [1353, 290] on input "175.00" at bounding box center [1350, 292] width 49 height 23
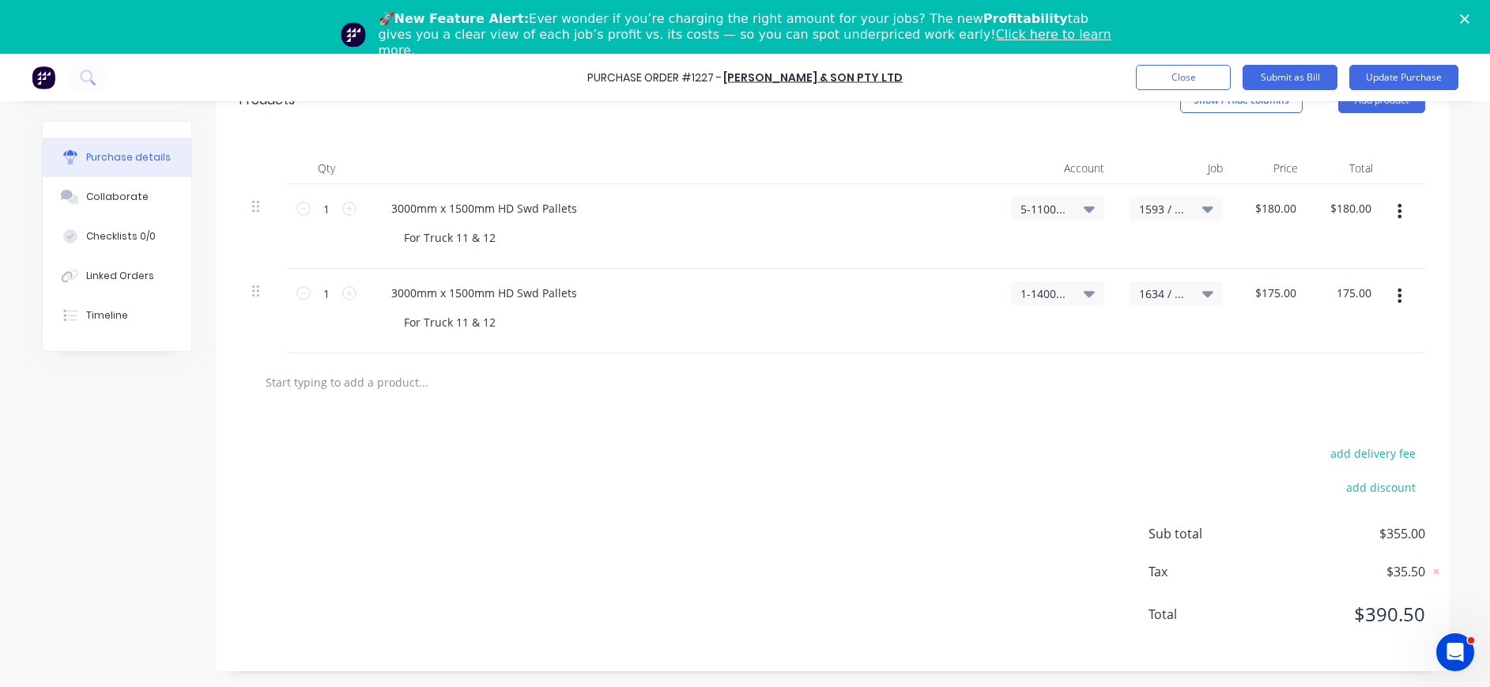
drag, startPoint x: 1324, startPoint y: 296, endPoint x: 1371, endPoint y: 294, distance: 47.5
click at [1371, 294] on div "1 1 3000mm x 1500mm HD Swd Pallets For Truck 11 & 12 1-1400 / Work in Progress …" at bounding box center [833, 311] width 1186 height 85
type input "180."
type input "$180.00"
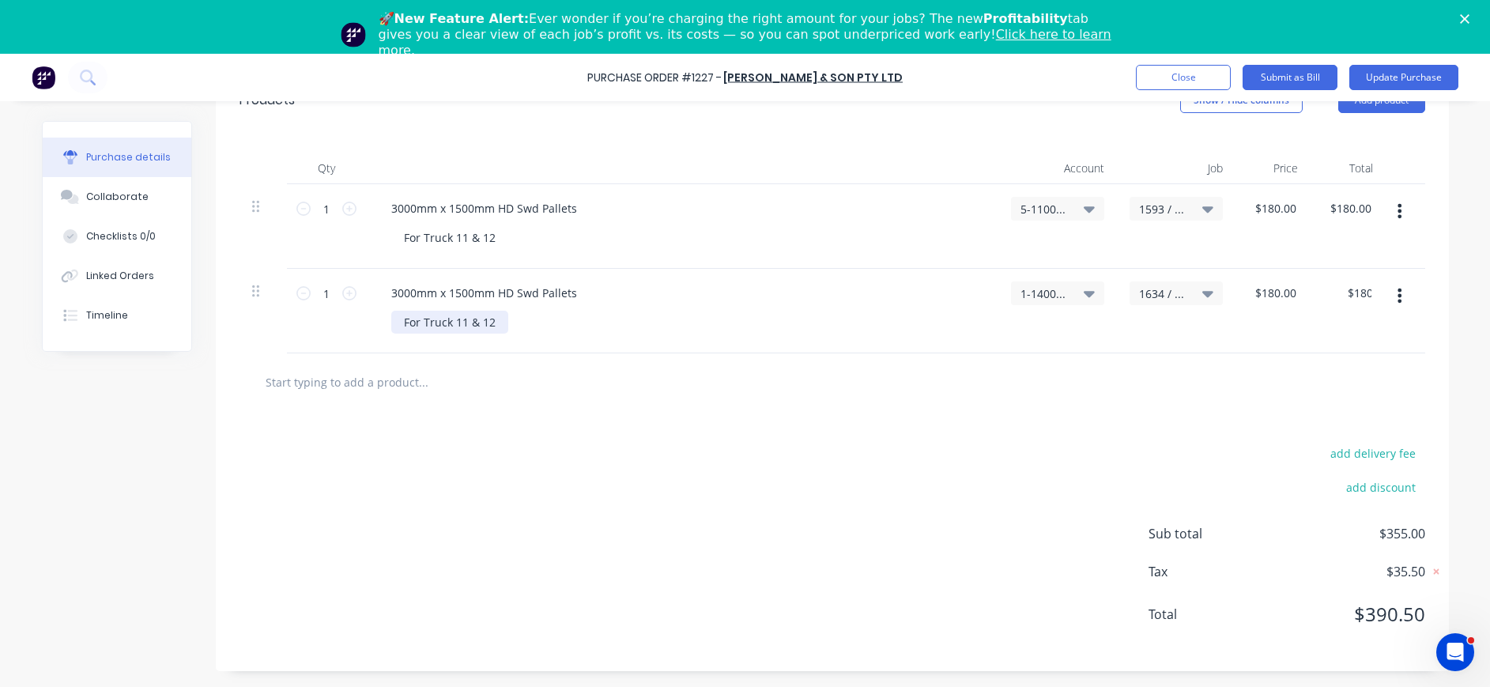
click at [489, 317] on div "For Truck 11 & 12" at bounding box center [449, 322] width 117 height 23
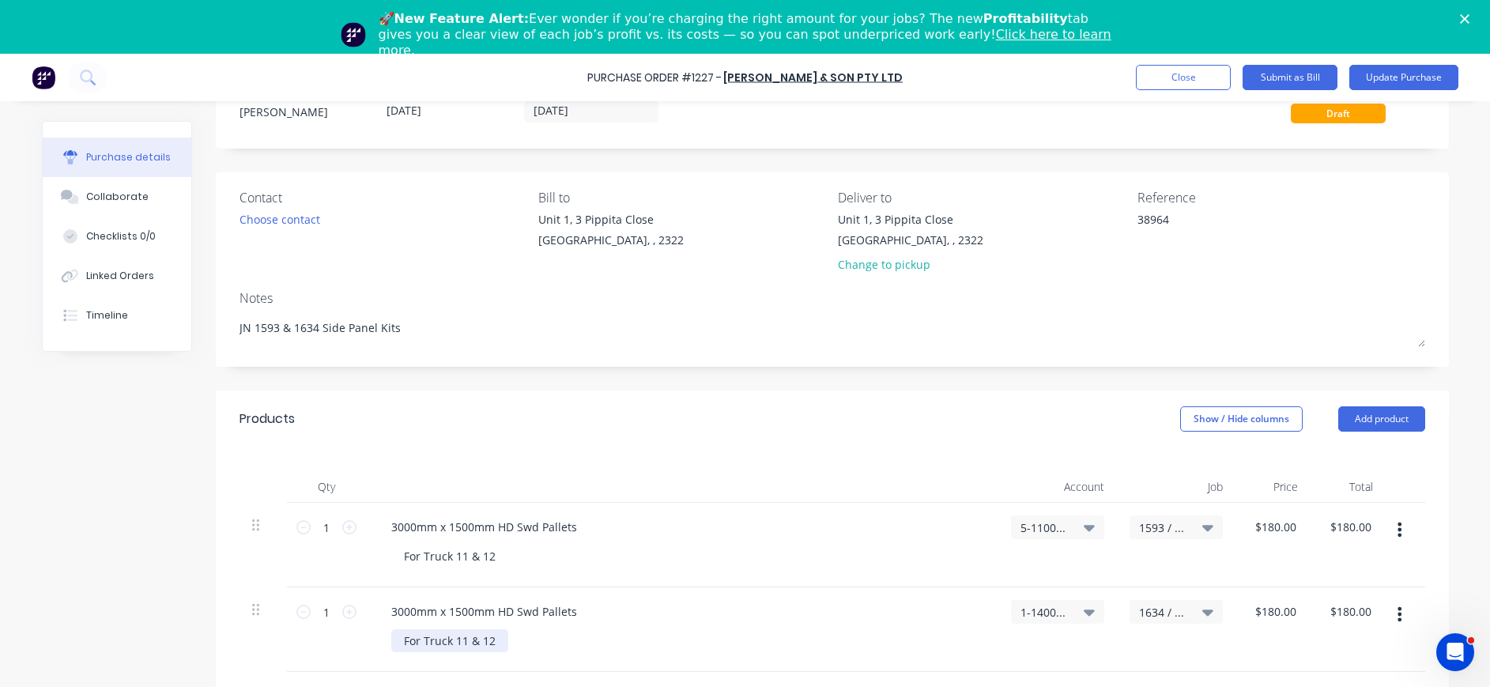
scroll to position [0, 0]
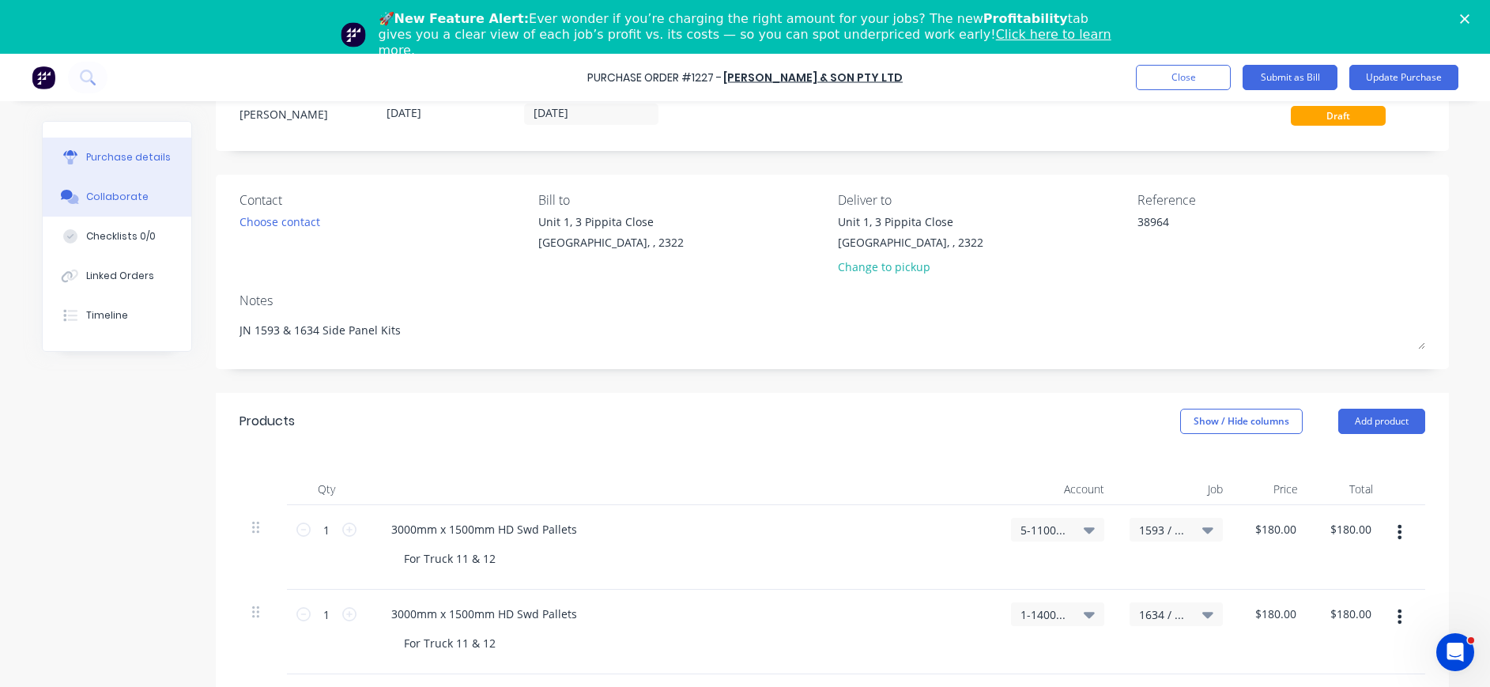
click at [86, 194] on div "Collaborate" at bounding box center [117, 197] width 62 height 14
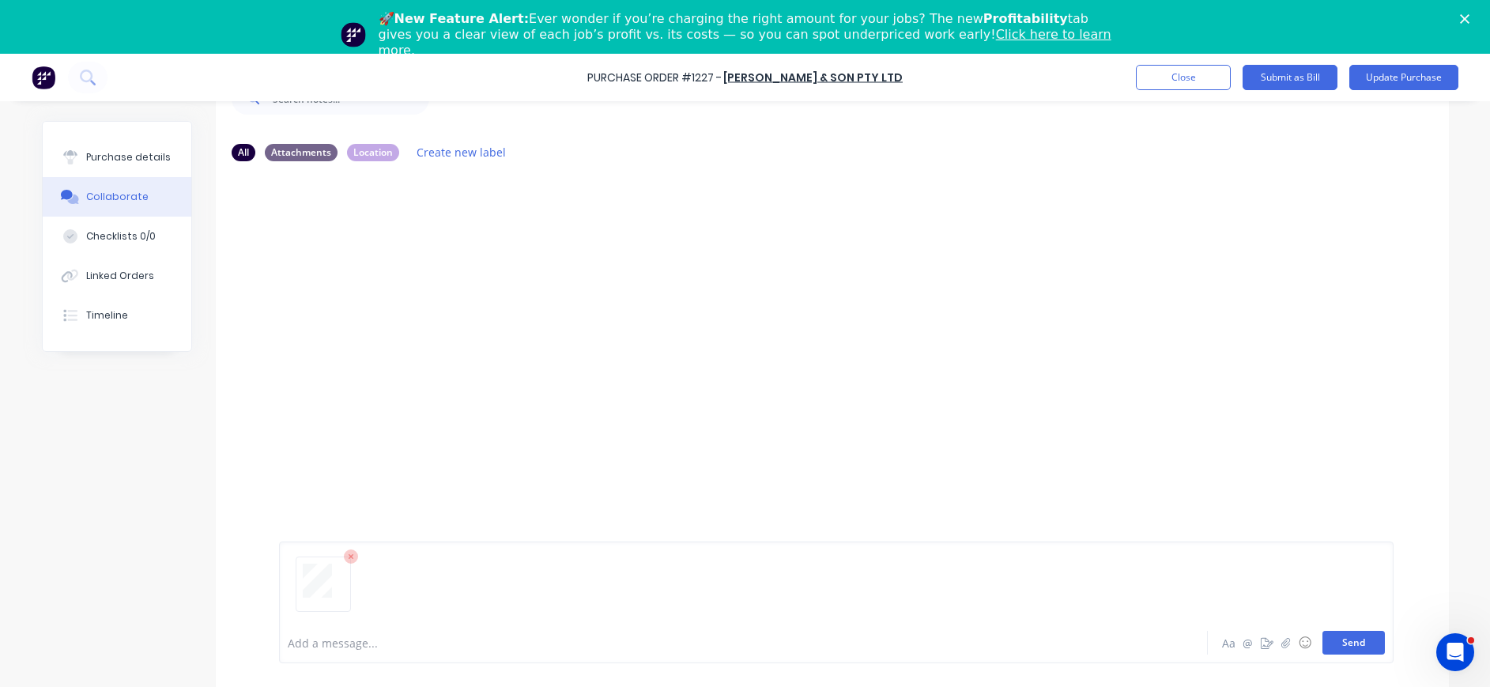
click at [1332, 646] on button "Send" at bounding box center [1353, 643] width 62 height 24
click at [1373, 77] on button "Update Purchase" at bounding box center [1403, 77] width 109 height 25
click at [1324, 74] on button "Options" at bounding box center [1312, 77] width 79 height 25
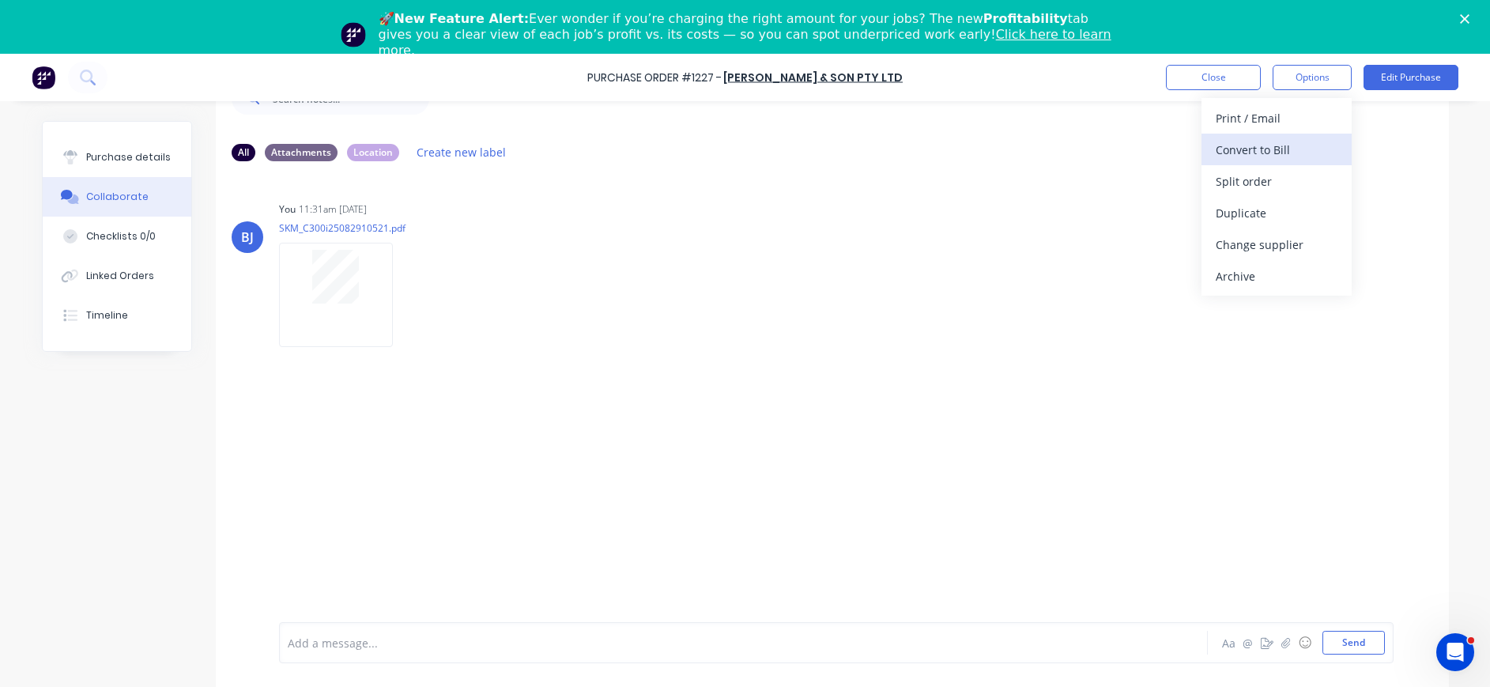
click at [1277, 149] on div "Convert to Bill" at bounding box center [1277, 149] width 122 height 23
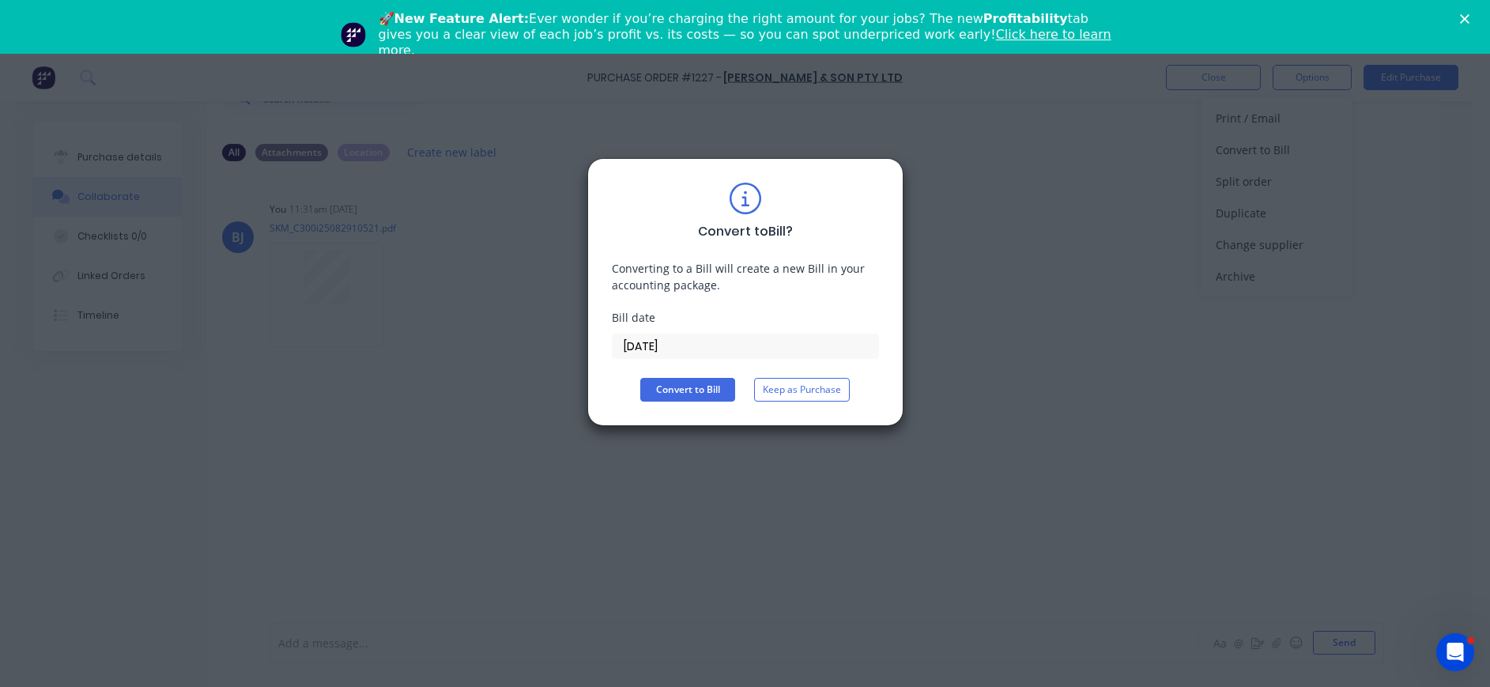
click at [678, 355] on input "[DATE]" at bounding box center [746, 346] width 266 height 24
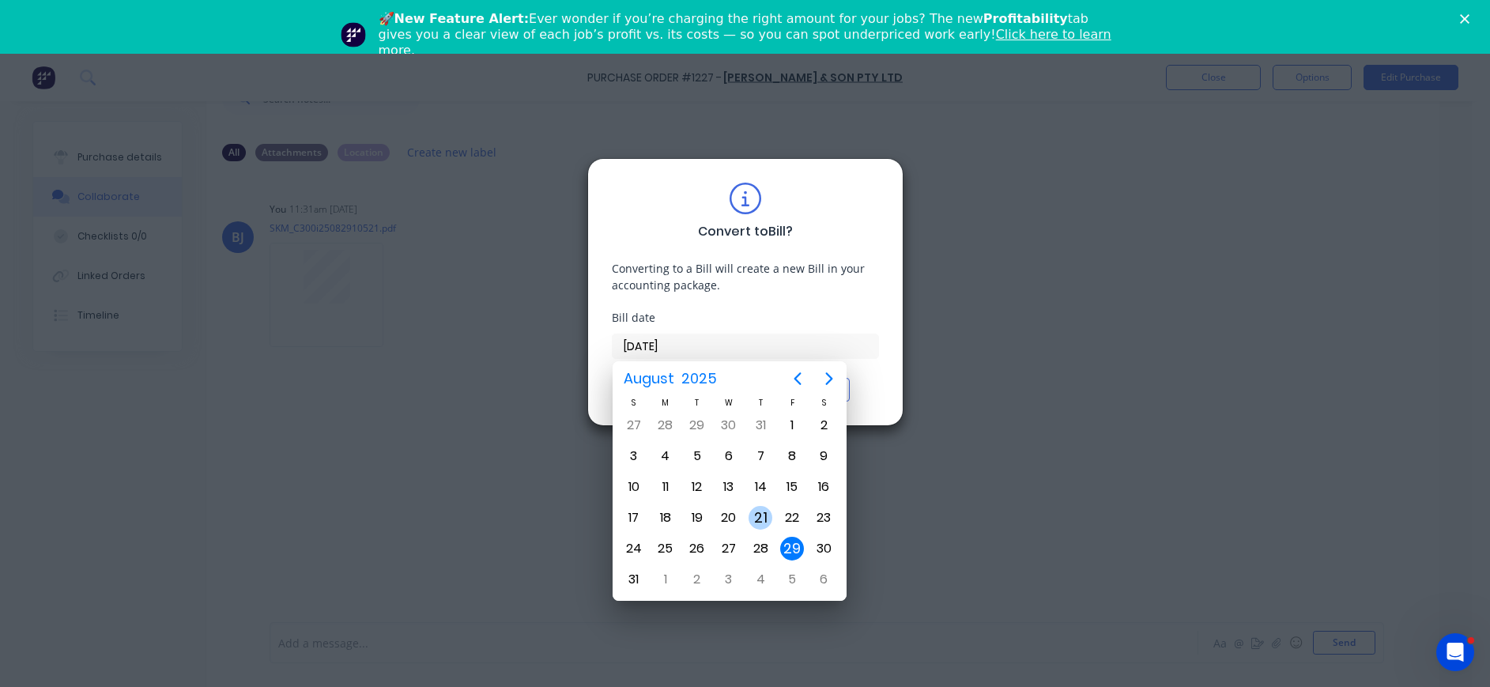
click at [761, 511] on div "21" at bounding box center [761, 518] width 24 height 24
type input "[DATE]"
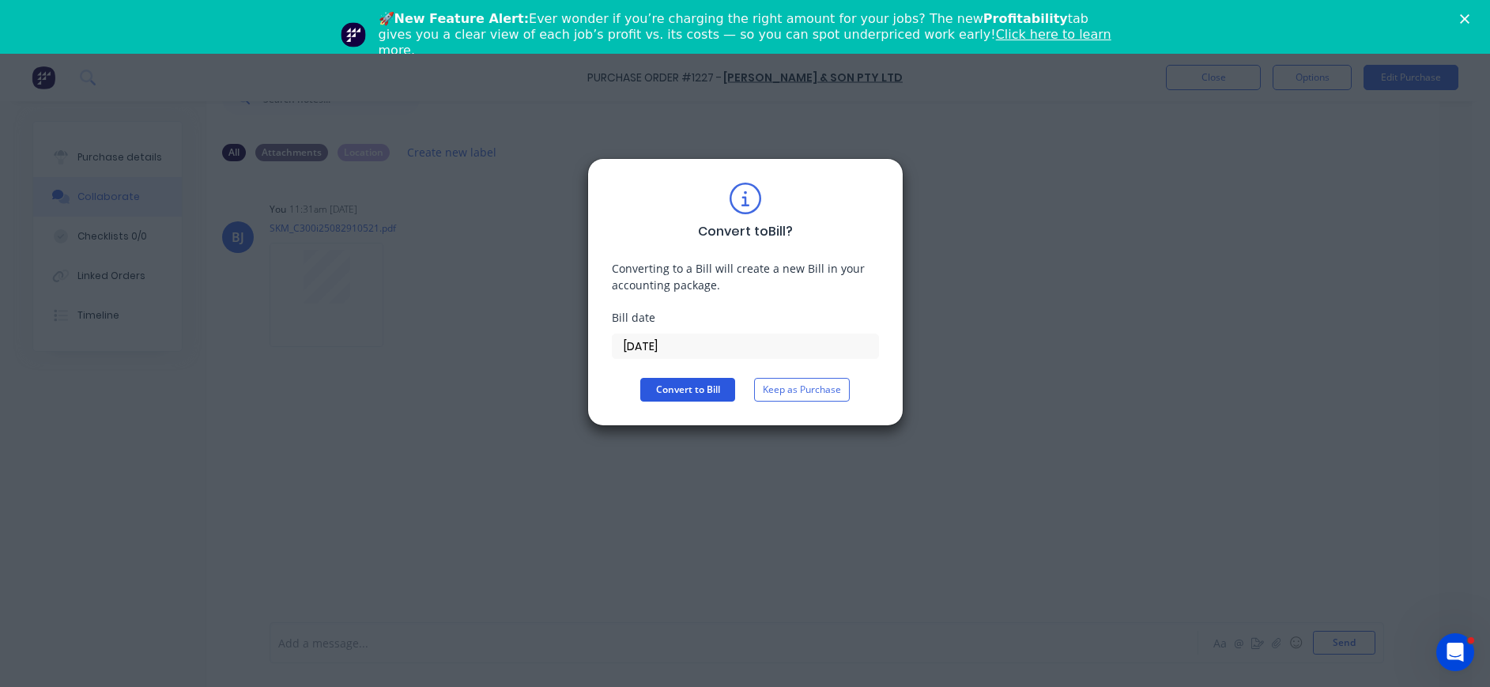
click at [671, 386] on button "Convert to Bill" at bounding box center [687, 390] width 95 height 24
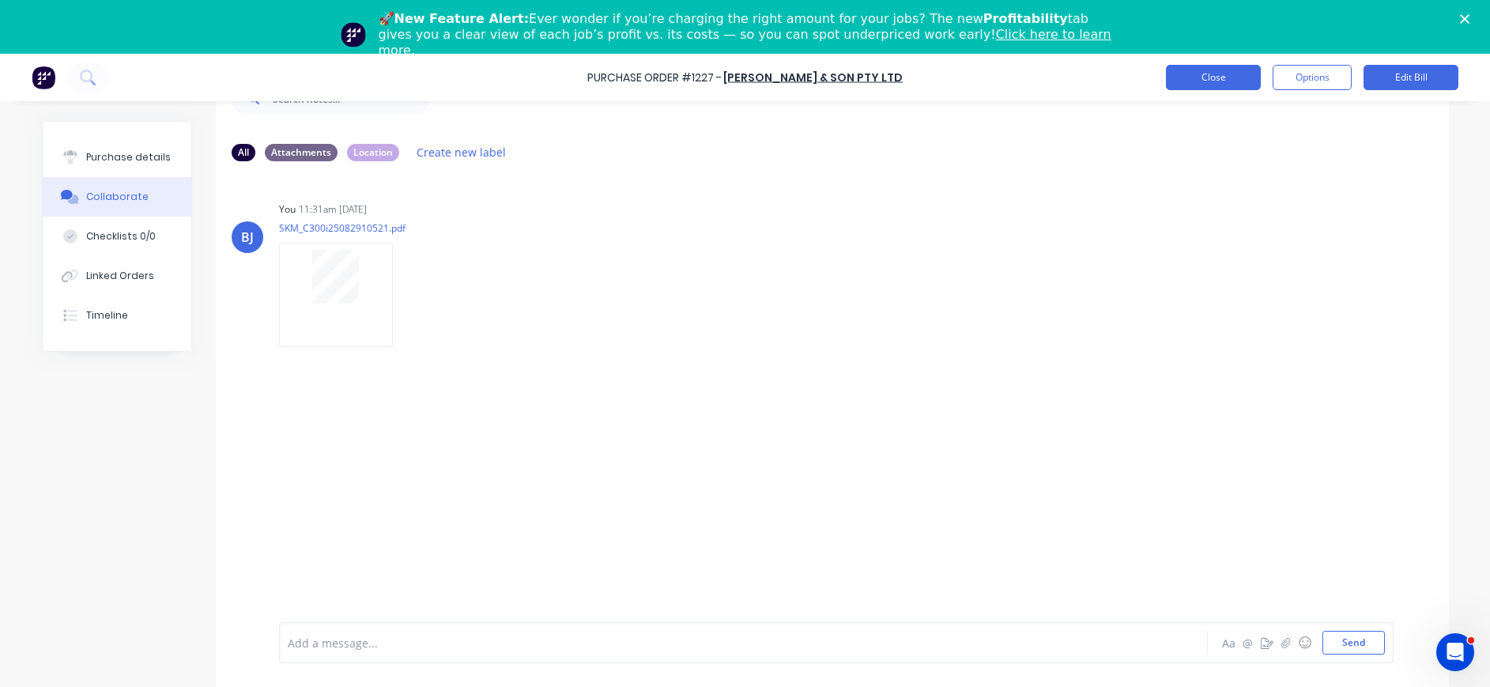
click at [1231, 80] on button "Close" at bounding box center [1213, 77] width 95 height 25
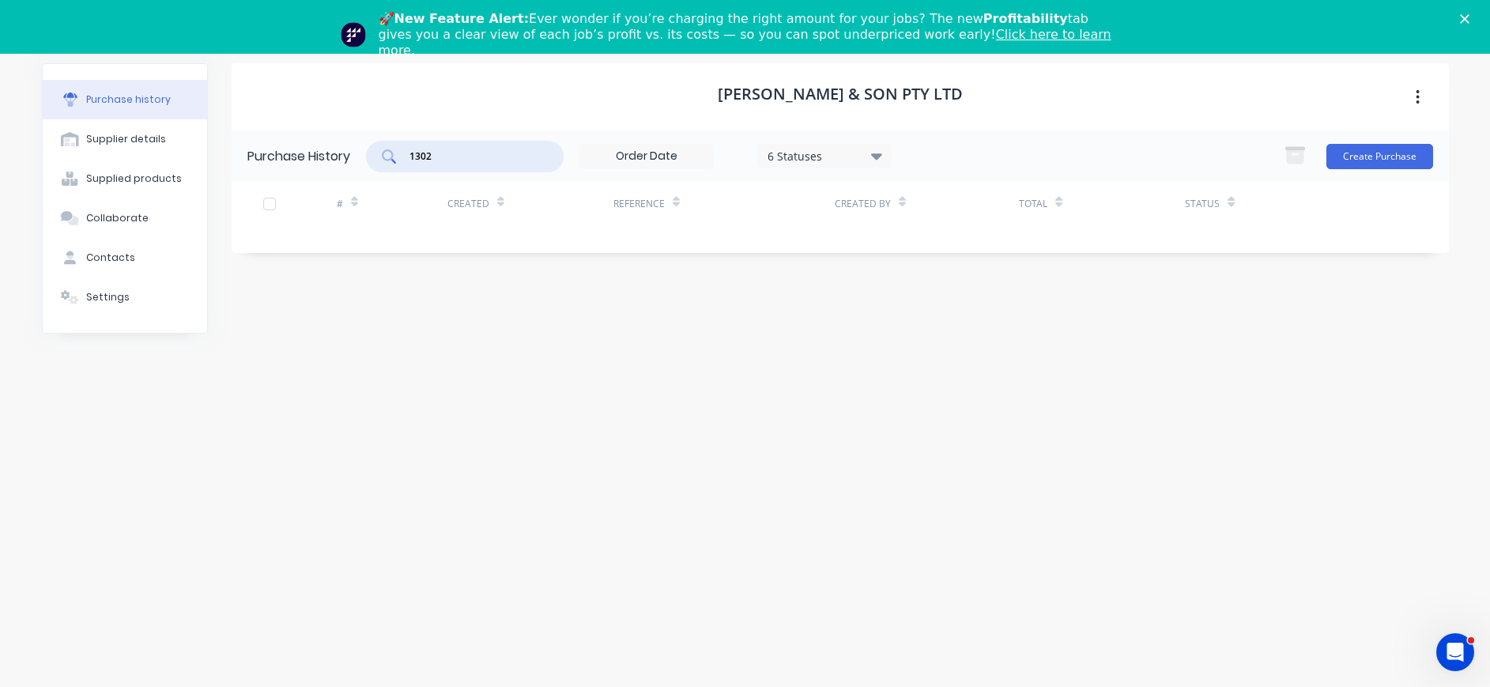
drag, startPoint x: 473, startPoint y: 152, endPoint x: 392, endPoint y: 155, distance: 80.7
click at [392, 155] on div "1302" at bounding box center [465, 157] width 198 height 32
type input "1227"
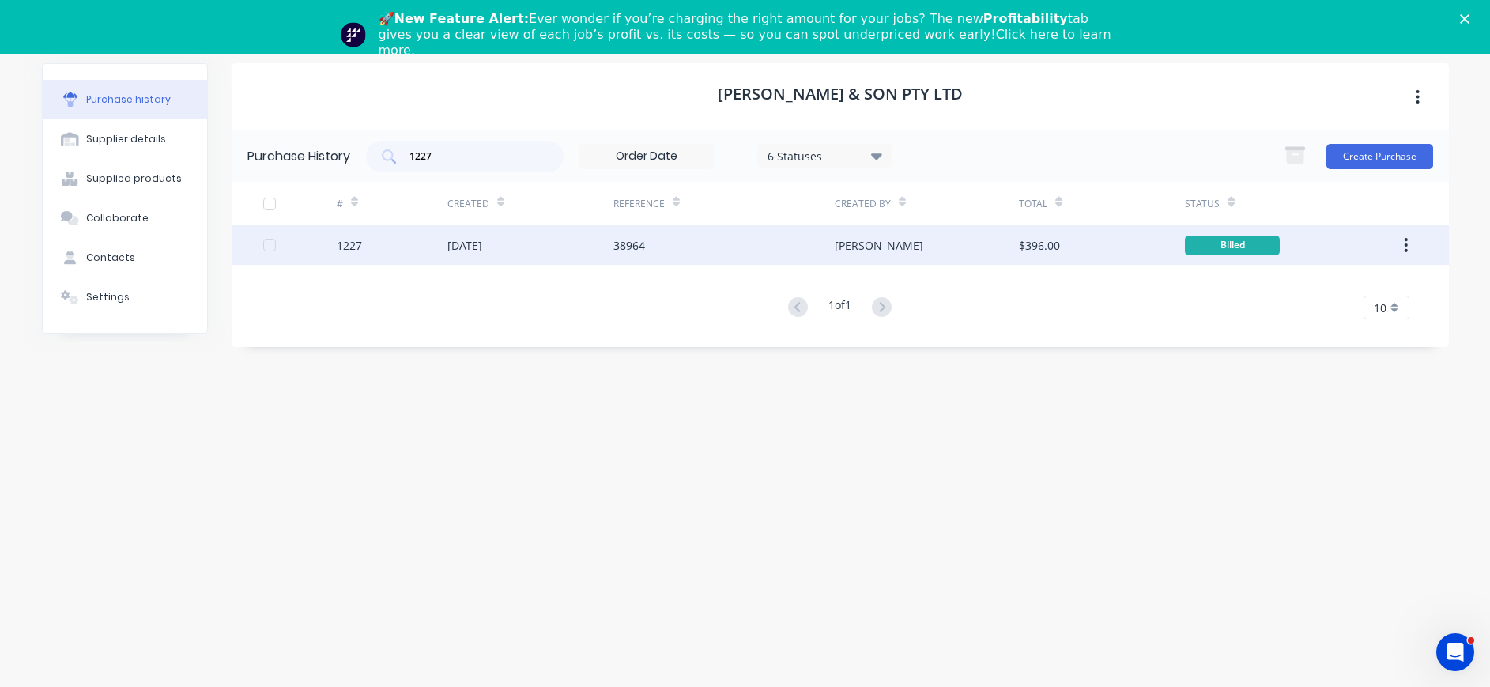
click at [334, 238] on div at bounding box center [300, 245] width 74 height 40
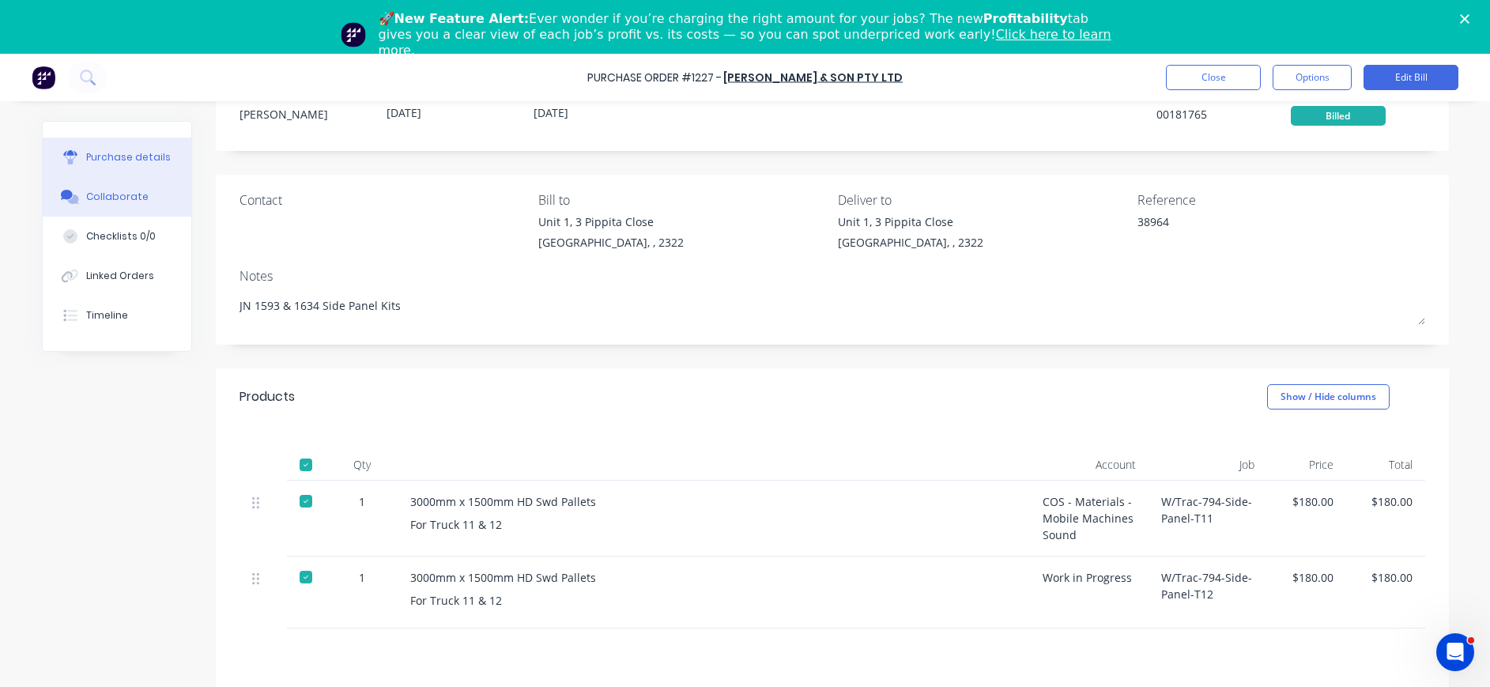
click at [158, 199] on button "Collaborate" at bounding box center [117, 197] width 149 height 40
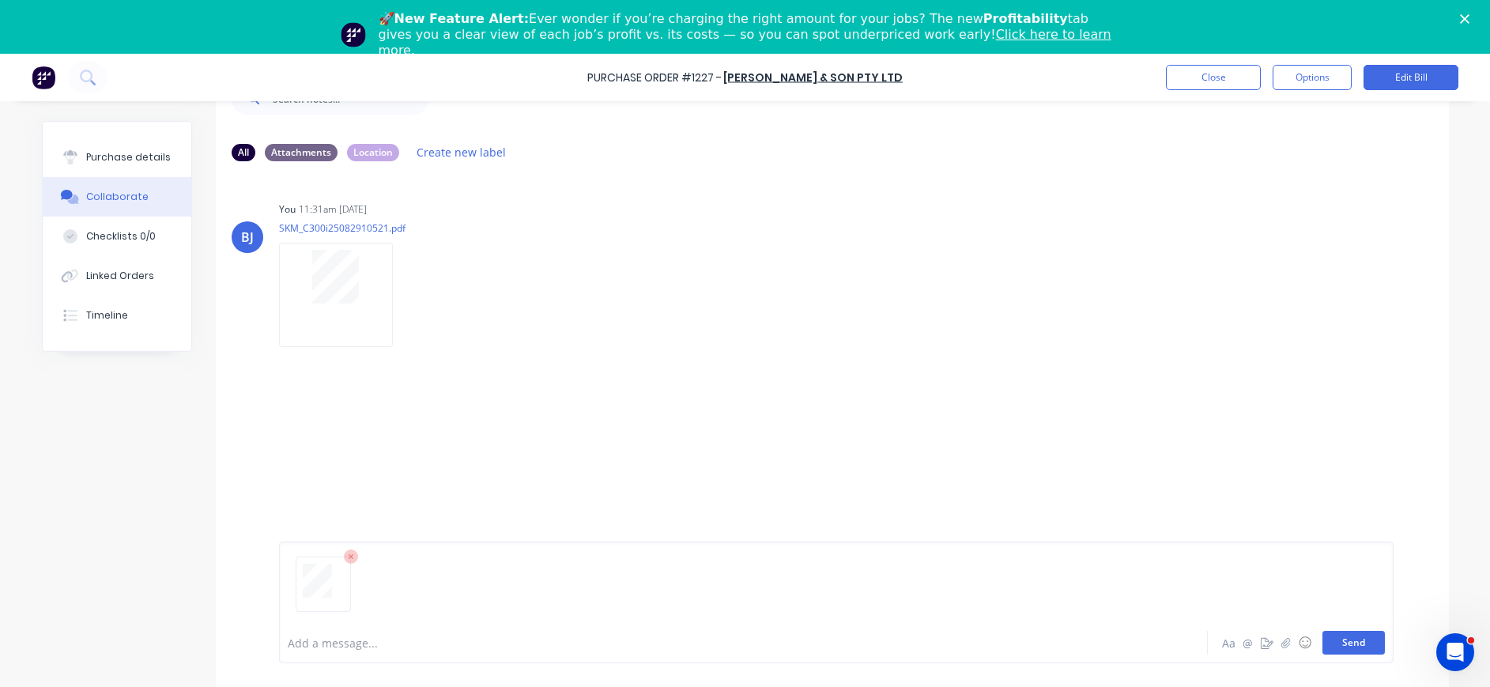
click at [1352, 642] on button "Send" at bounding box center [1353, 643] width 62 height 24
click at [152, 153] on div "Purchase details" at bounding box center [128, 157] width 85 height 14
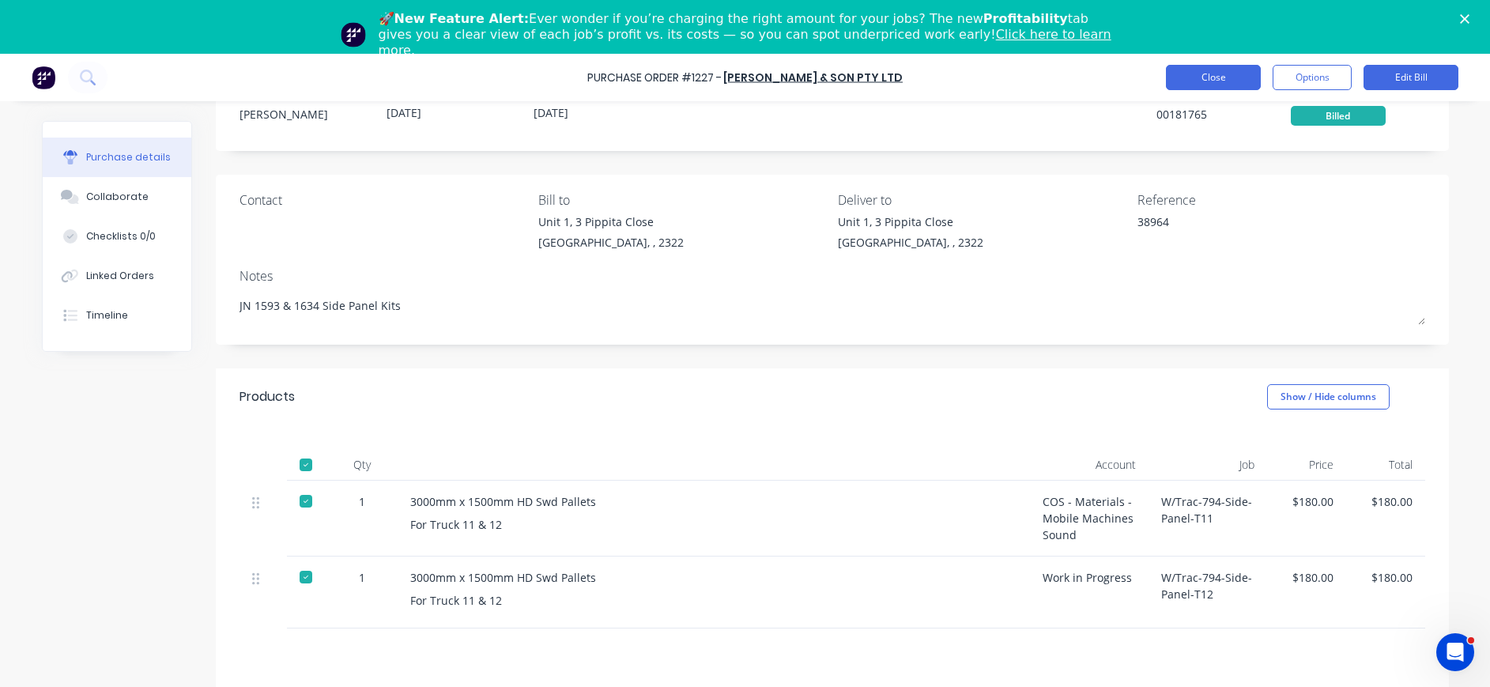
click at [1233, 71] on button "Close" at bounding box center [1213, 77] width 95 height 25
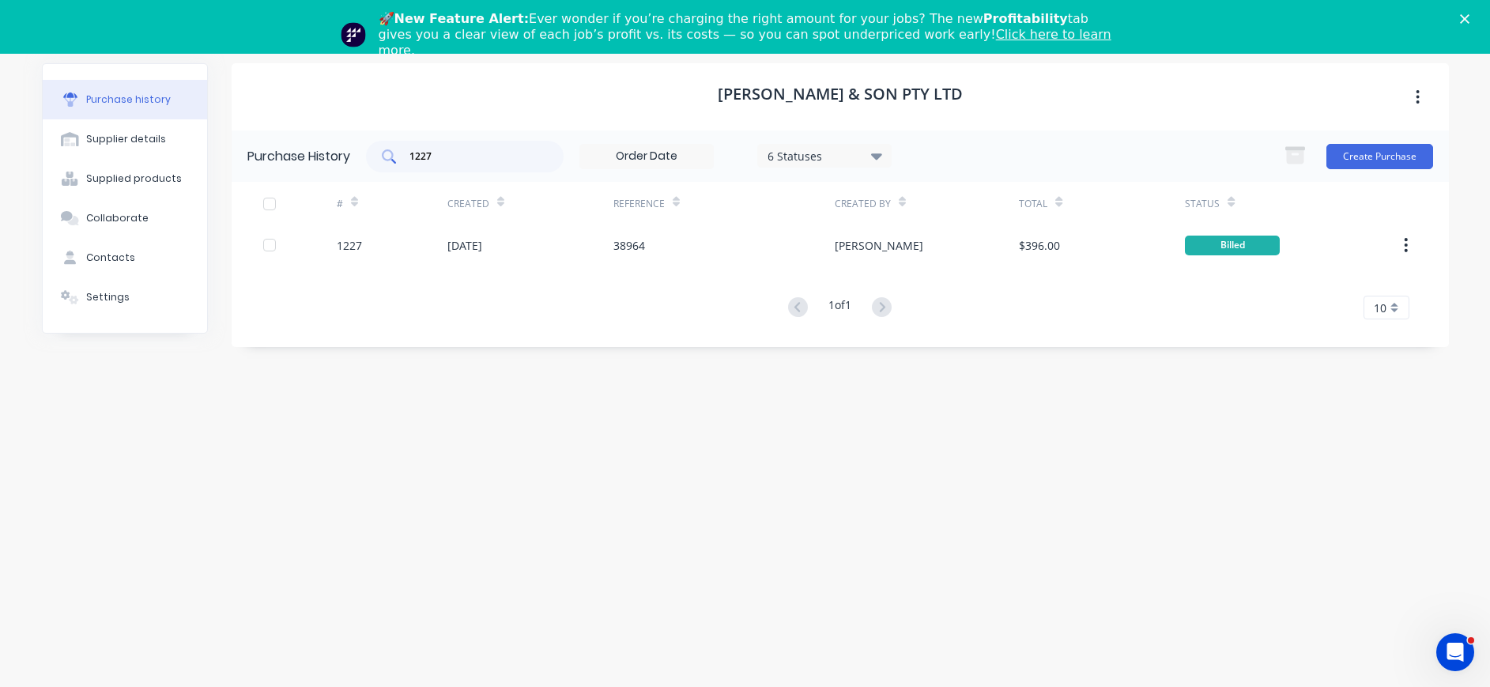
click at [528, 149] on input "1227" at bounding box center [473, 157] width 131 height 16
drag, startPoint x: 477, startPoint y: 167, endPoint x: 397, endPoint y: 162, distance: 80.0
click at [397, 162] on div "1227" at bounding box center [465, 157] width 198 height 32
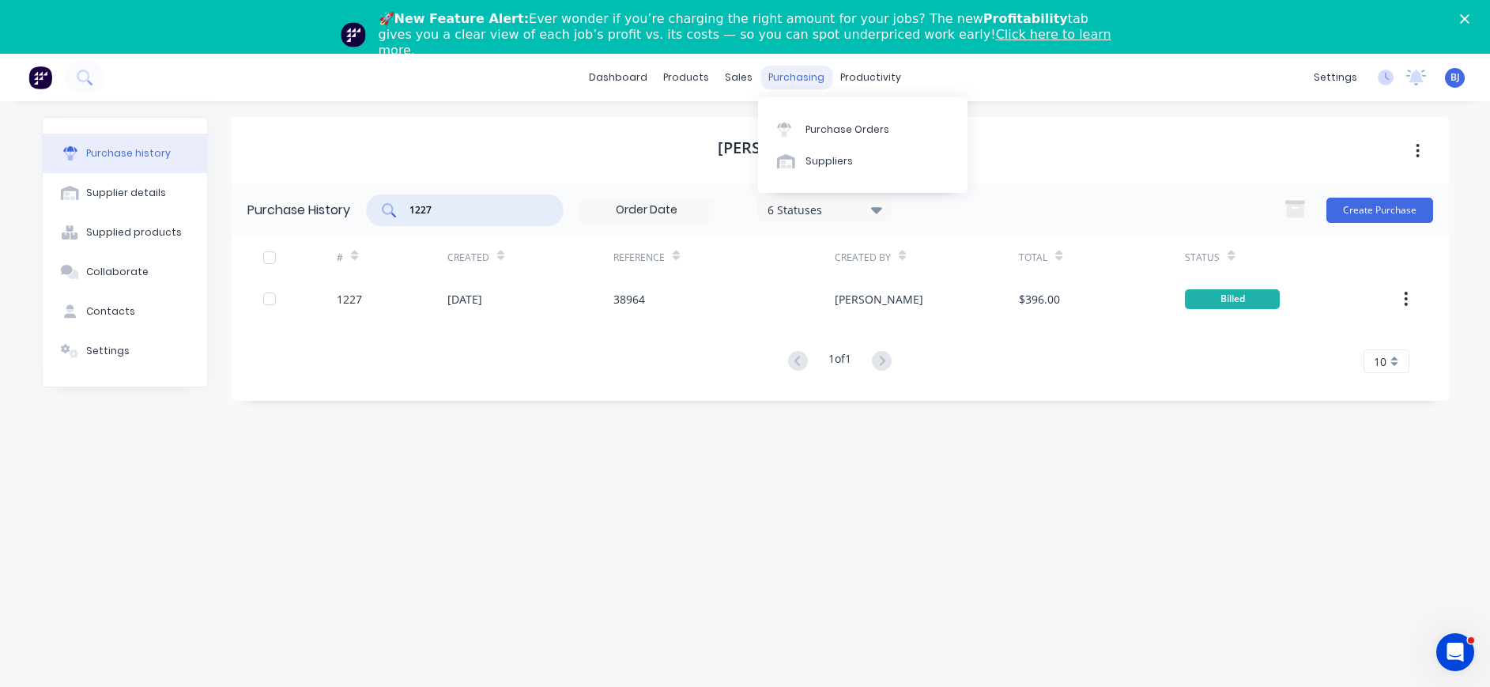
click at [799, 75] on div "purchasing" at bounding box center [796, 78] width 72 height 24
click at [824, 126] on div "Purchase Orders" at bounding box center [847, 130] width 84 height 14
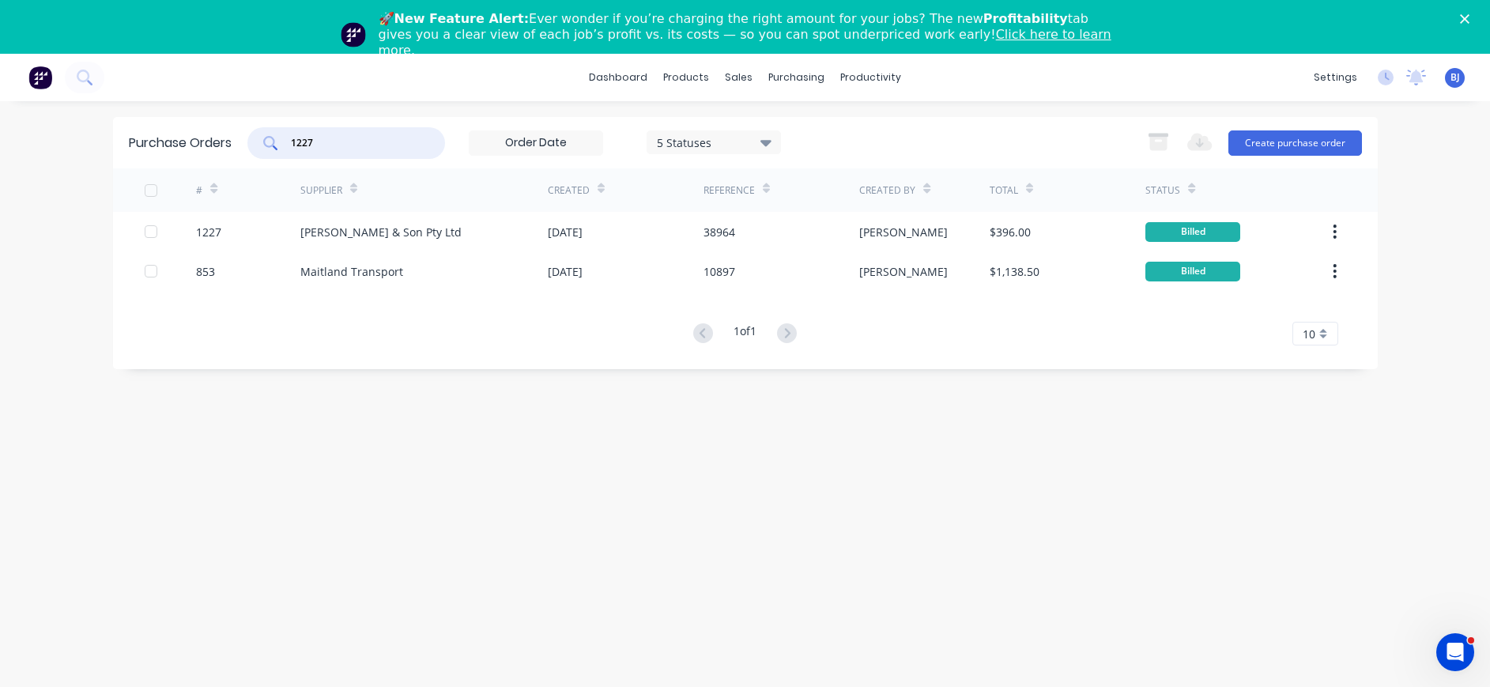
drag, startPoint x: 335, startPoint y: 145, endPoint x: 253, endPoint y: 145, distance: 82.2
click at [253, 145] on div "1227" at bounding box center [346, 143] width 198 height 32
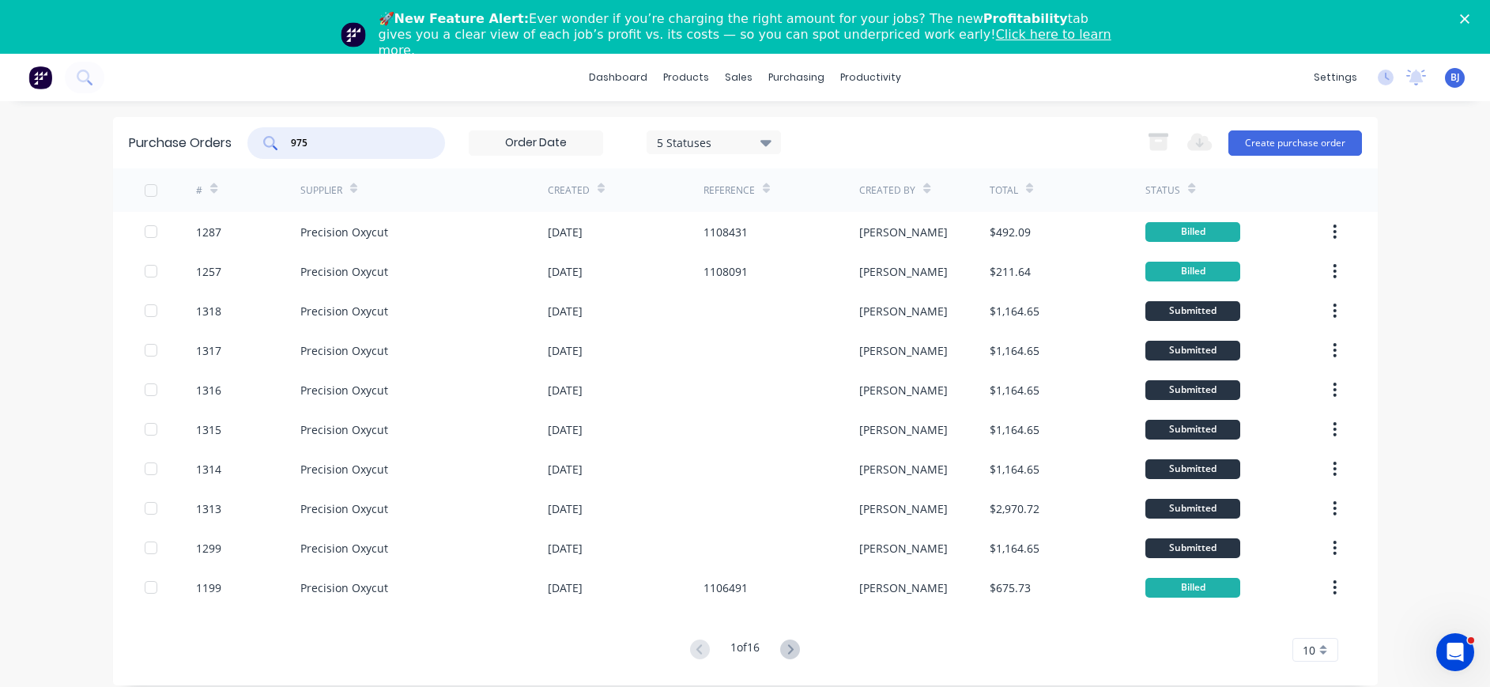
drag, startPoint x: 332, startPoint y: 144, endPoint x: 263, endPoint y: 145, distance: 68.8
click at [263, 145] on div "975" at bounding box center [346, 143] width 198 height 32
click at [802, 73] on div "purchasing" at bounding box center [796, 78] width 72 height 24
drag, startPoint x: 790, startPoint y: 77, endPoint x: 797, endPoint y: 100, distance: 23.2
click at [790, 81] on div "purchasing" at bounding box center [796, 78] width 72 height 24
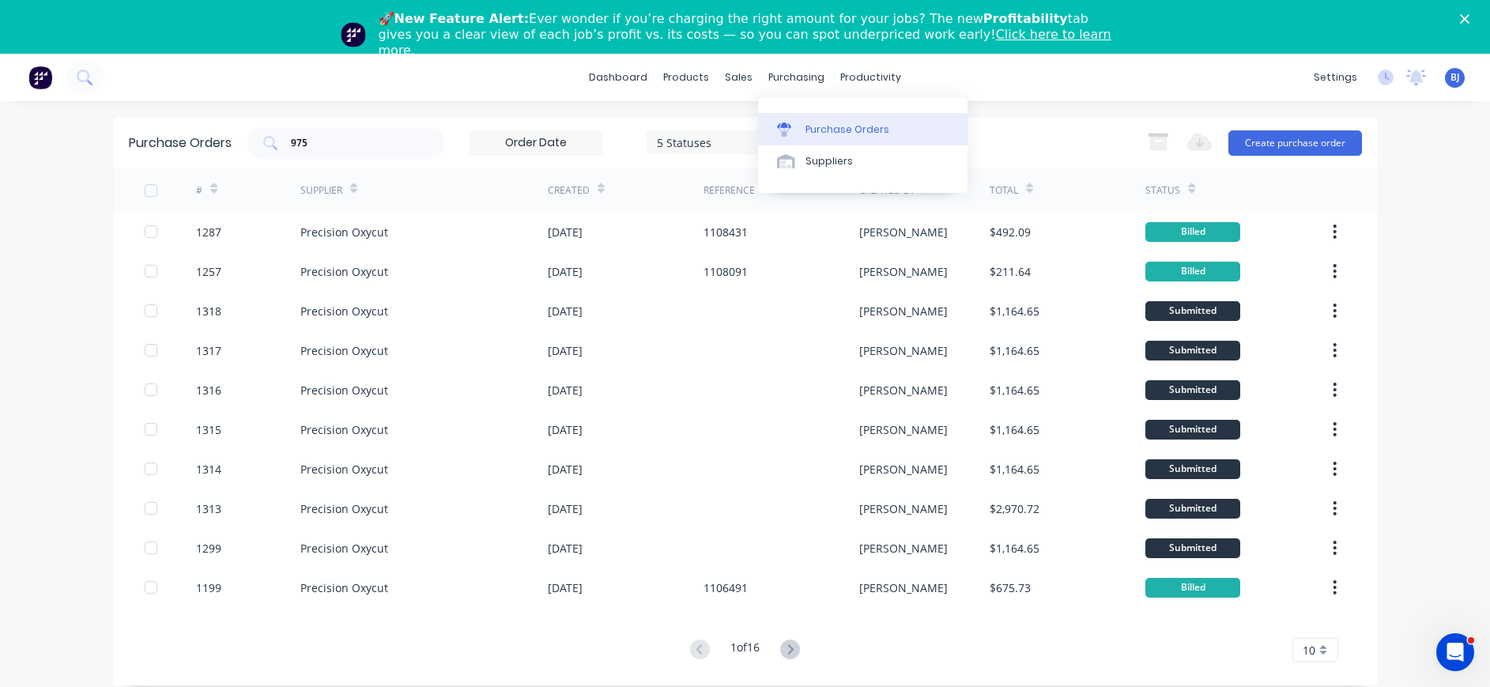
click at [809, 120] on link "Purchase Orders" at bounding box center [862, 129] width 209 height 32
click at [379, 141] on input "975" at bounding box center [354, 143] width 131 height 16
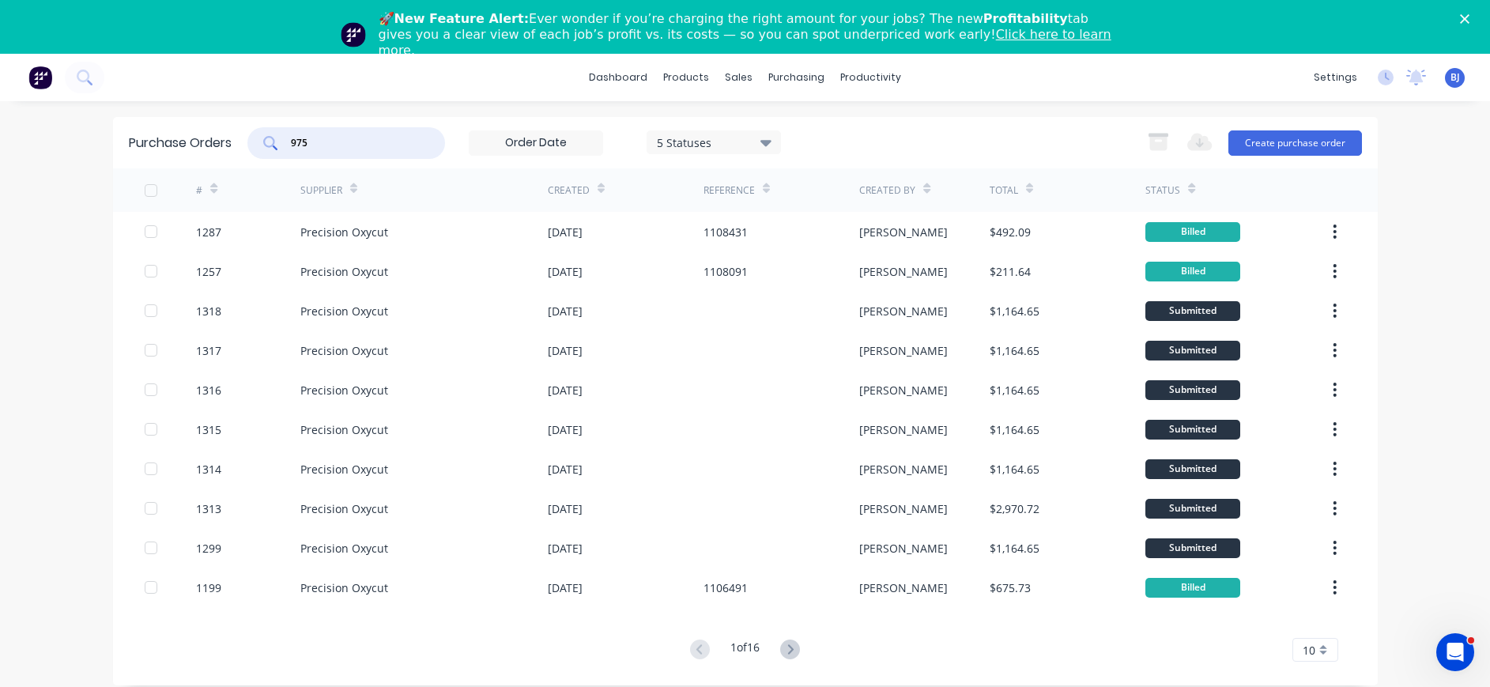
drag, startPoint x: 352, startPoint y: 141, endPoint x: 270, endPoint y: 145, distance: 82.3
click at [270, 145] on div "975" at bounding box center [346, 143] width 198 height 32
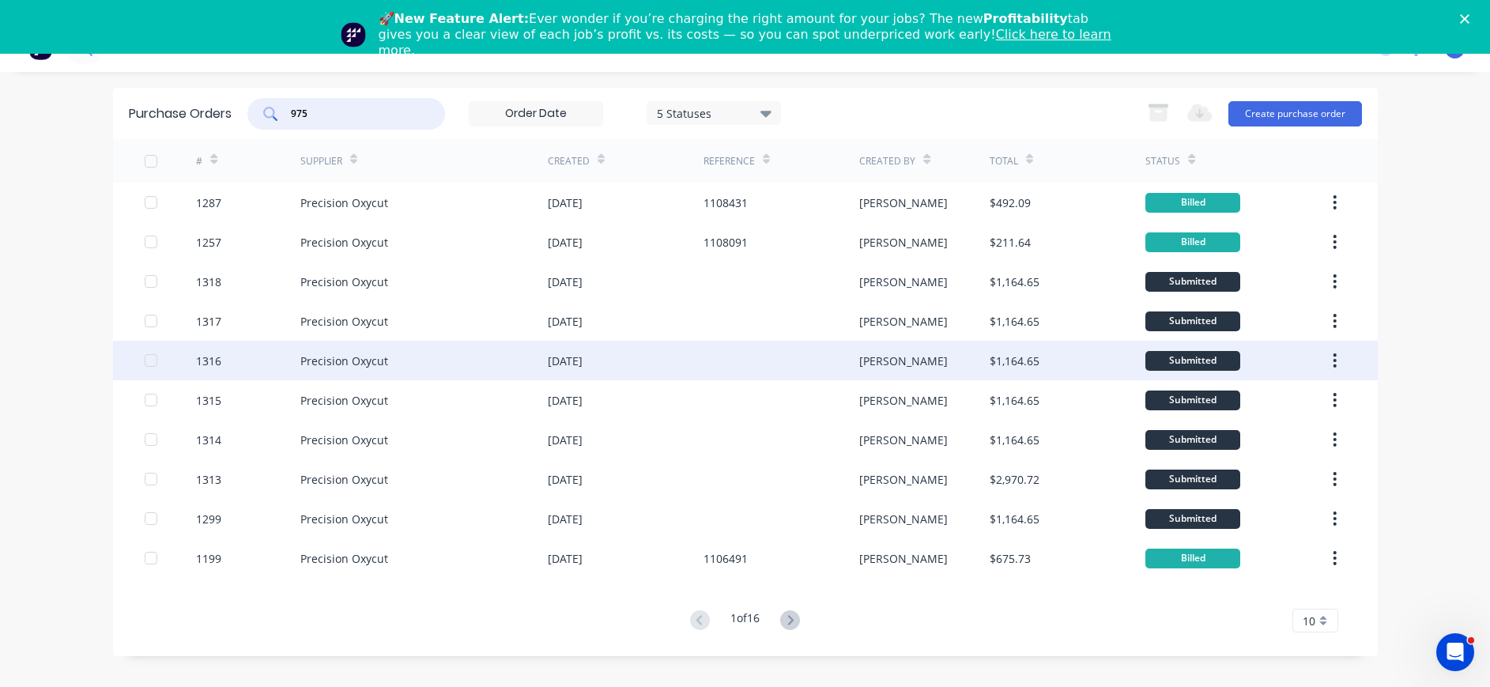
scroll to position [54, 0]
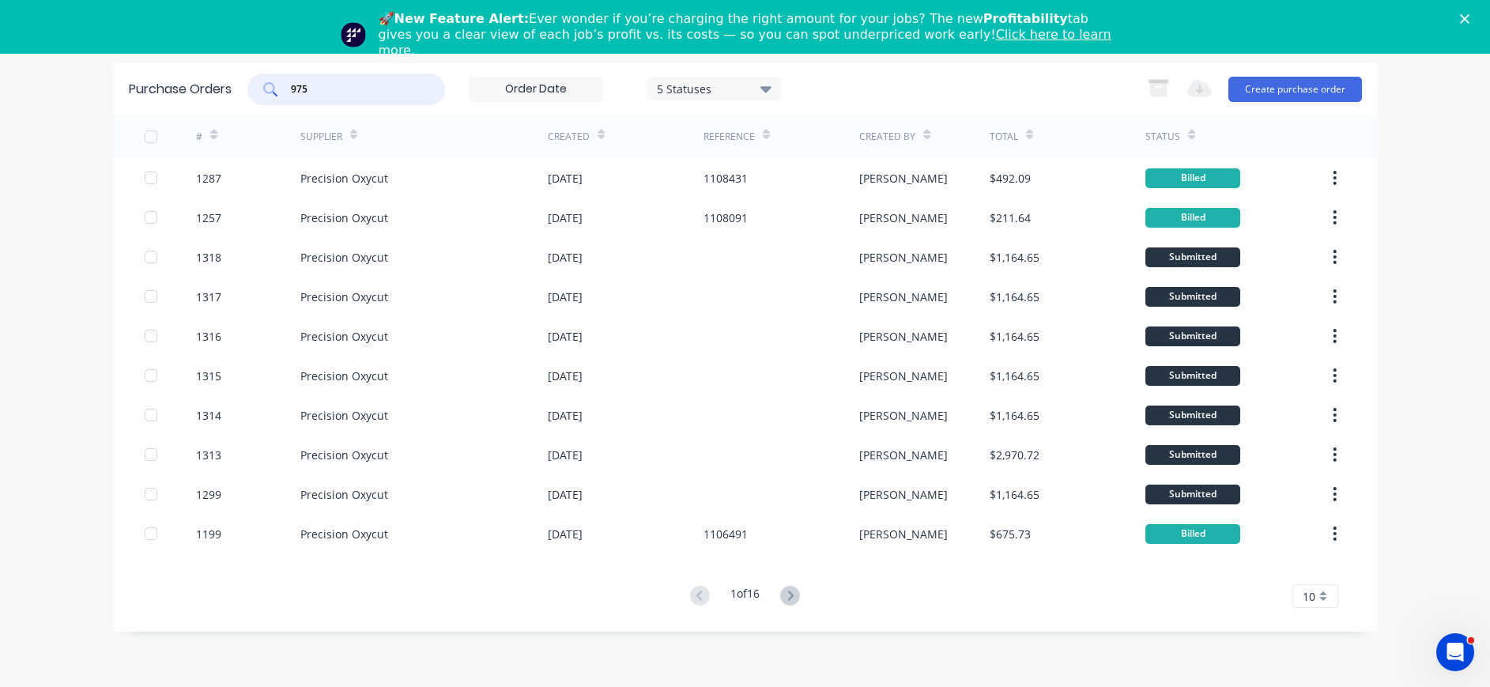
click at [1321, 594] on div "10" at bounding box center [1315, 596] width 46 height 24
click at [1315, 567] on div "35" at bounding box center [1315, 570] width 44 height 28
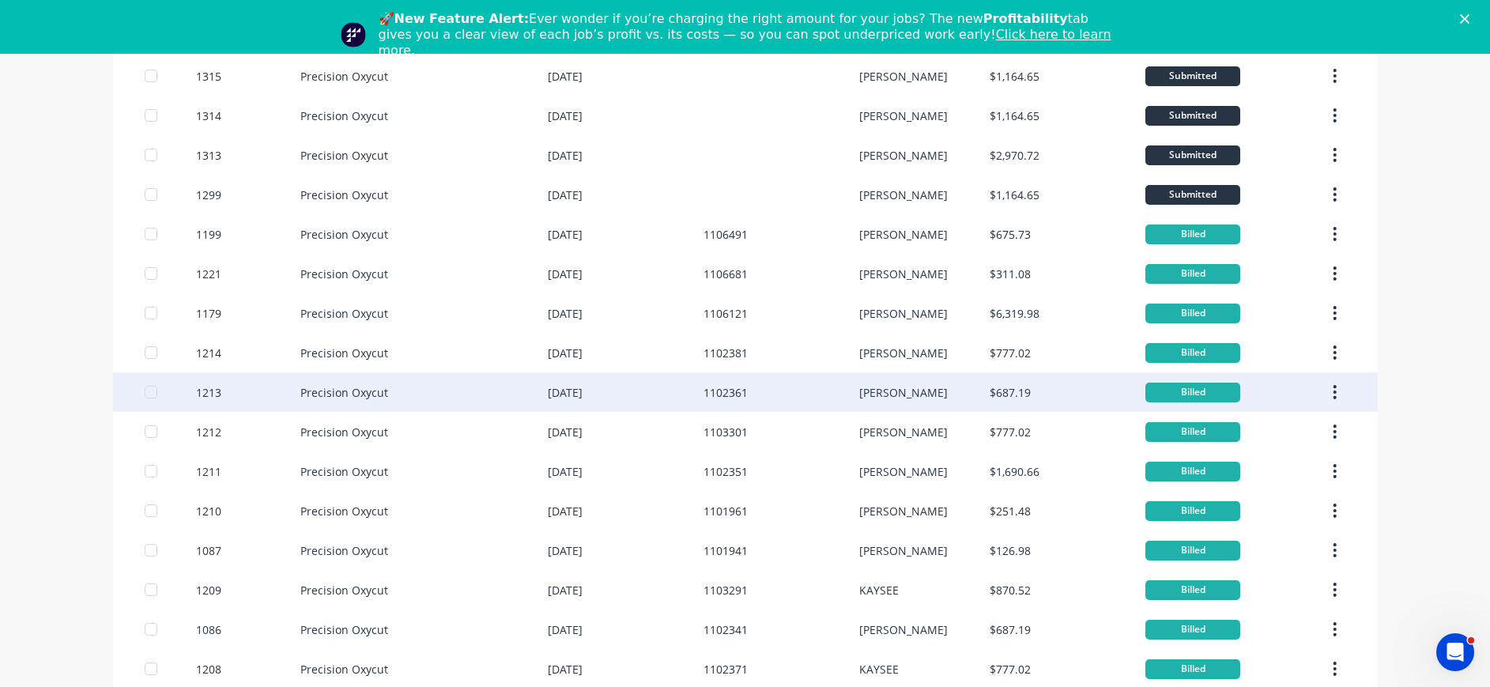
scroll to position [0, 0]
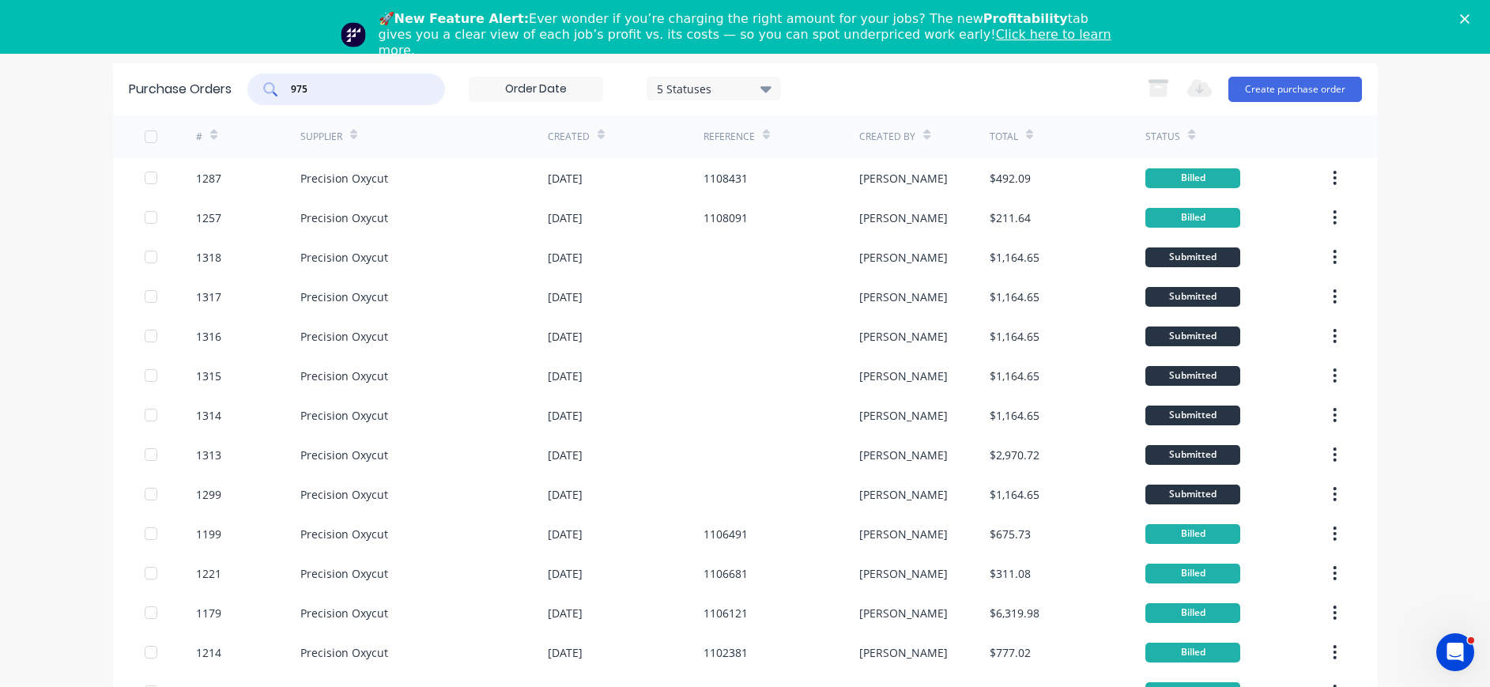
click at [346, 89] on input "975" at bounding box center [354, 89] width 131 height 16
drag, startPoint x: 346, startPoint y: 89, endPoint x: 226, endPoint y: 99, distance: 120.5
click at [226, 99] on div "Purchase Orders 975 5 Statuses 5 Statuses Export to Excel (XLSX) Create purchas…" at bounding box center [745, 88] width 1265 height 51
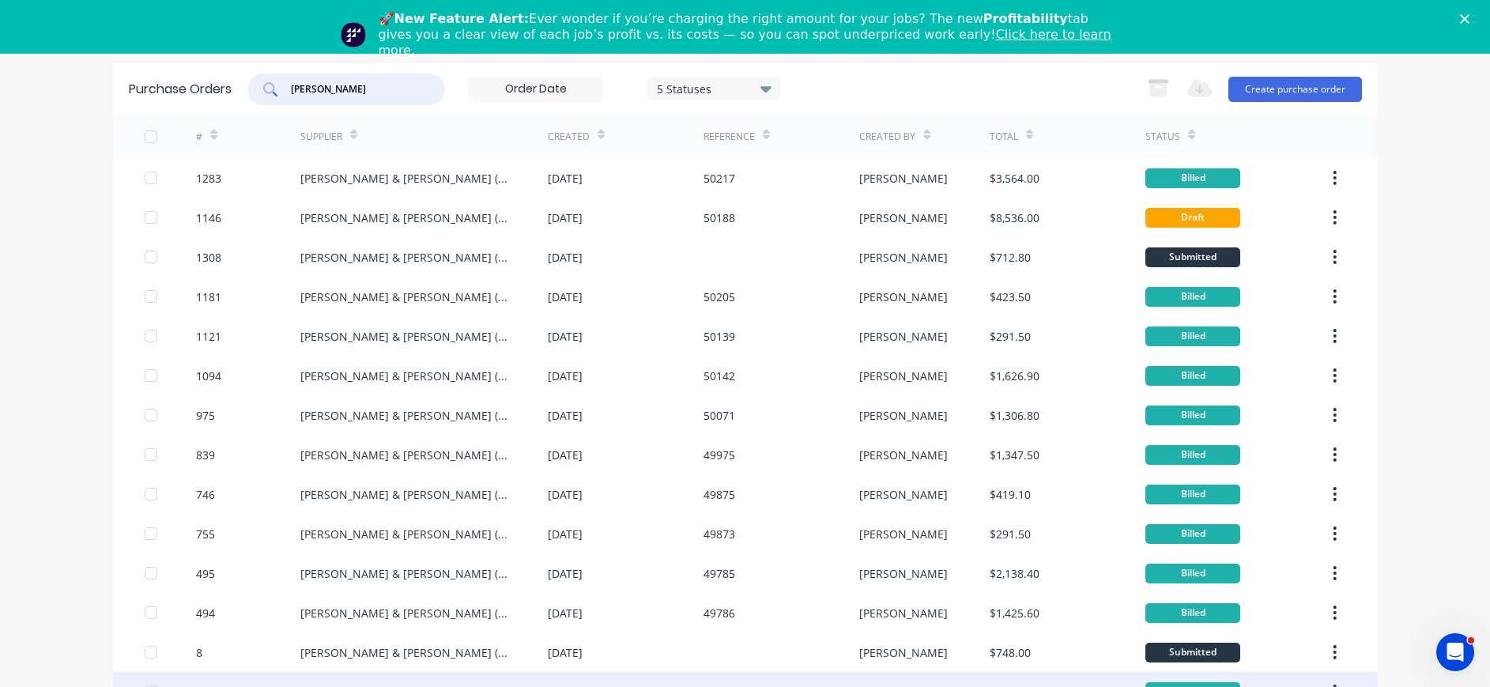
type input "[PERSON_NAME]"
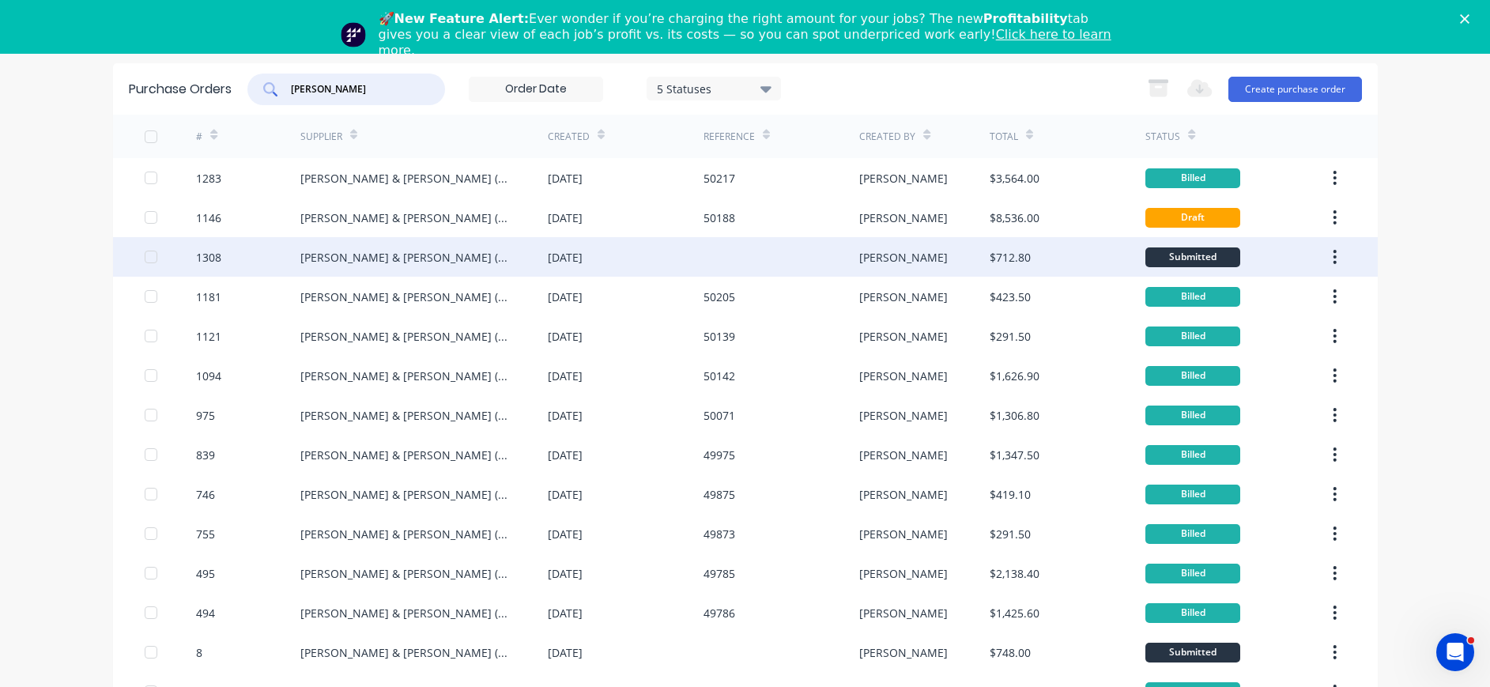
click at [370, 251] on div "[PERSON_NAME] & [PERSON_NAME] (N’CLE) Pty Ltd" at bounding box center [408, 257] width 216 height 17
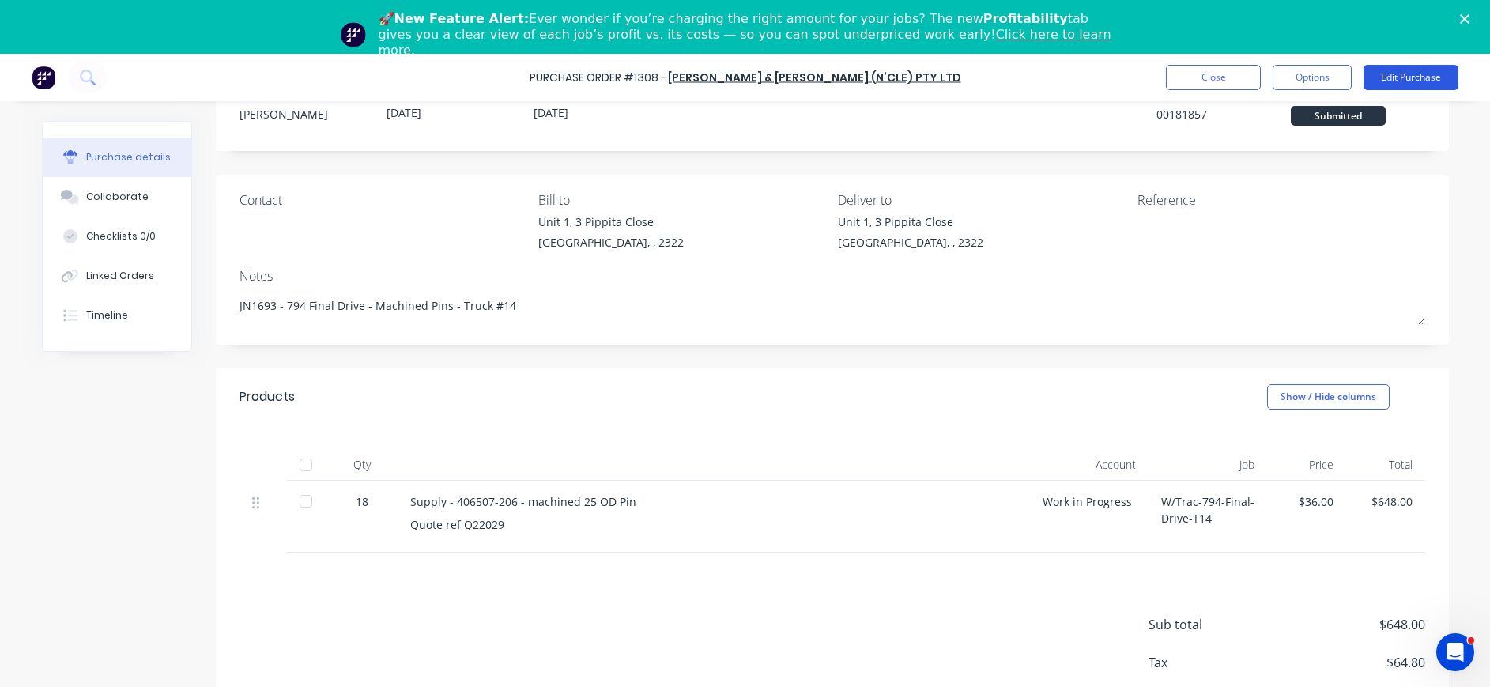
click at [1432, 74] on button "Edit Purchase" at bounding box center [1411, 77] width 95 height 25
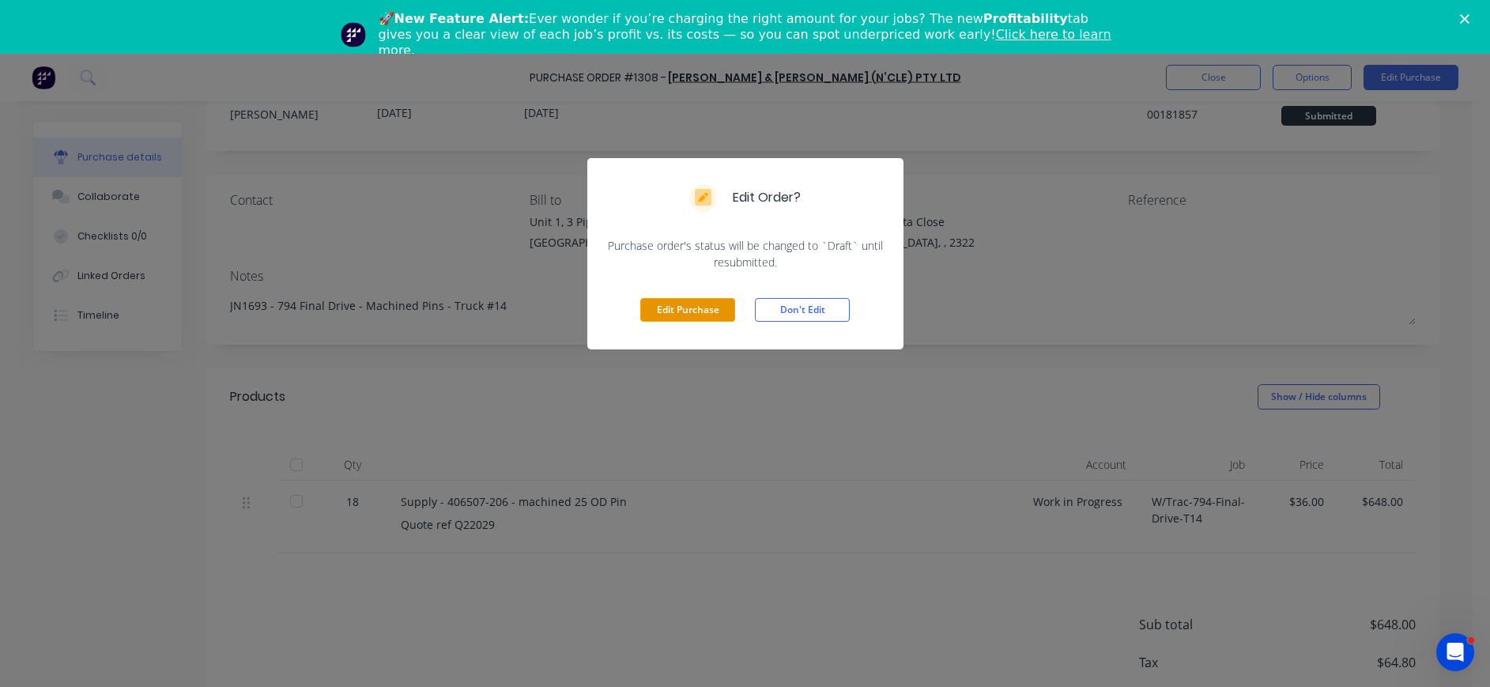
click at [699, 311] on button "Edit Purchase" at bounding box center [687, 310] width 95 height 24
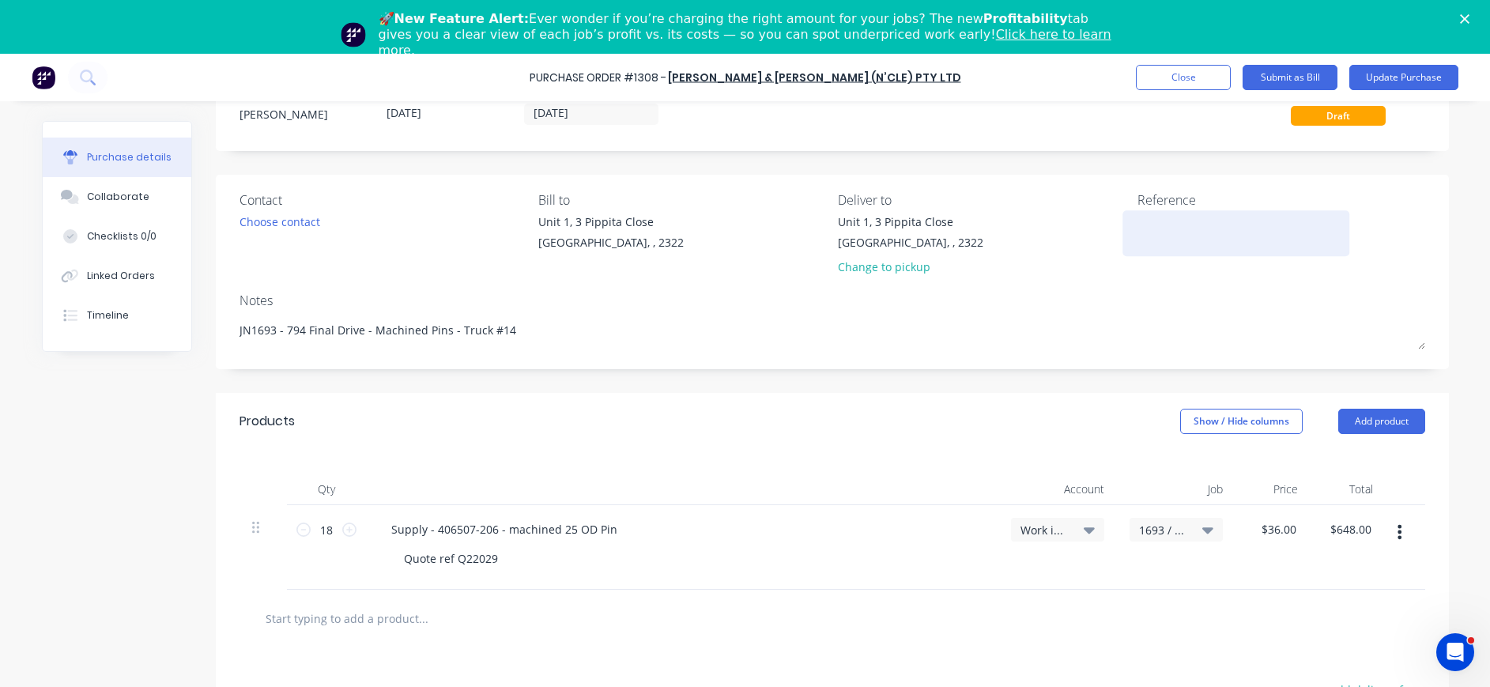
click at [1141, 225] on textarea at bounding box center [1236, 231] width 198 height 36
type textarea "50227"
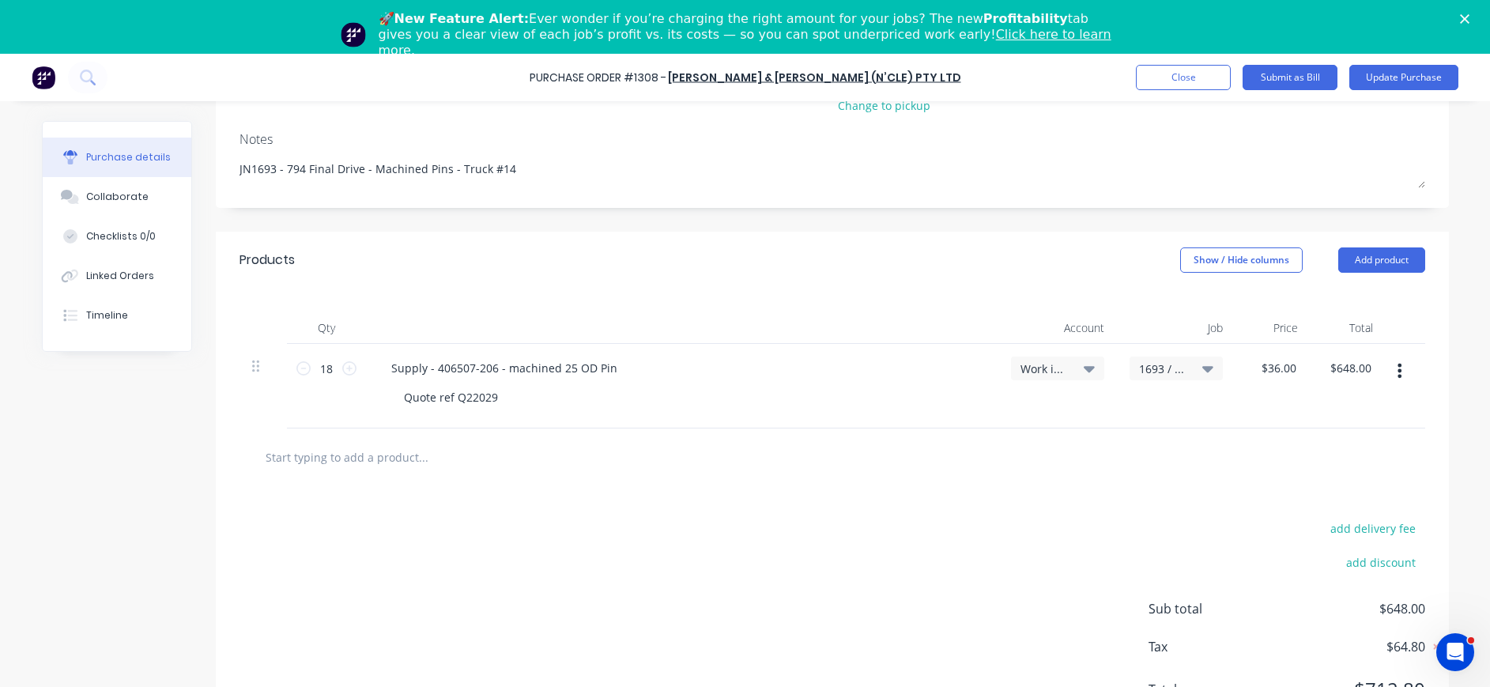
scroll to position [236, 0]
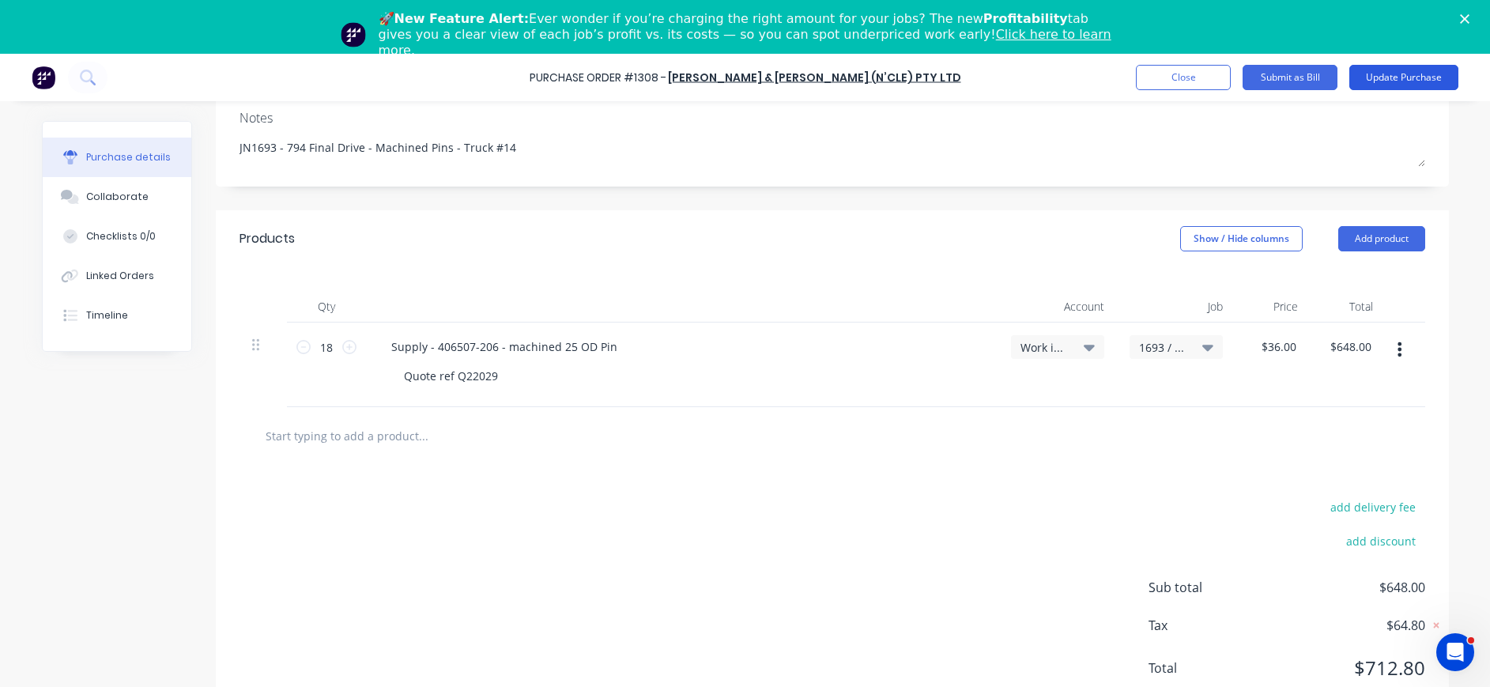
click at [1401, 71] on button "Update Purchase" at bounding box center [1403, 77] width 109 height 25
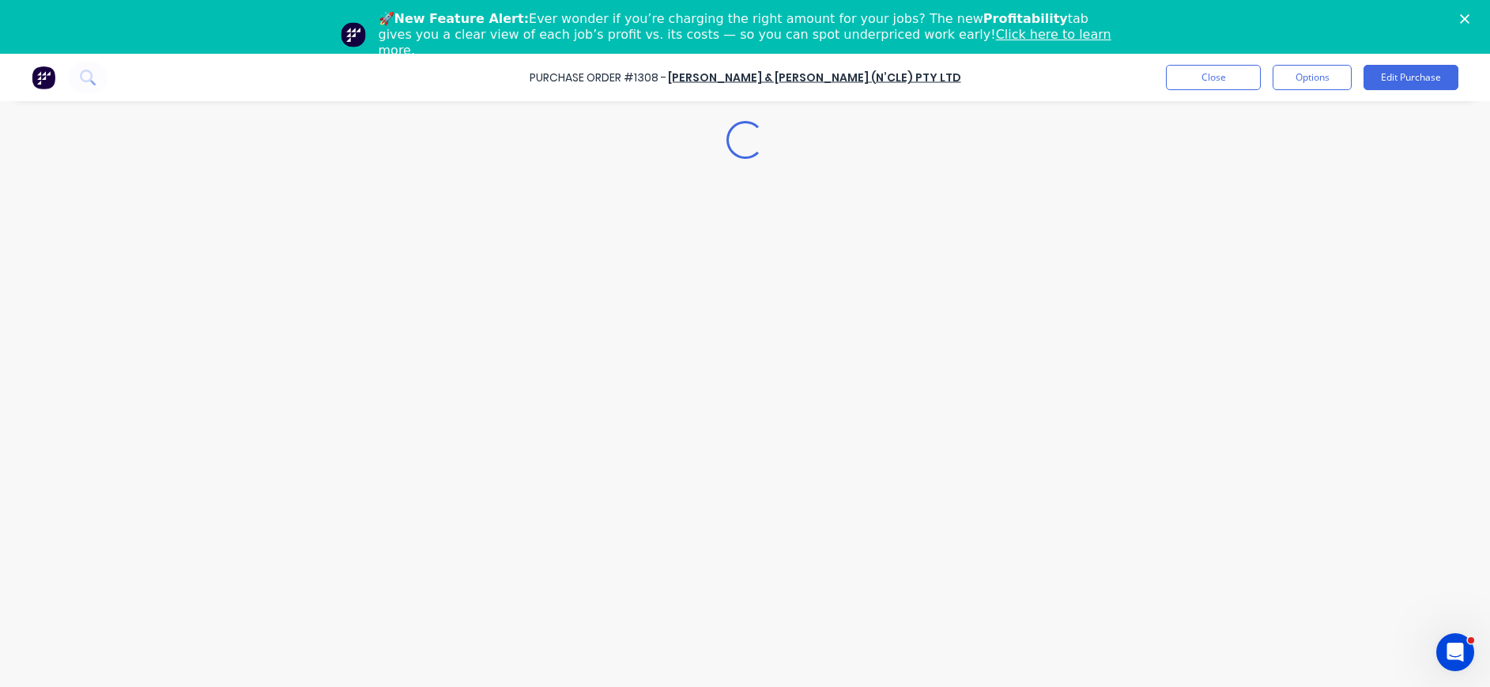
scroll to position [0, 0]
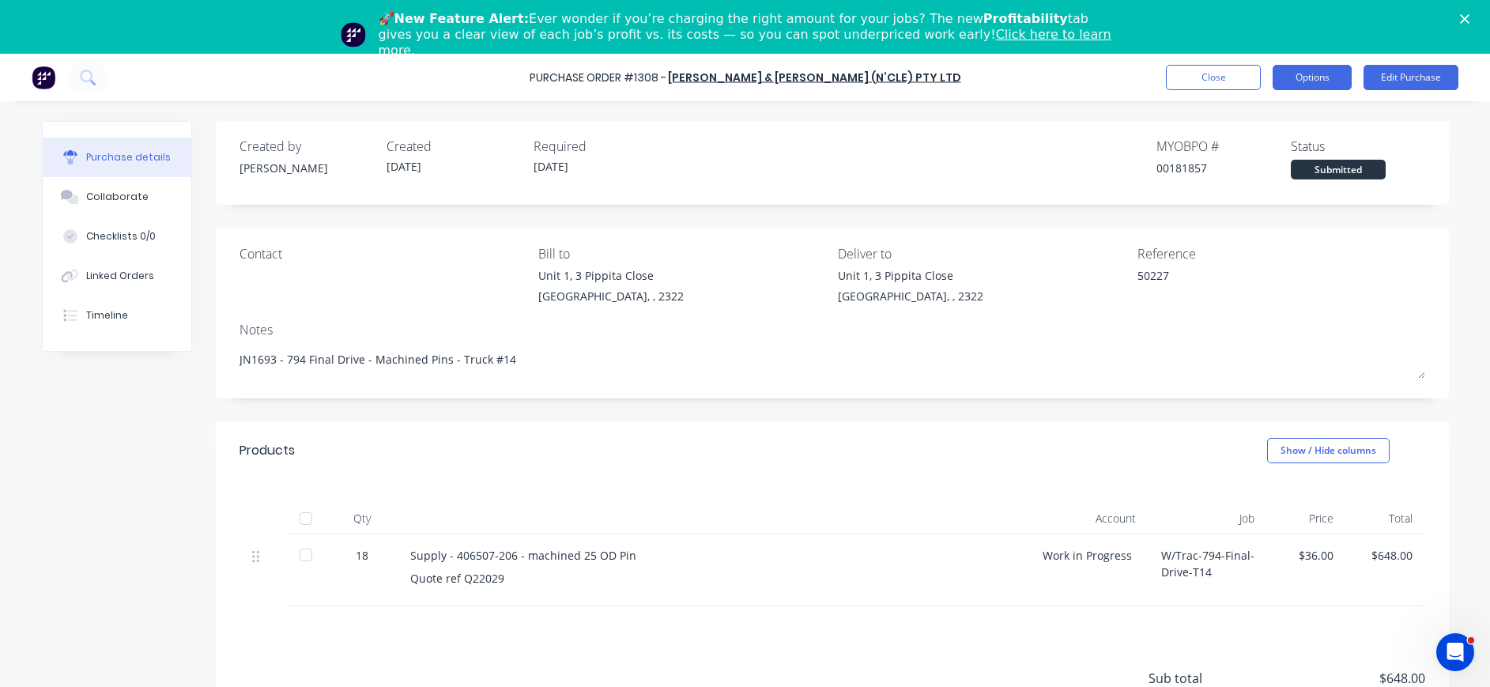
click at [1315, 78] on button "Options" at bounding box center [1312, 77] width 79 height 25
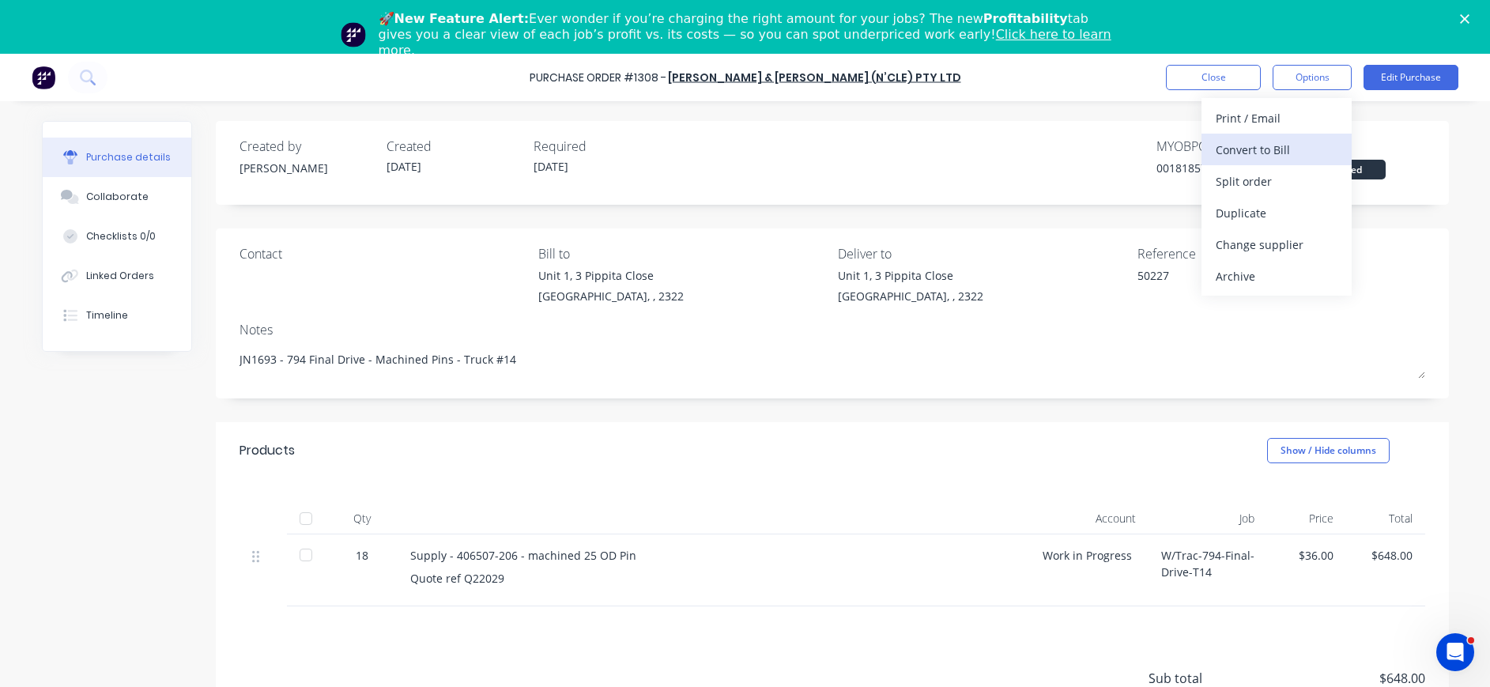
click at [1247, 145] on div "Convert to Bill" at bounding box center [1277, 149] width 122 height 23
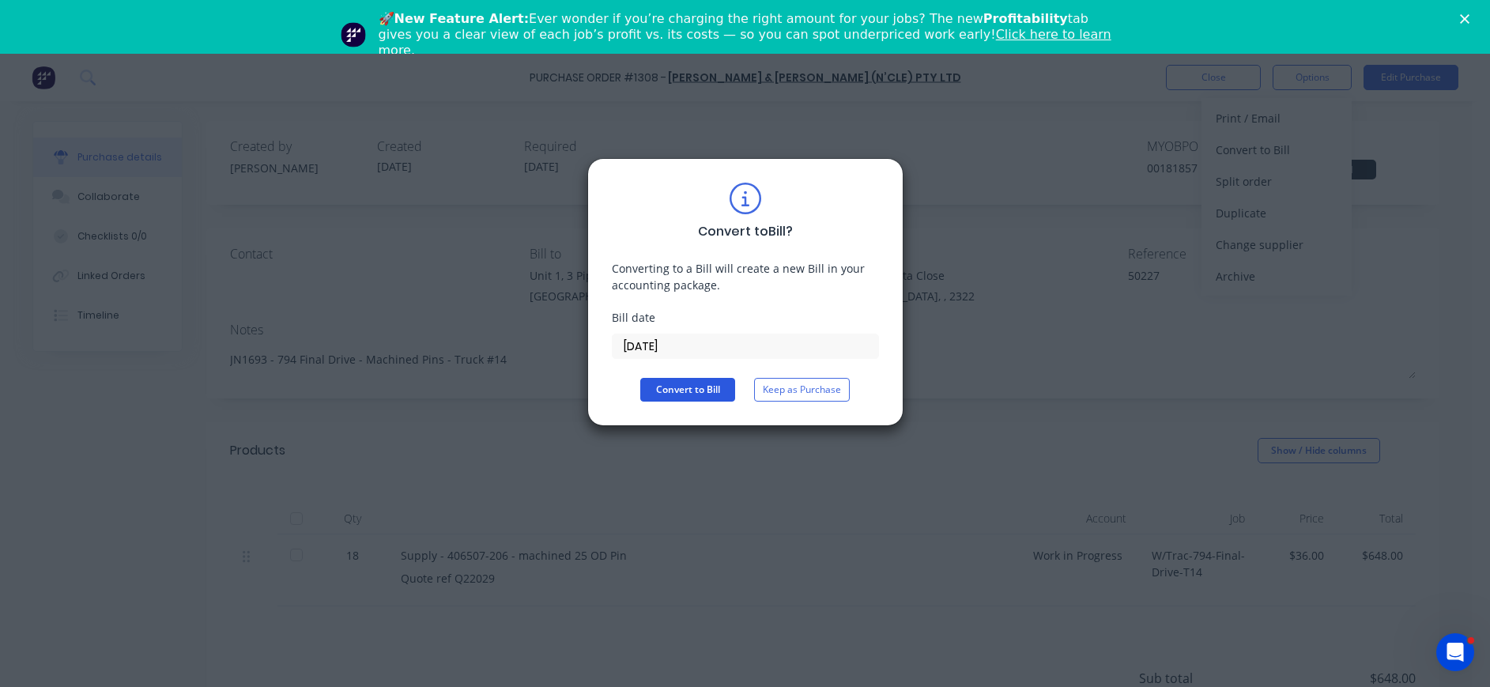
click at [686, 383] on button "Convert to Bill" at bounding box center [687, 390] width 95 height 24
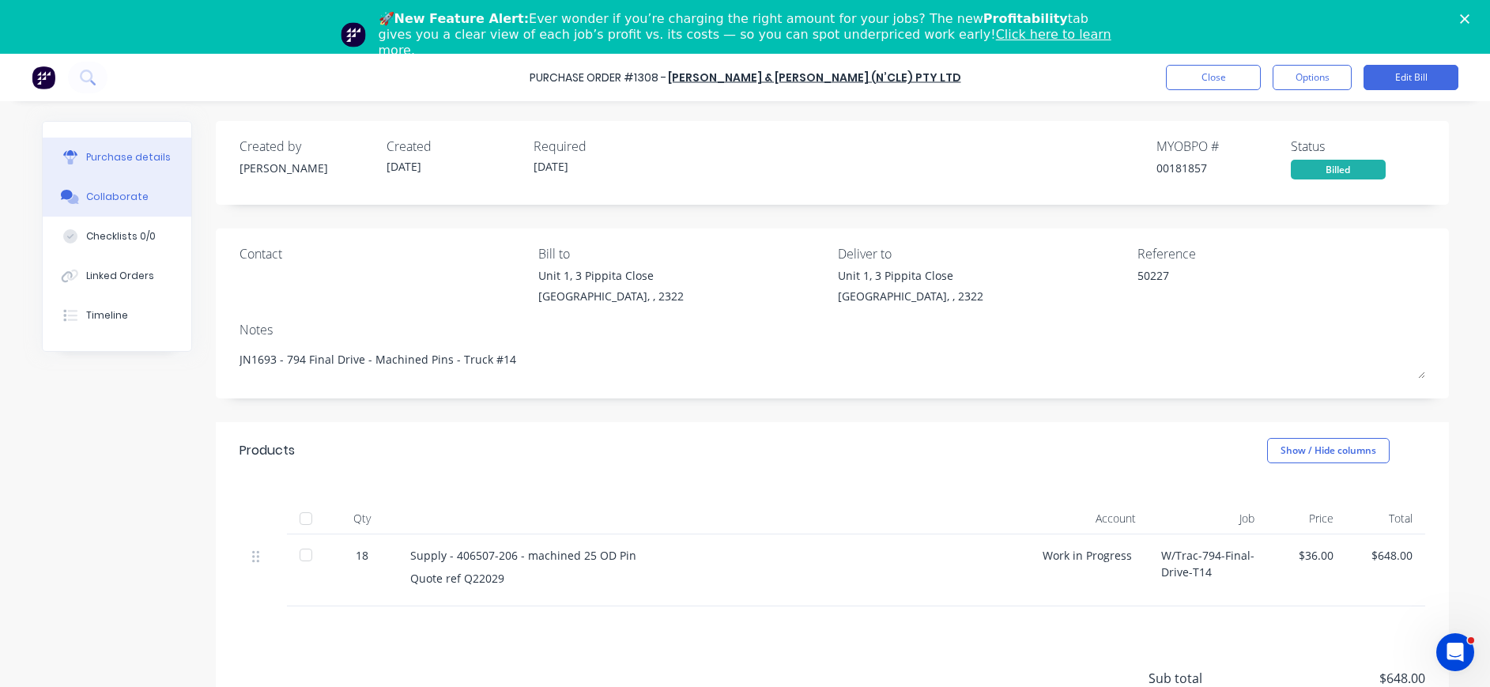
click at [93, 198] on div "Collaborate" at bounding box center [117, 197] width 62 height 14
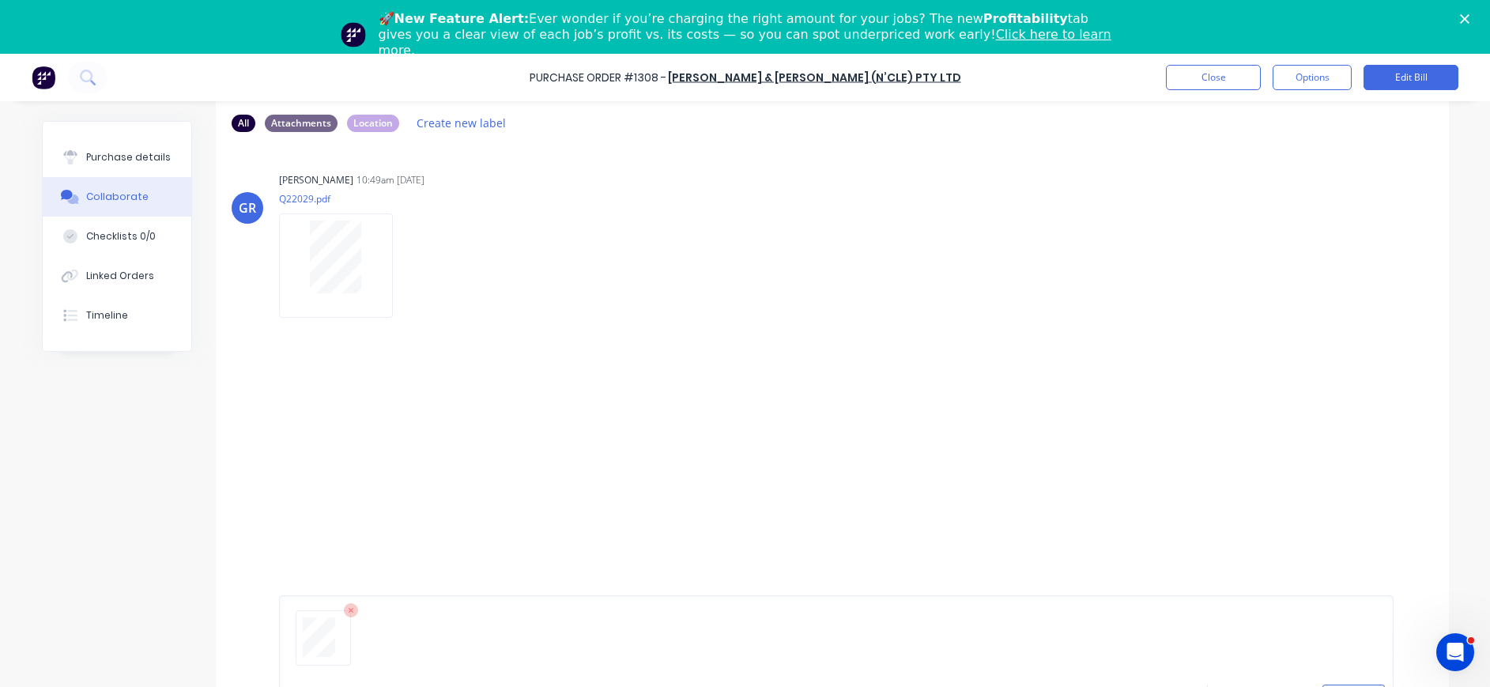
scroll to position [120, 0]
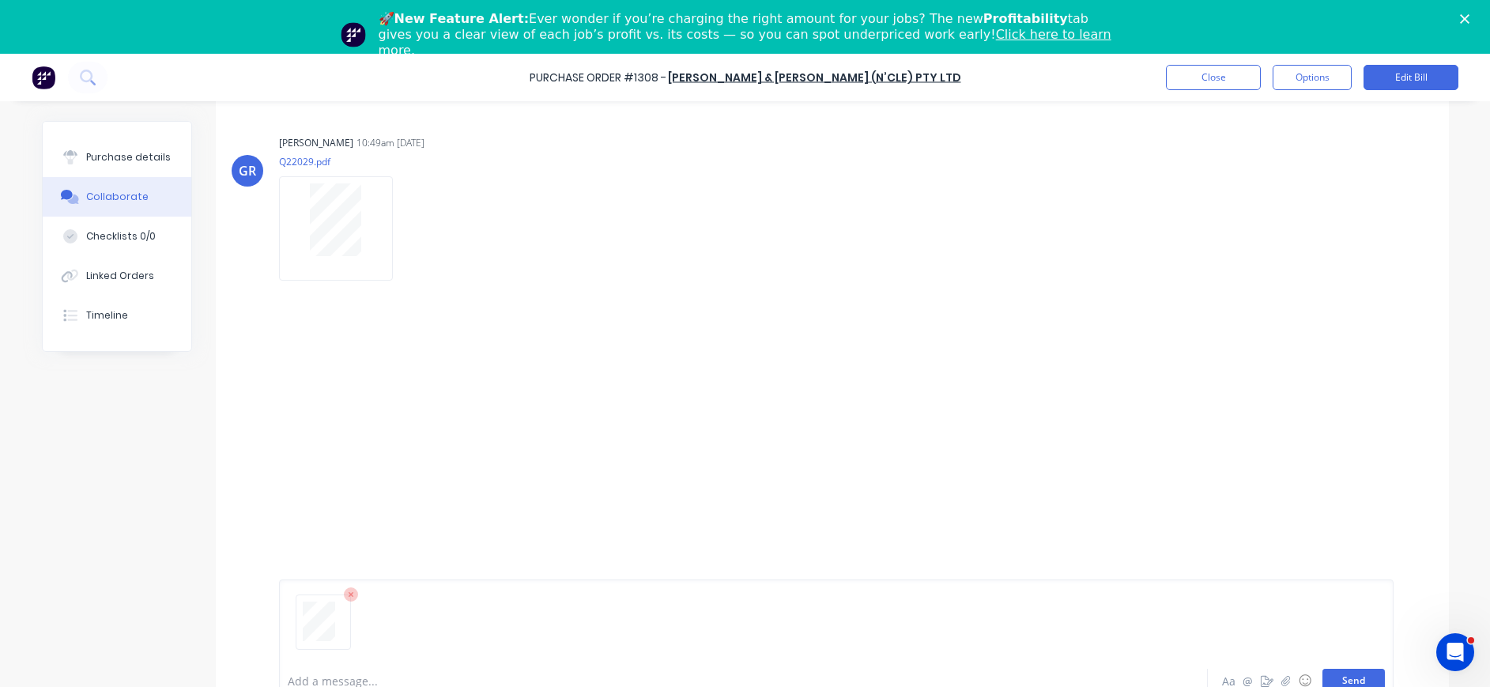
click at [1347, 675] on button "Send" at bounding box center [1353, 681] width 62 height 24
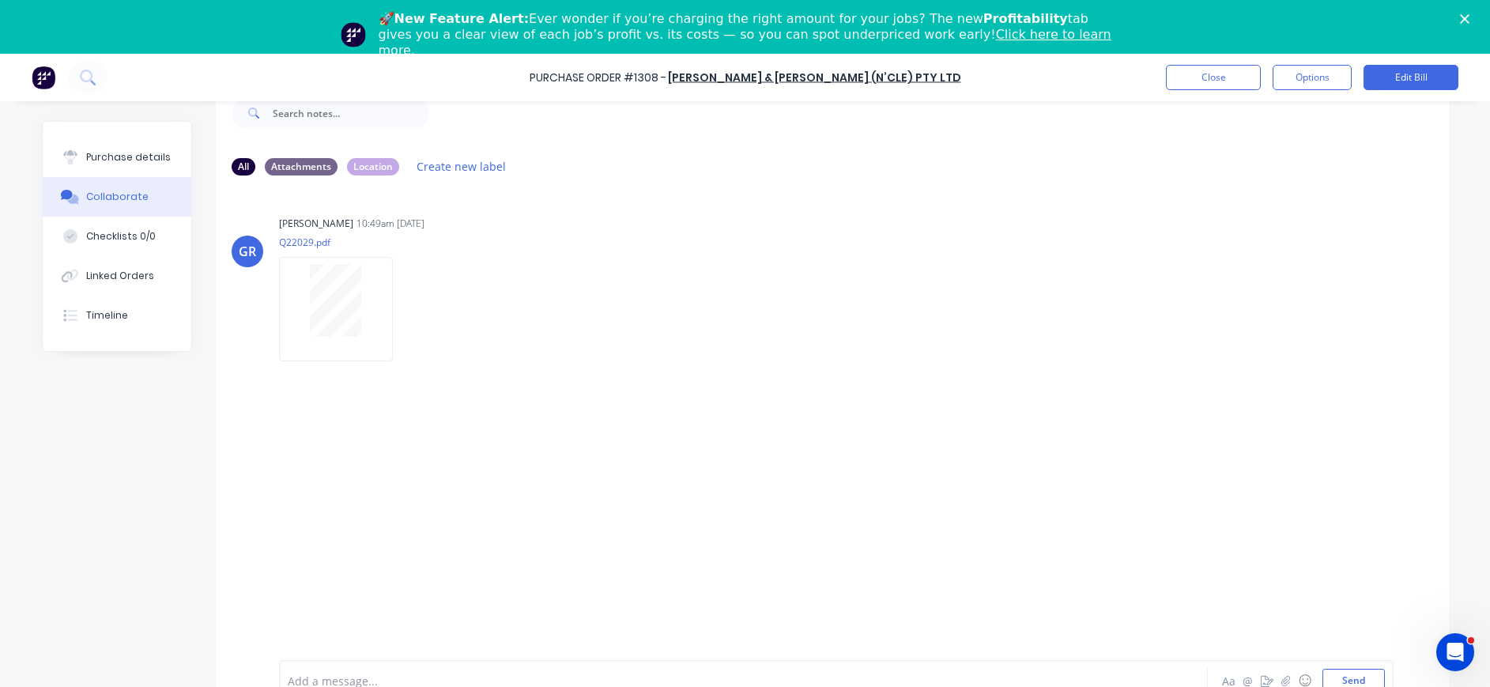
scroll to position [40, 0]
click at [1202, 73] on button "Close" at bounding box center [1213, 77] width 95 height 25
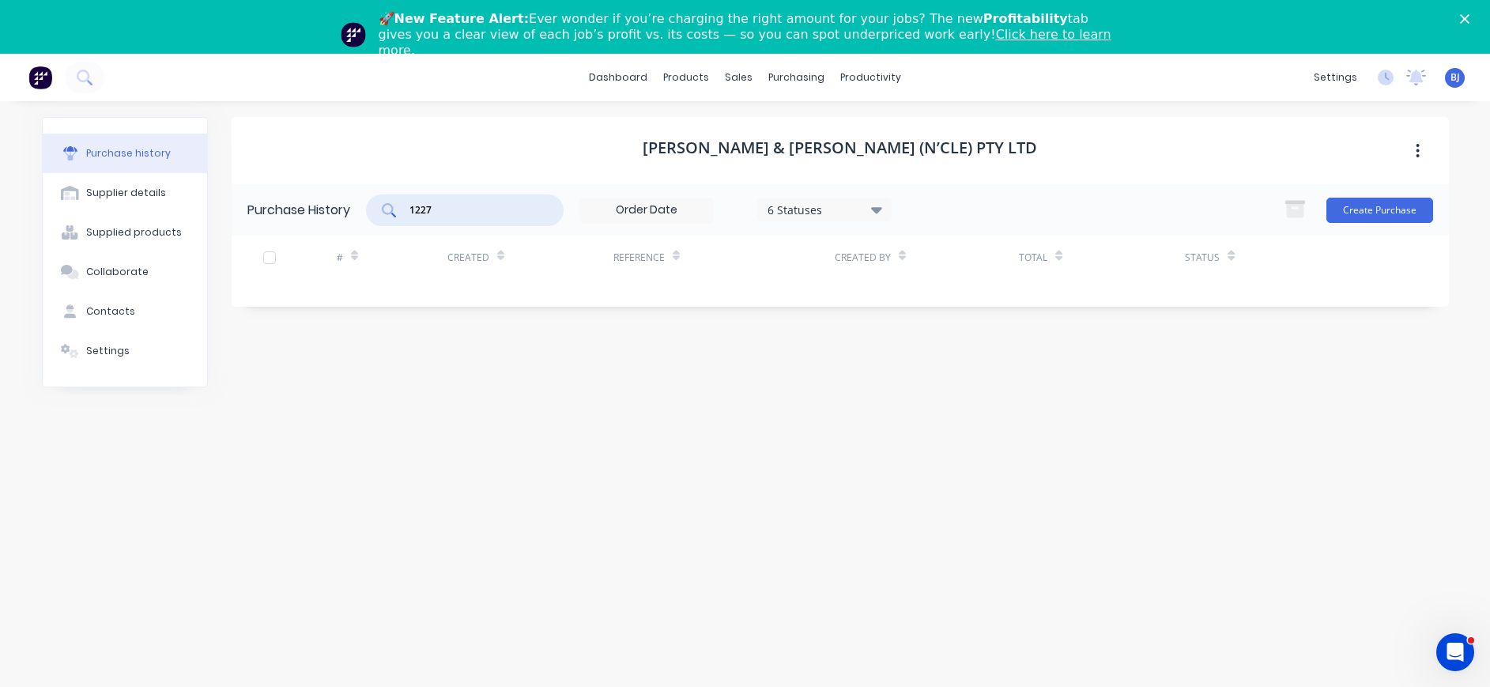
drag, startPoint x: 473, startPoint y: 202, endPoint x: 387, endPoint y: 209, distance: 86.5
click at [387, 209] on div "1227" at bounding box center [465, 210] width 198 height 32
type input "1137"
drag, startPoint x: 787, startPoint y: 70, endPoint x: 792, endPoint y: 82, distance: 13.1
click at [787, 72] on div "purchasing" at bounding box center [796, 78] width 72 height 24
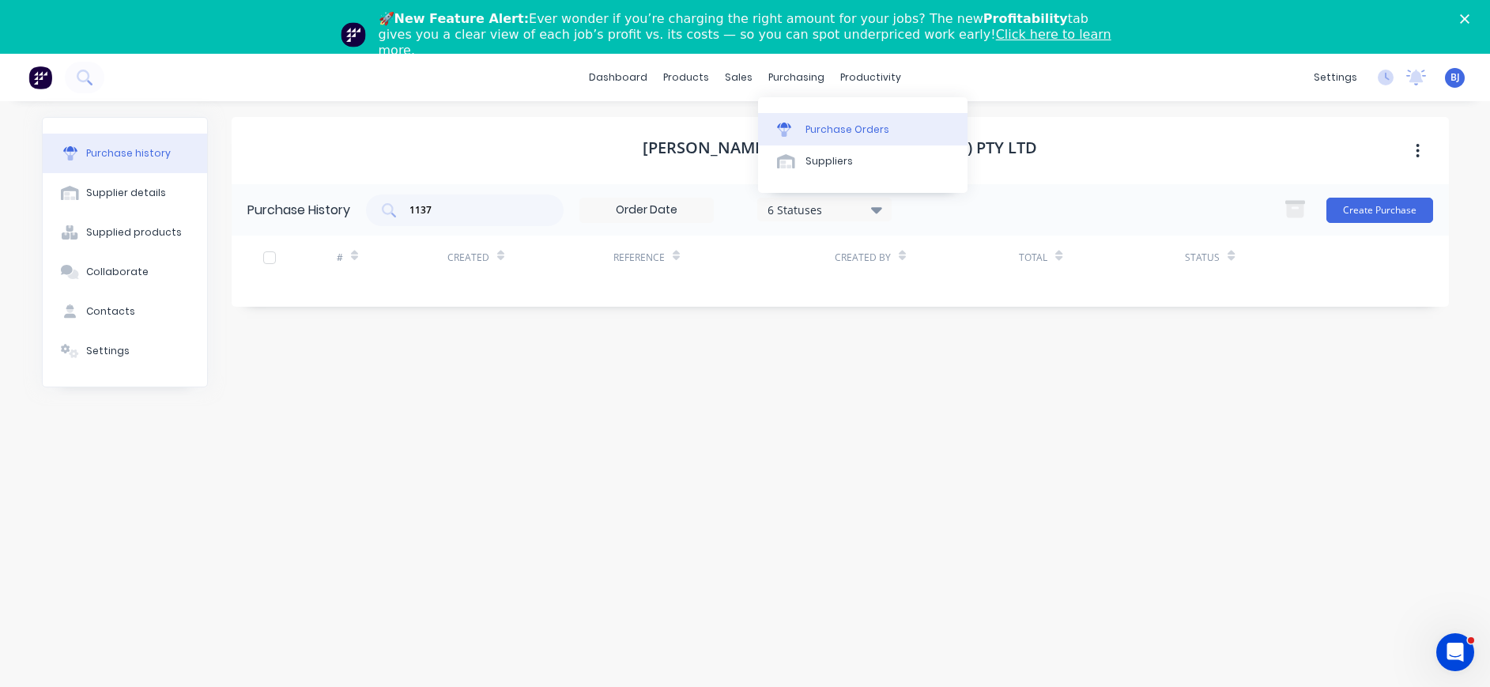
click at [809, 124] on div "Purchase Orders" at bounding box center [847, 130] width 84 height 14
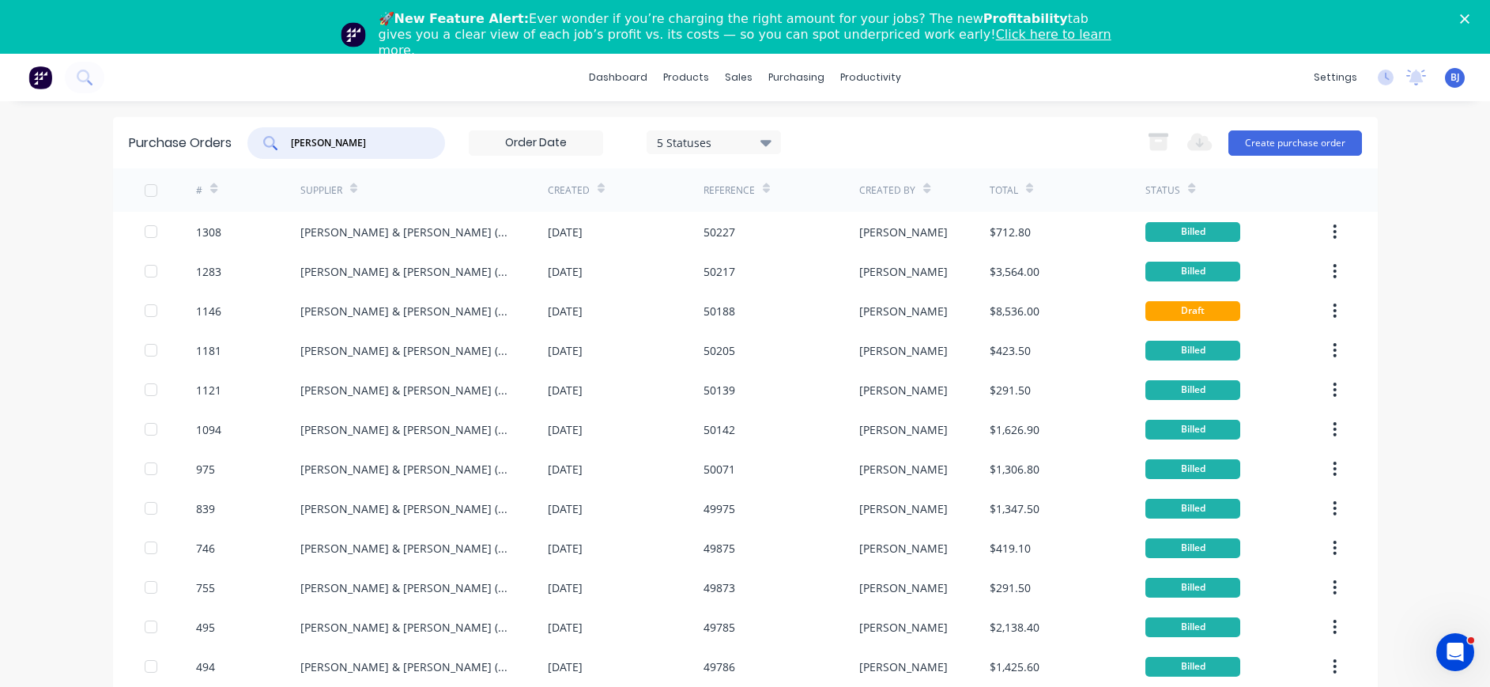
drag, startPoint x: 340, startPoint y: 143, endPoint x: 330, endPoint y: 143, distance: 9.5
click at [336, 143] on input "[PERSON_NAME]" at bounding box center [354, 143] width 131 height 16
drag, startPoint x: 330, startPoint y: 143, endPoint x: 240, endPoint y: 140, distance: 90.2
click at [247, 140] on div "[PERSON_NAME]" at bounding box center [346, 143] width 198 height 32
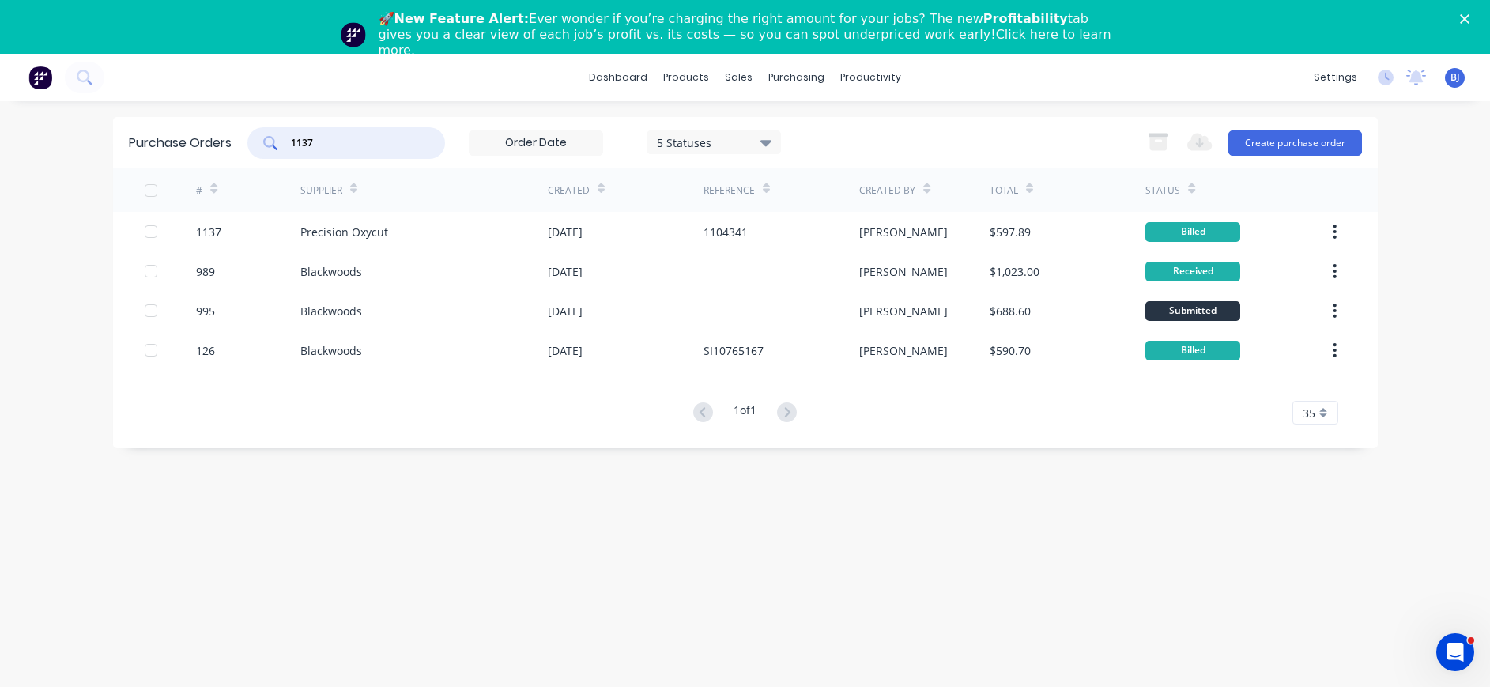
drag, startPoint x: 330, startPoint y: 148, endPoint x: 271, endPoint y: 140, distance: 59.0
click at [271, 140] on div "1137" at bounding box center [346, 143] width 198 height 32
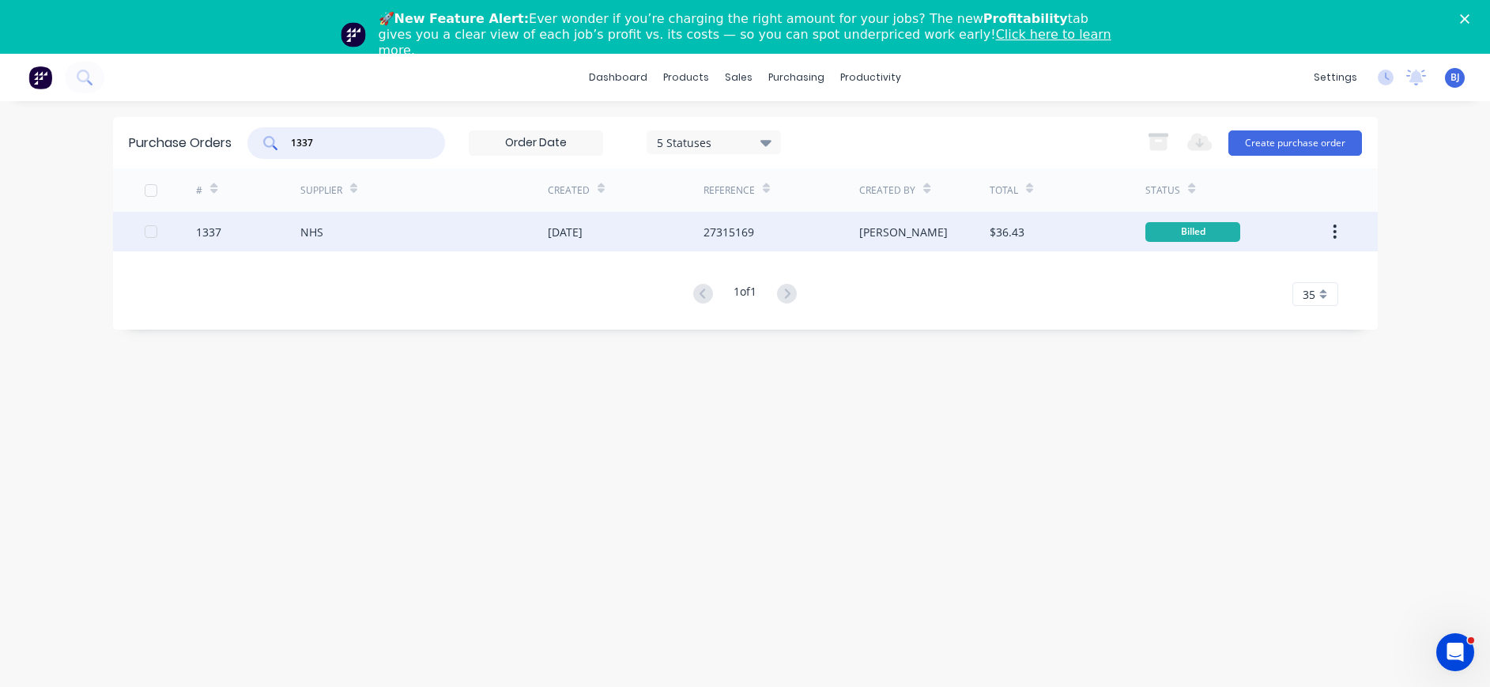
type input "1337"
click at [319, 231] on div "NHS" at bounding box center [311, 232] width 23 height 17
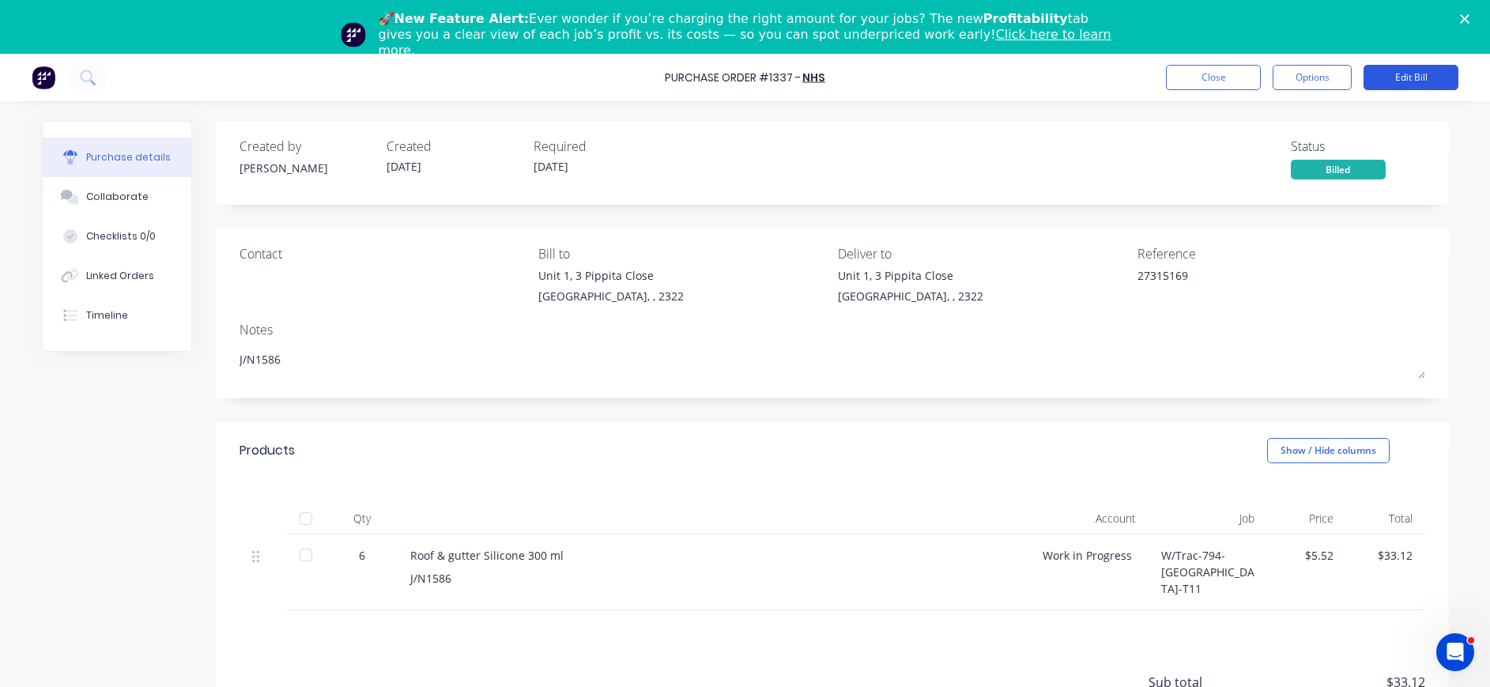
click at [1414, 81] on button "Edit Bill" at bounding box center [1411, 77] width 95 height 25
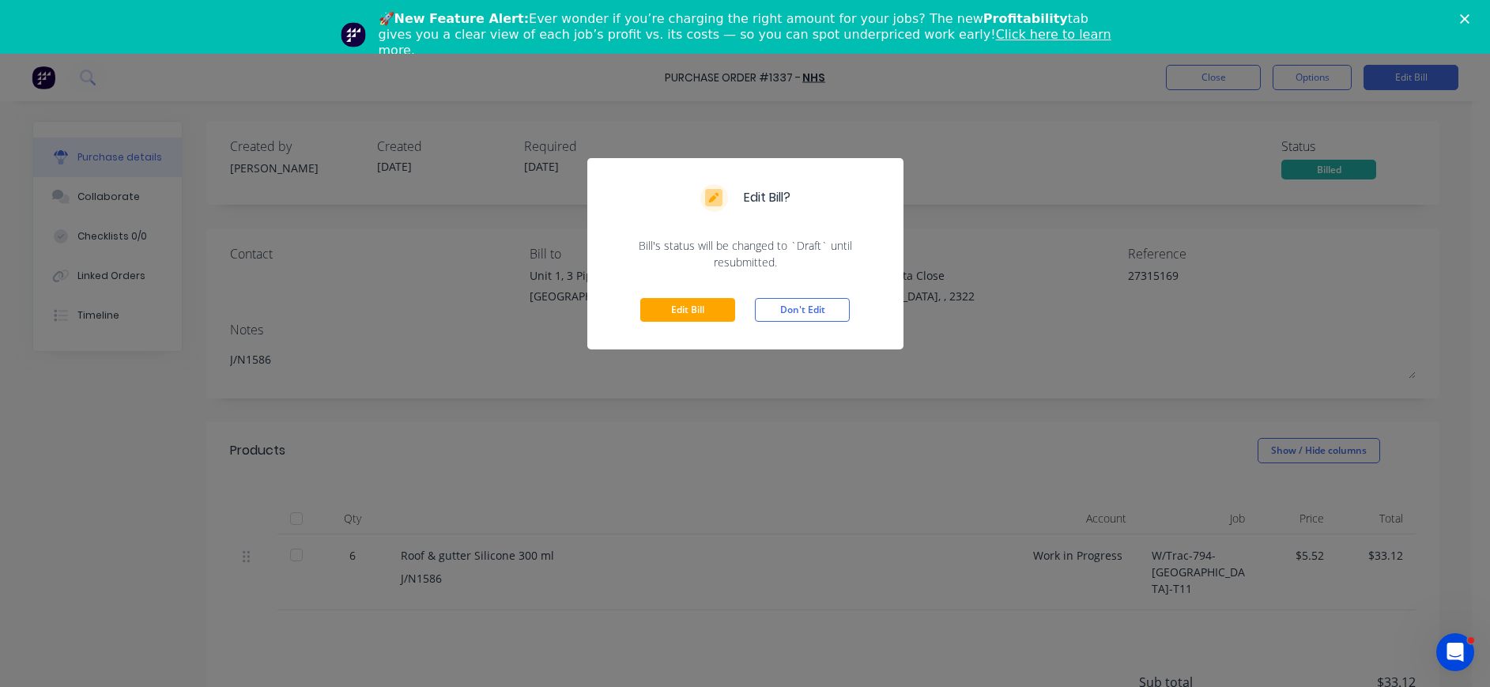
drag, startPoint x: 703, startPoint y: 302, endPoint x: 860, endPoint y: 296, distance: 157.4
click at [706, 304] on button "Edit Bill" at bounding box center [687, 310] width 95 height 24
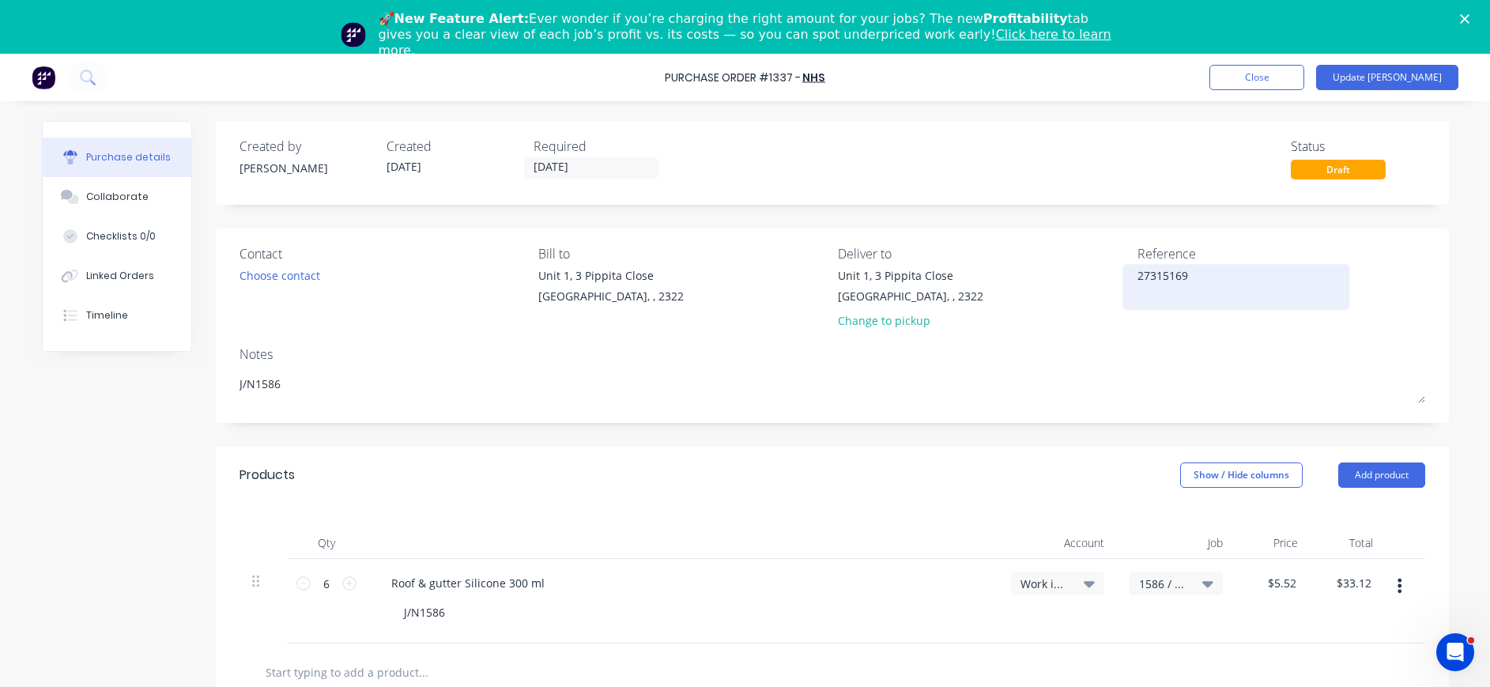
click at [1151, 277] on textarea "27315169" at bounding box center [1236, 285] width 198 height 36
type textarea "2735169"
click at [1394, 77] on button "Update [PERSON_NAME]" at bounding box center [1387, 77] width 142 height 25
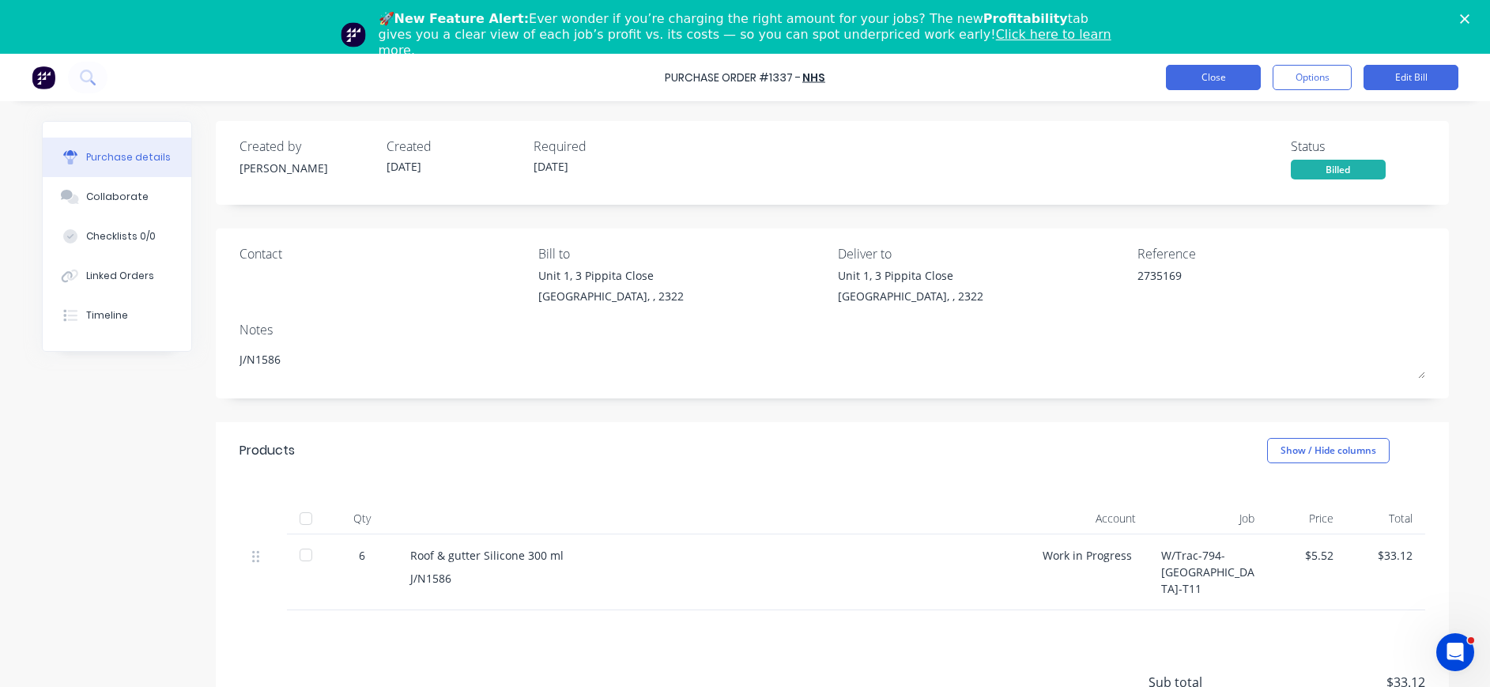
click at [1205, 82] on button "Close" at bounding box center [1213, 77] width 95 height 25
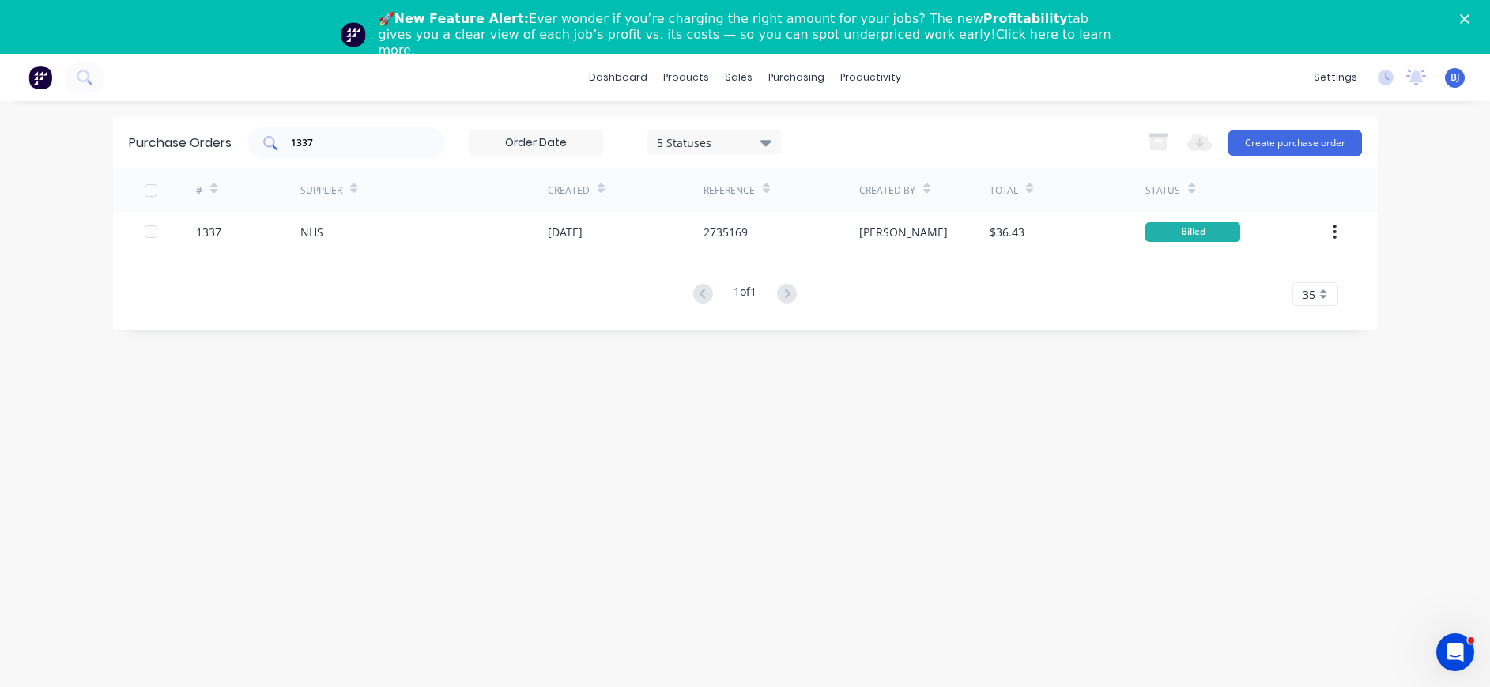
click at [387, 134] on div "1337" at bounding box center [346, 143] width 198 height 32
drag, startPoint x: 374, startPoint y: 134, endPoint x: 179, endPoint y: 145, distance: 194.8
click at [179, 145] on div "Purchase Orders 1337 5 Statuses 5 Statuses Export to Excel (XLSX) Create purcha…" at bounding box center [745, 142] width 1265 height 51
drag, startPoint x: 179, startPoint y: 145, endPoint x: 315, endPoint y: 153, distance: 135.4
click at [315, 153] on div "1337" at bounding box center [346, 143] width 198 height 32
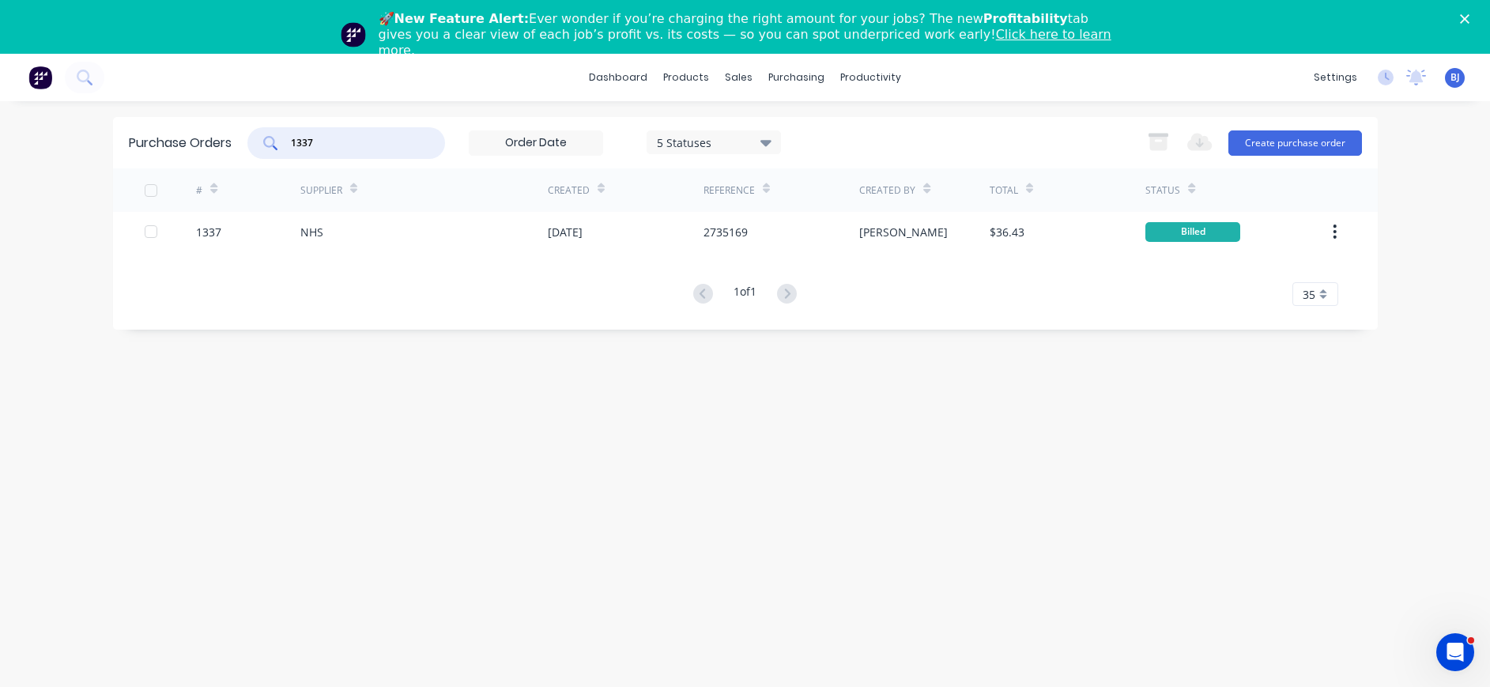
drag, startPoint x: 348, startPoint y: 141, endPoint x: 279, endPoint y: 140, distance: 68.8
click at [279, 140] on div "1337" at bounding box center [346, 143] width 198 height 32
type input "1333"
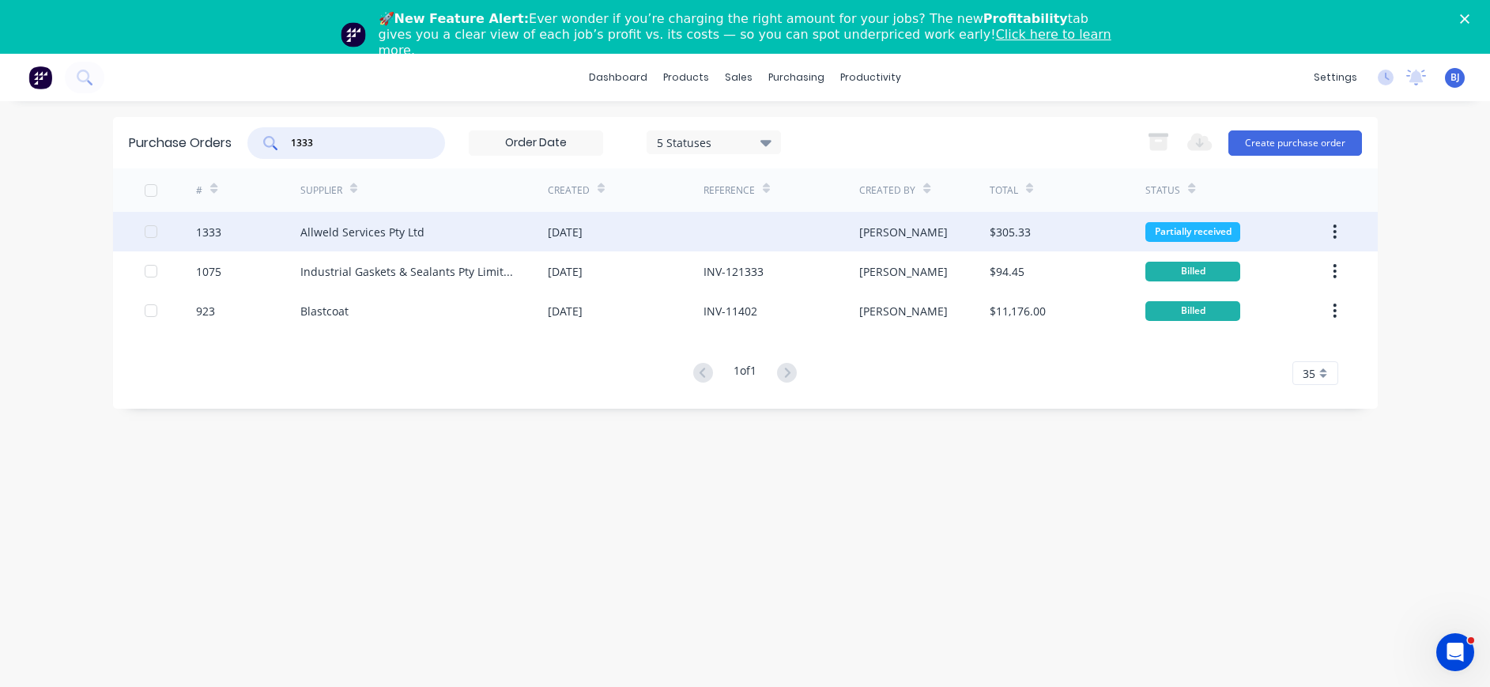
click at [387, 232] on div "Allweld Services Pty Ltd" at bounding box center [362, 232] width 124 height 17
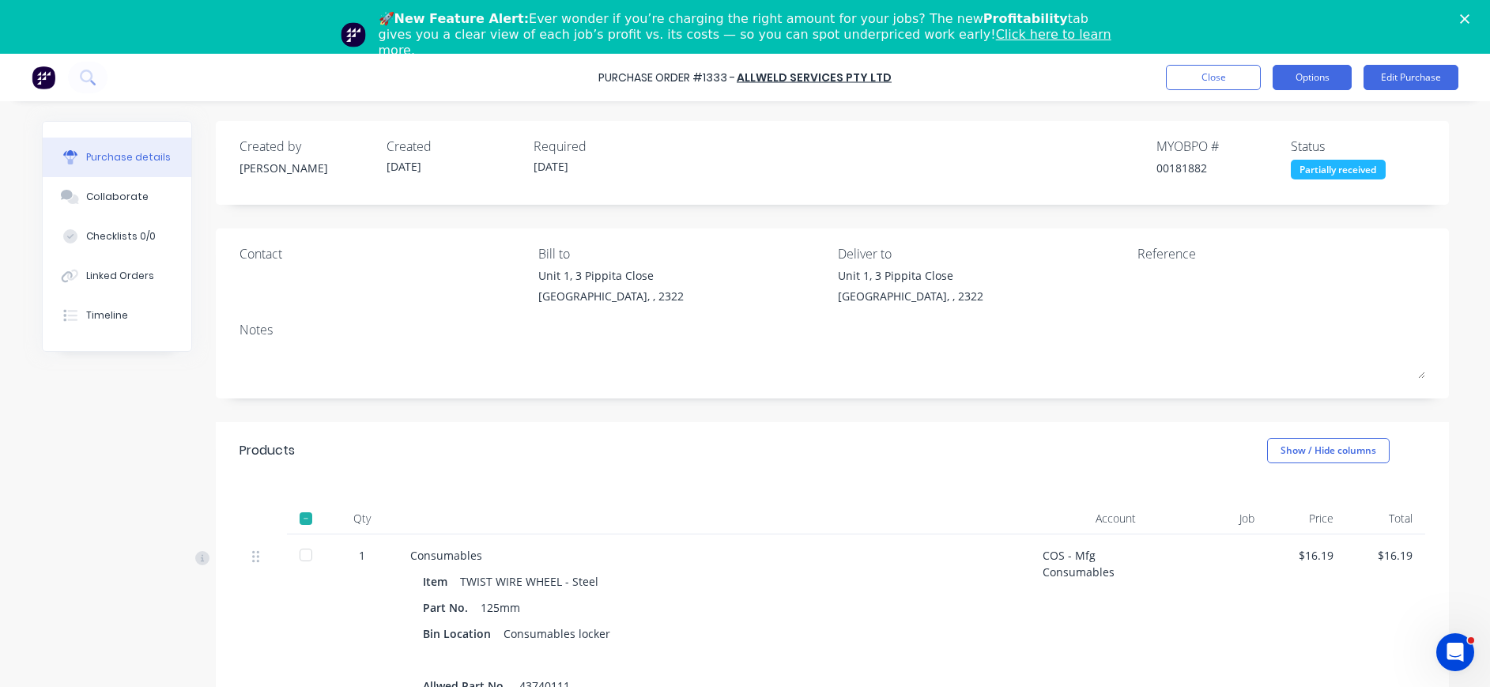
click at [1330, 75] on button "Options" at bounding box center [1312, 77] width 79 height 25
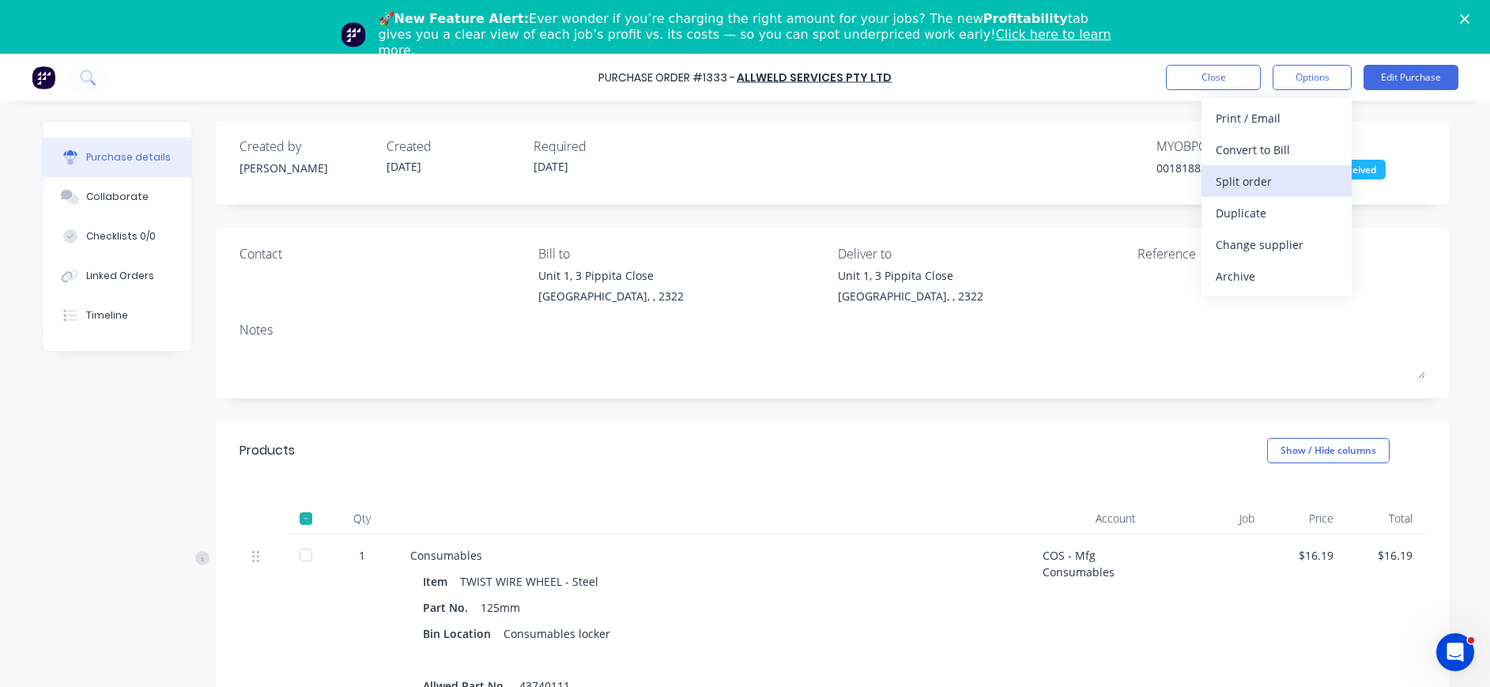
click at [1262, 175] on div "Split order" at bounding box center [1277, 181] width 122 height 23
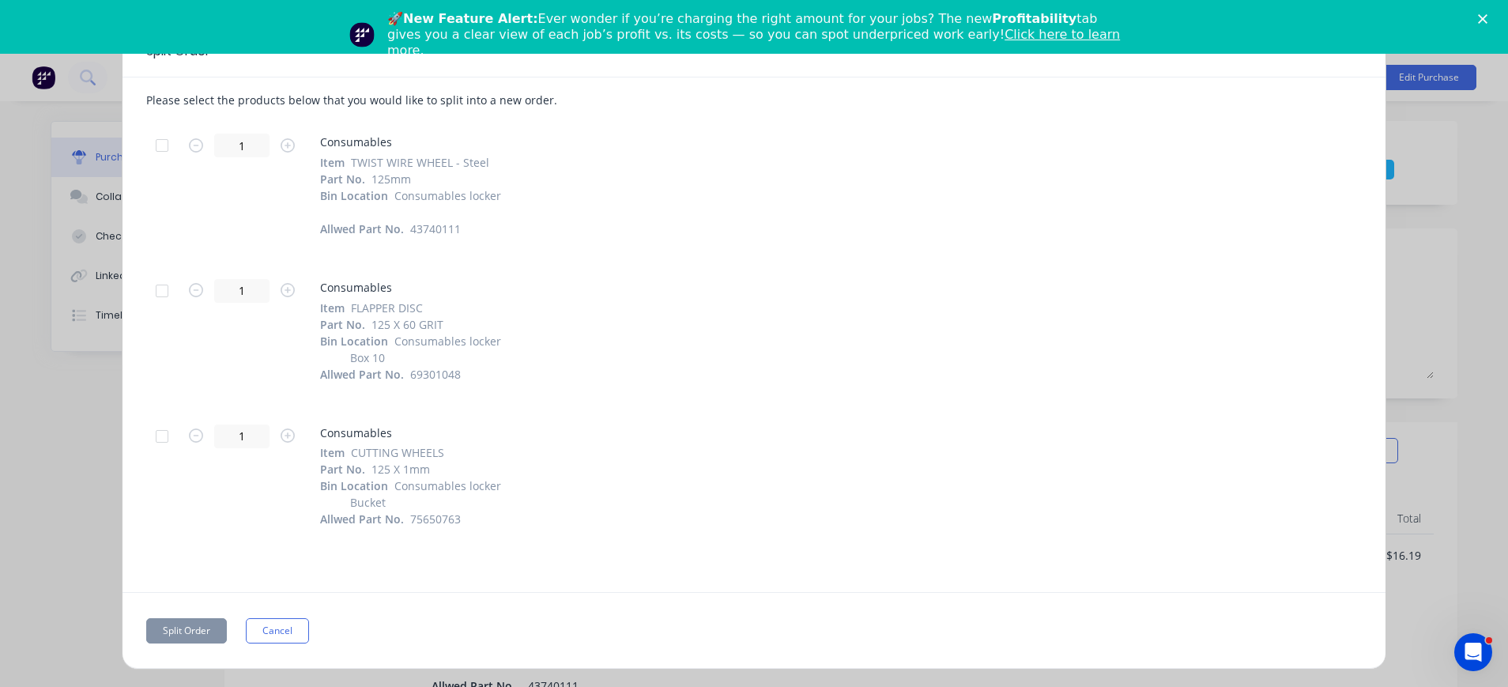
click at [164, 145] on div at bounding box center [162, 146] width 32 height 32
drag, startPoint x: 158, startPoint y: 296, endPoint x: 183, endPoint y: 300, distance: 25.0
click at [160, 296] on div at bounding box center [162, 291] width 32 height 32
drag, startPoint x: 165, startPoint y: 435, endPoint x: 297, endPoint y: 447, distance: 132.6
click at [168, 438] on div at bounding box center [162, 437] width 32 height 32
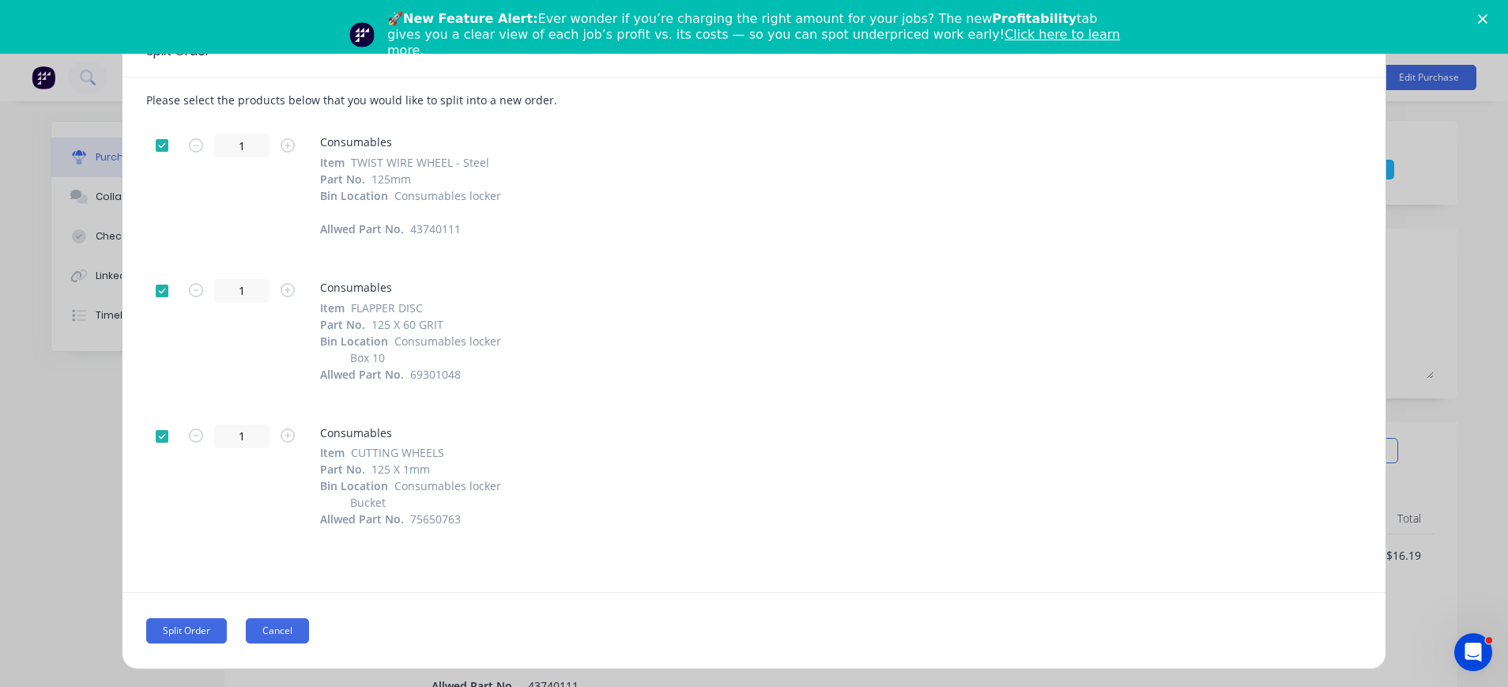
click at [271, 628] on button "Cancel" at bounding box center [277, 630] width 63 height 25
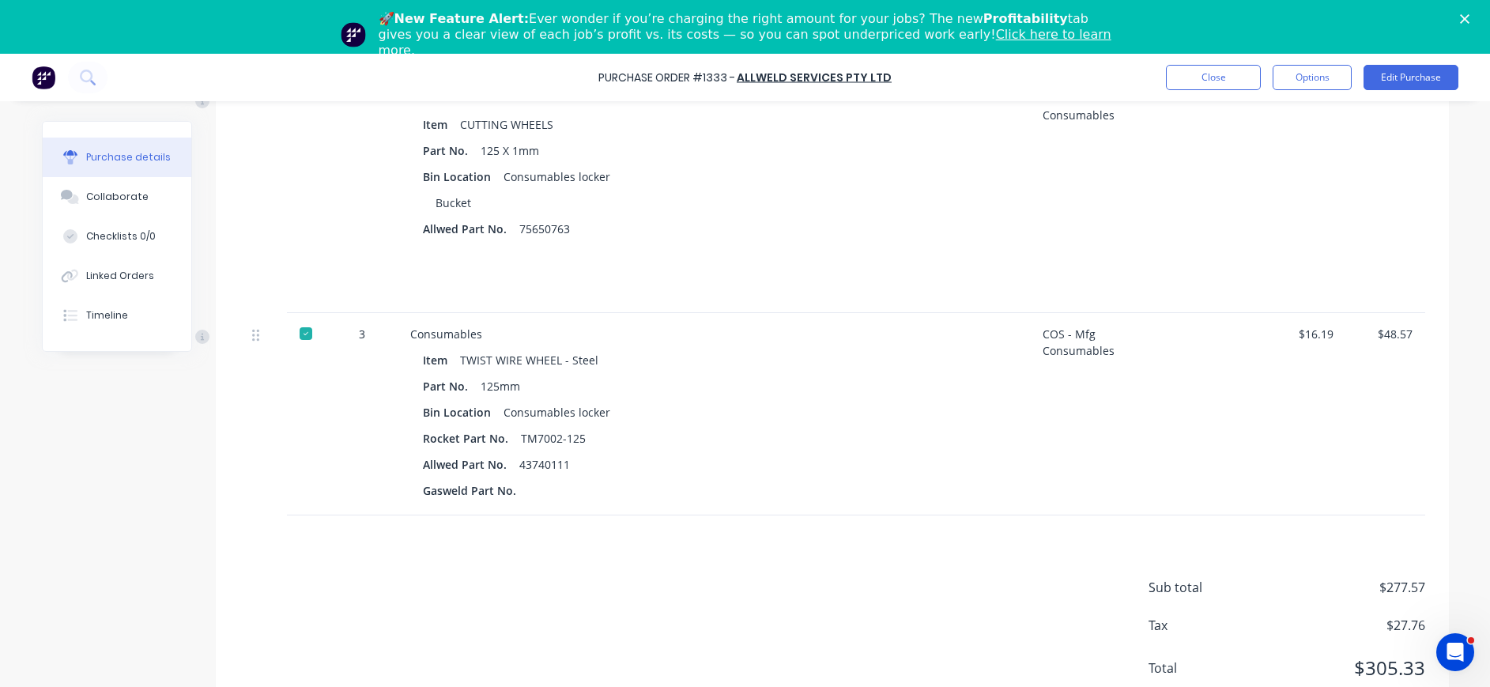
scroll to position [545, 0]
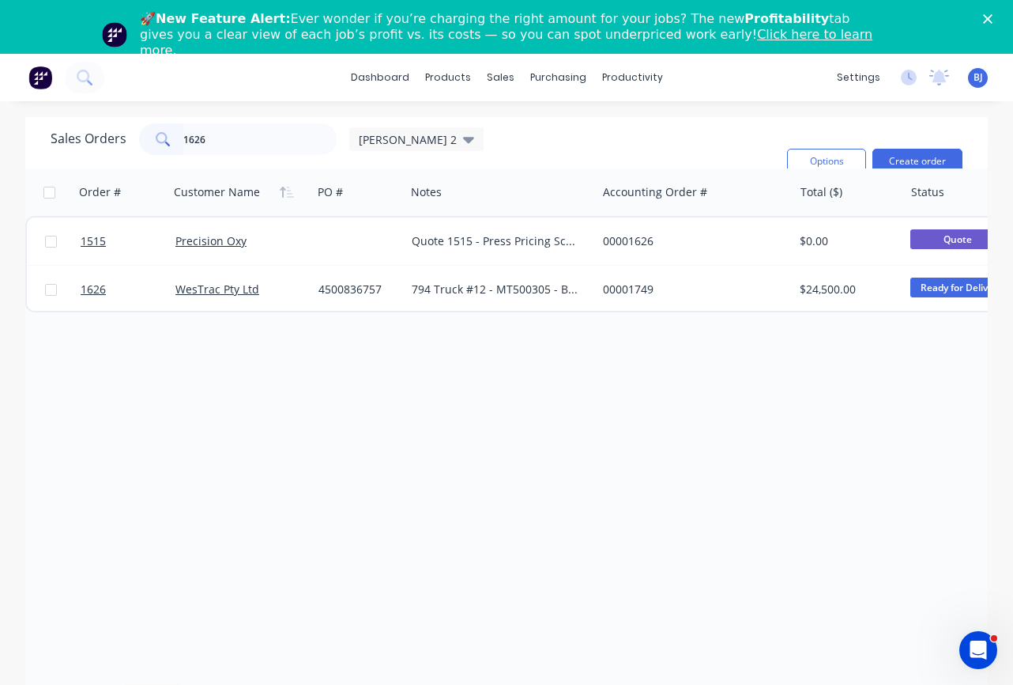
drag, startPoint x: 228, startPoint y: 144, endPoint x: 197, endPoint y: 149, distance: 31.2
click at [168, 145] on div "1626" at bounding box center [238, 139] width 198 height 32
drag, startPoint x: 227, startPoint y: 145, endPoint x: 143, endPoint y: 142, distance: 83.8
click at [143, 142] on div "1647" at bounding box center [238, 139] width 198 height 32
type input "1586"
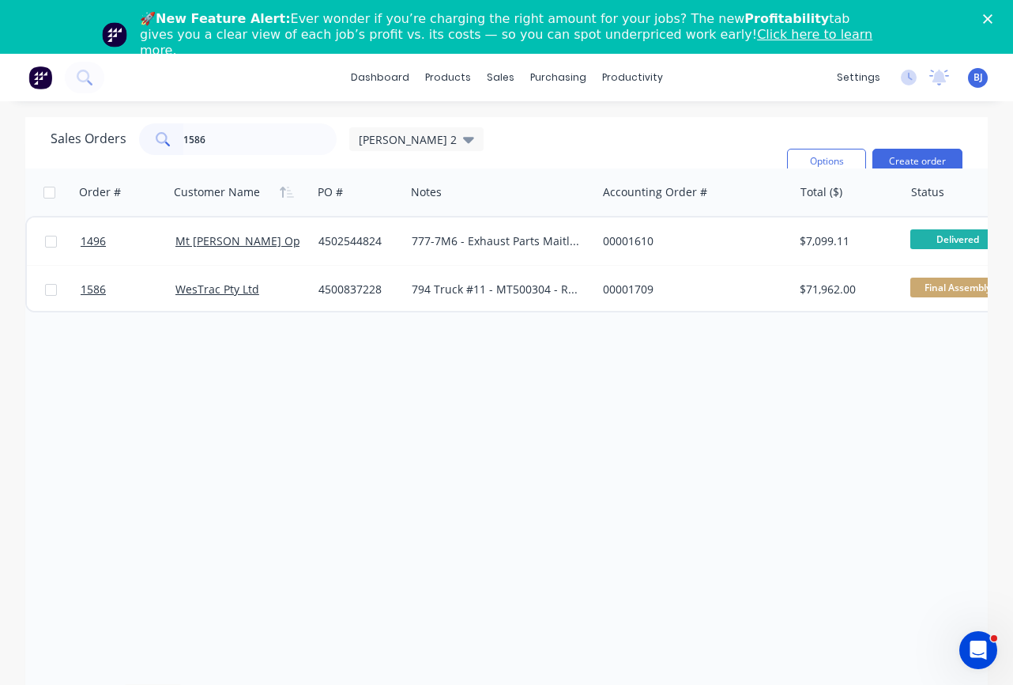
drag, startPoint x: 218, startPoint y: 138, endPoint x: 164, endPoint y: 138, distance: 54.5
click at [164, 138] on div "1586" at bounding box center [238, 139] width 198 height 32
drag, startPoint x: 261, startPoint y: 149, endPoint x: 132, endPoint y: 148, distance: 128.8
click at [132, 148] on div "Sales Orders 1593 beth 2" at bounding box center [267, 139] width 433 height 32
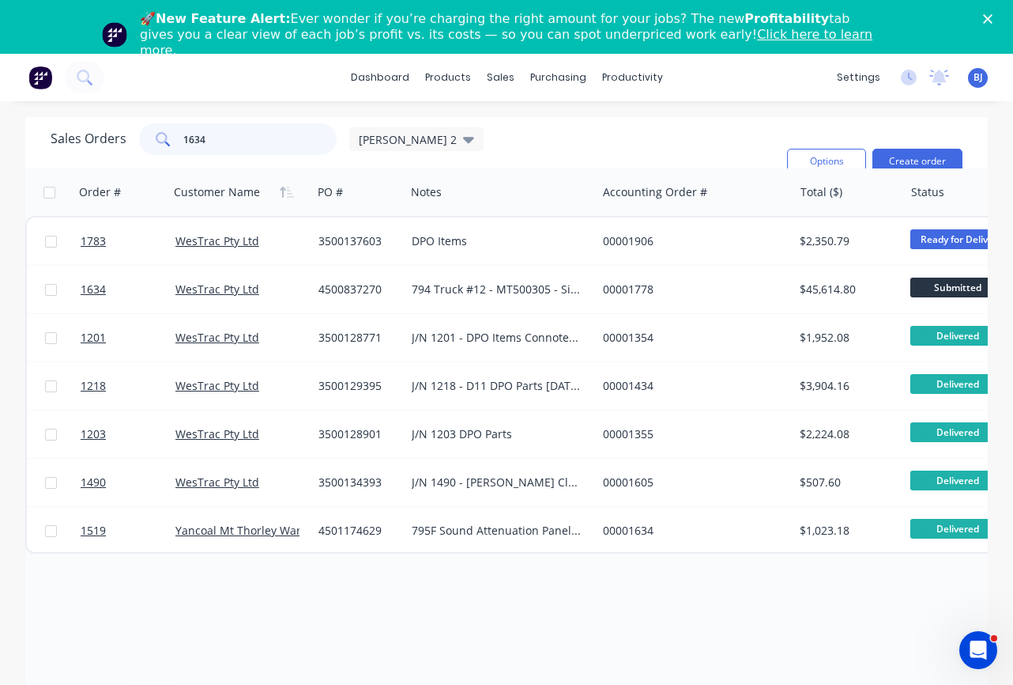
drag, startPoint x: 231, startPoint y: 149, endPoint x: 163, endPoint y: 149, distance: 68.0
click at [163, 149] on div "1634" at bounding box center [238, 139] width 198 height 32
type input "1693"
